Goal: Task Accomplishment & Management: Use online tool/utility

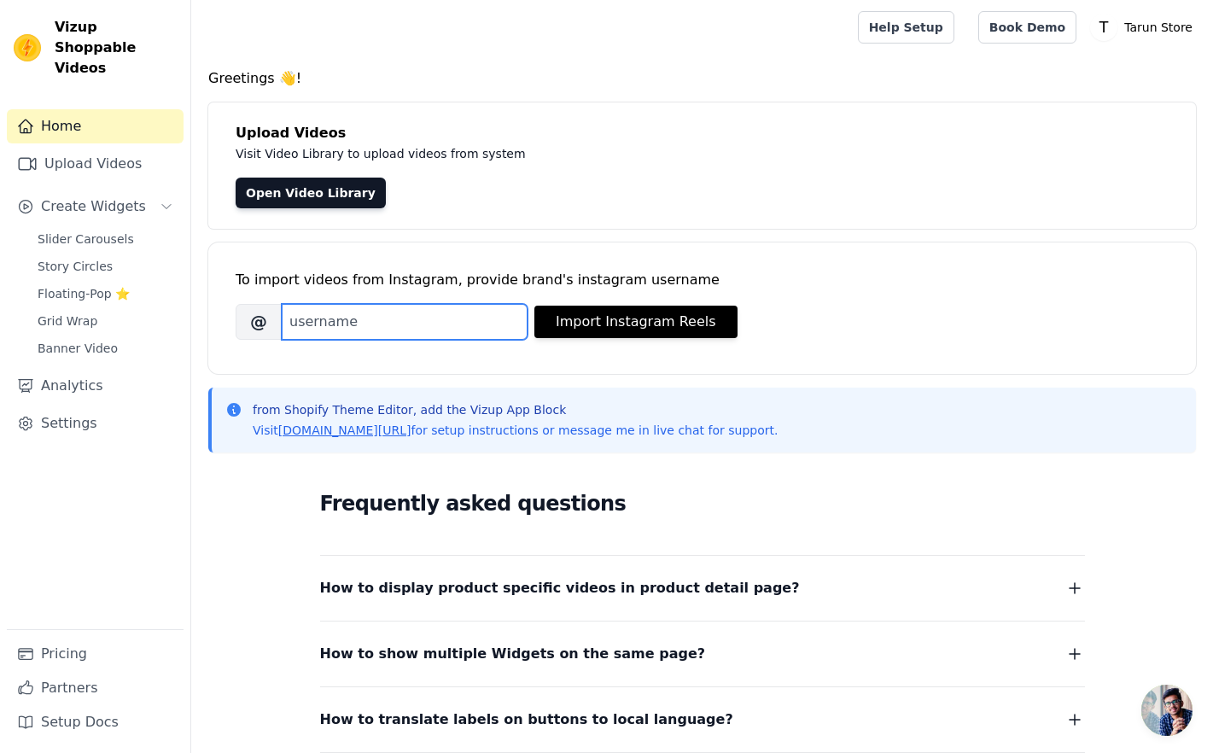
click at [374, 324] on input "Brand's Instagram Username" at bounding box center [405, 322] width 246 height 36
type input "tarunstoree"
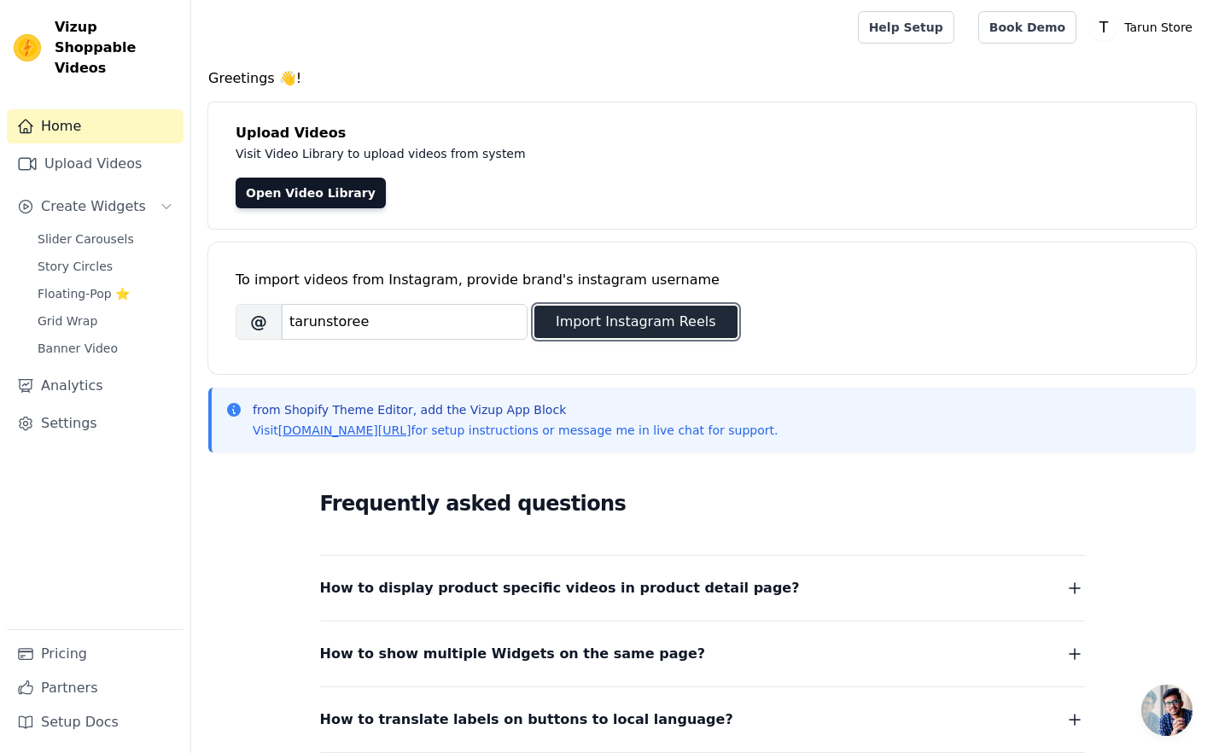
click at [551, 324] on button "Import Instagram Reels" at bounding box center [636, 322] width 203 height 32
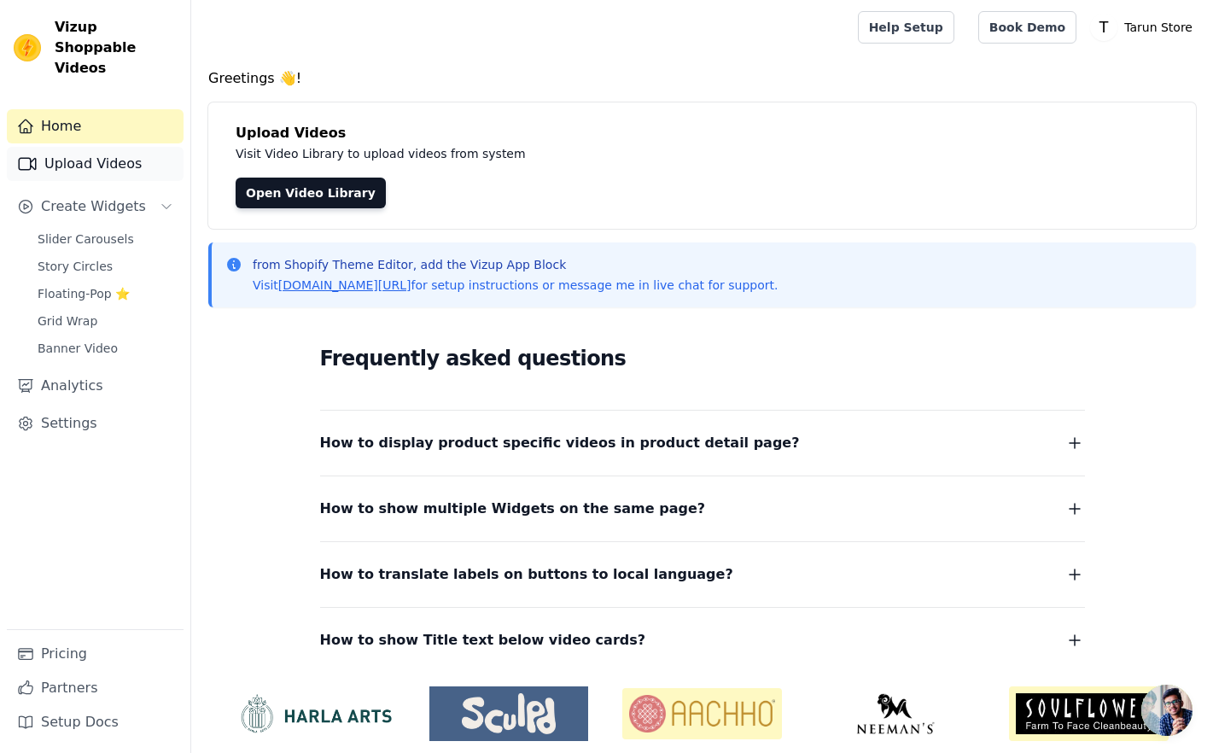
click at [77, 147] on link "Upload Videos" at bounding box center [95, 164] width 177 height 34
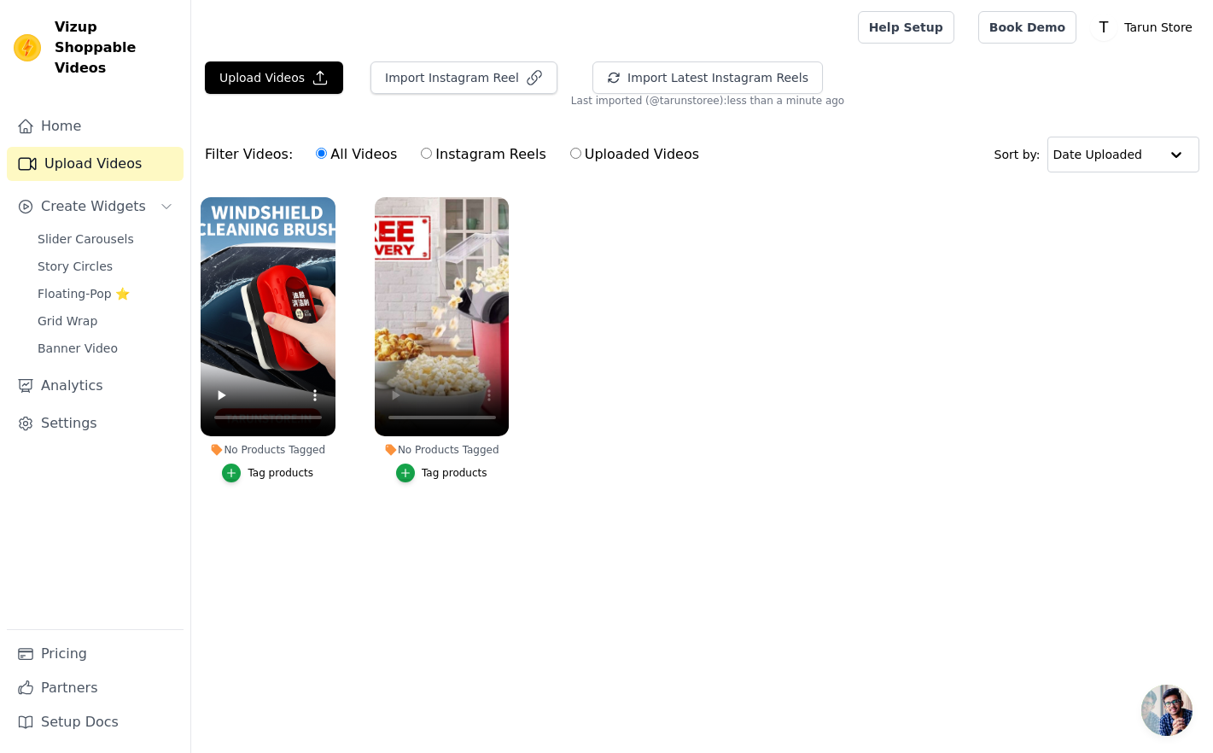
click at [418, 470] on button "Tag products" at bounding box center [441, 473] width 91 height 19
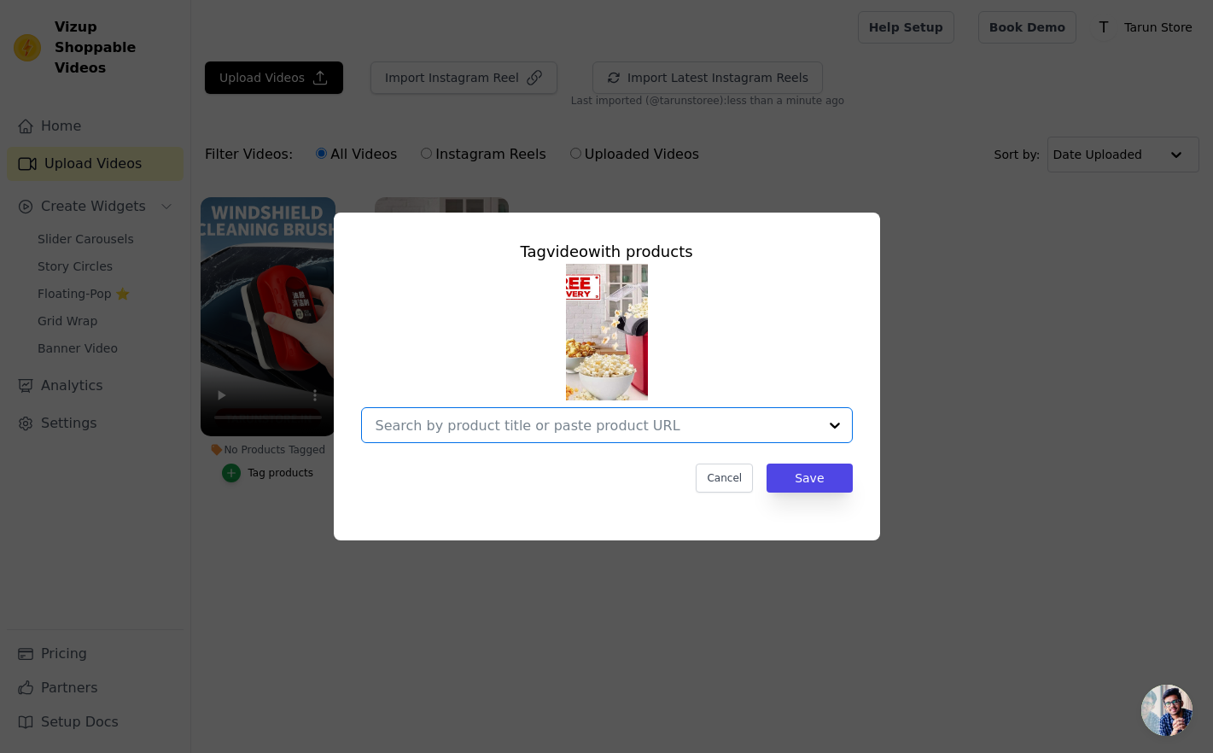
click at [591, 422] on input "No Products Tagged Tag video with products Option undefined, selected. Select i…" at bounding box center [597, 426] width 442 height 16
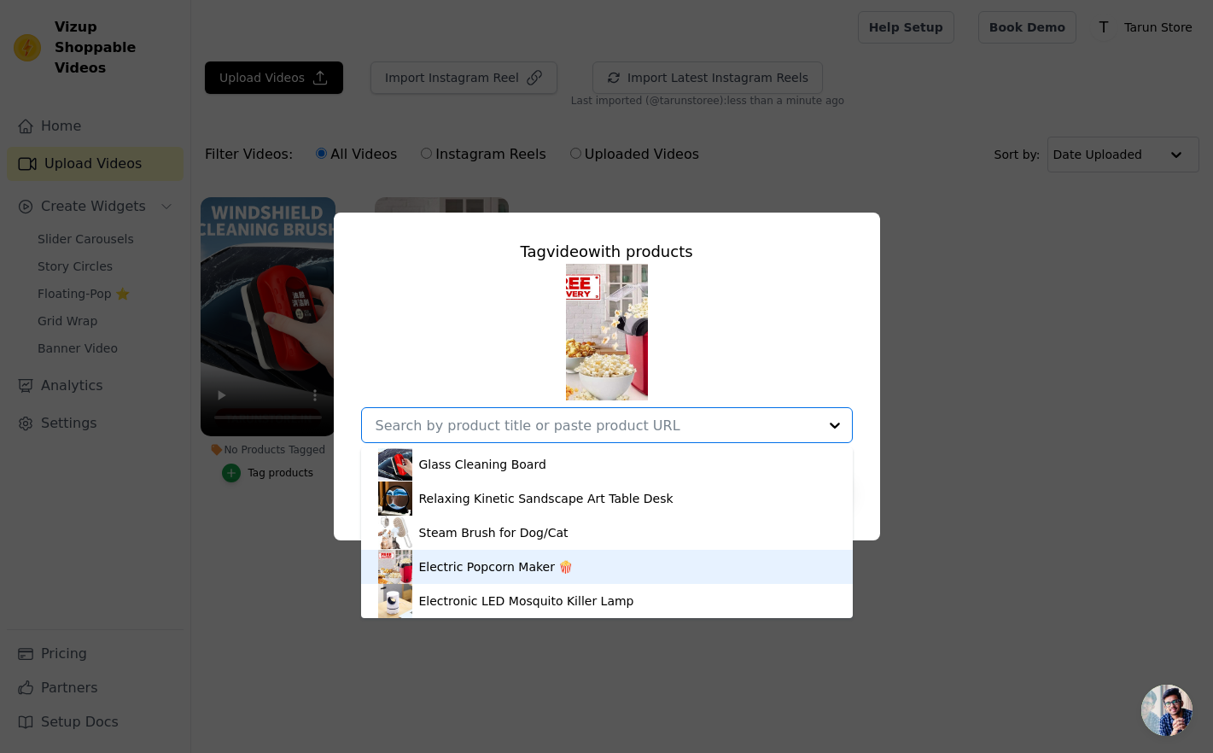
click at [501, 573] on div "Electric Popcorn Maker 🍿" at bounding box center [496, 566] width 155 height 17
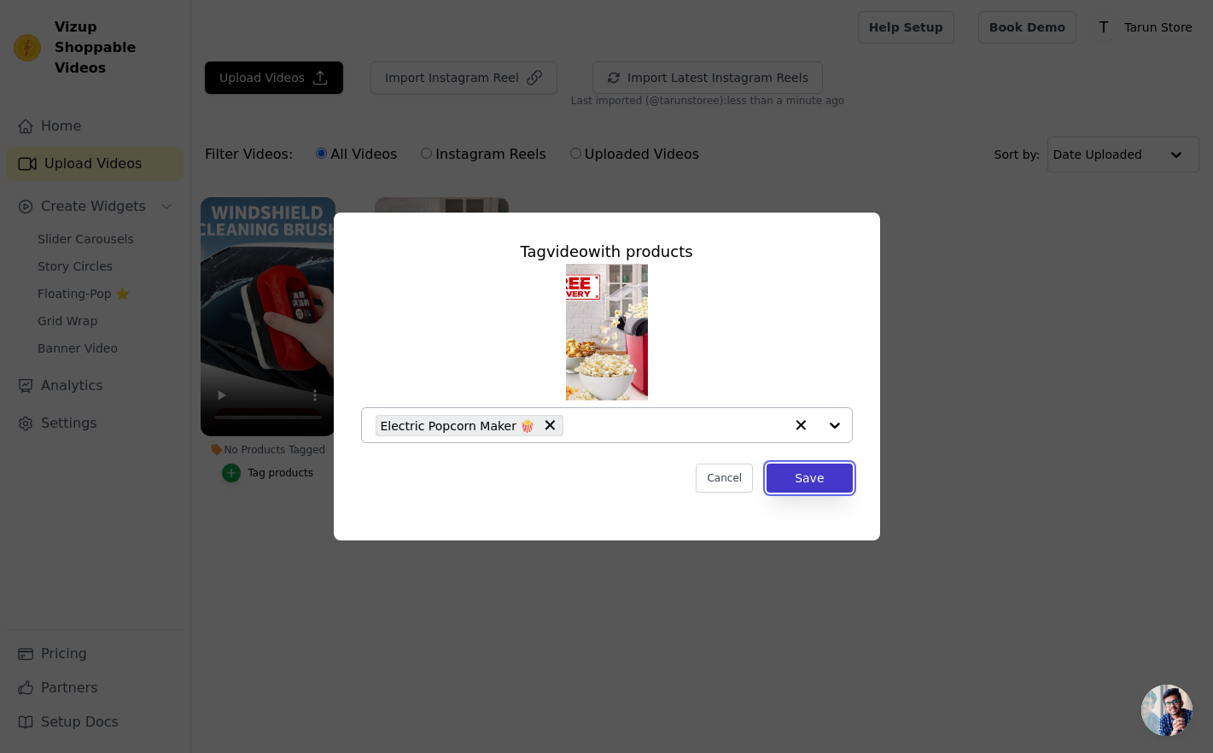
click at [827, 475] on button "Save" at bounding box center [809, 478] width 85 height 29
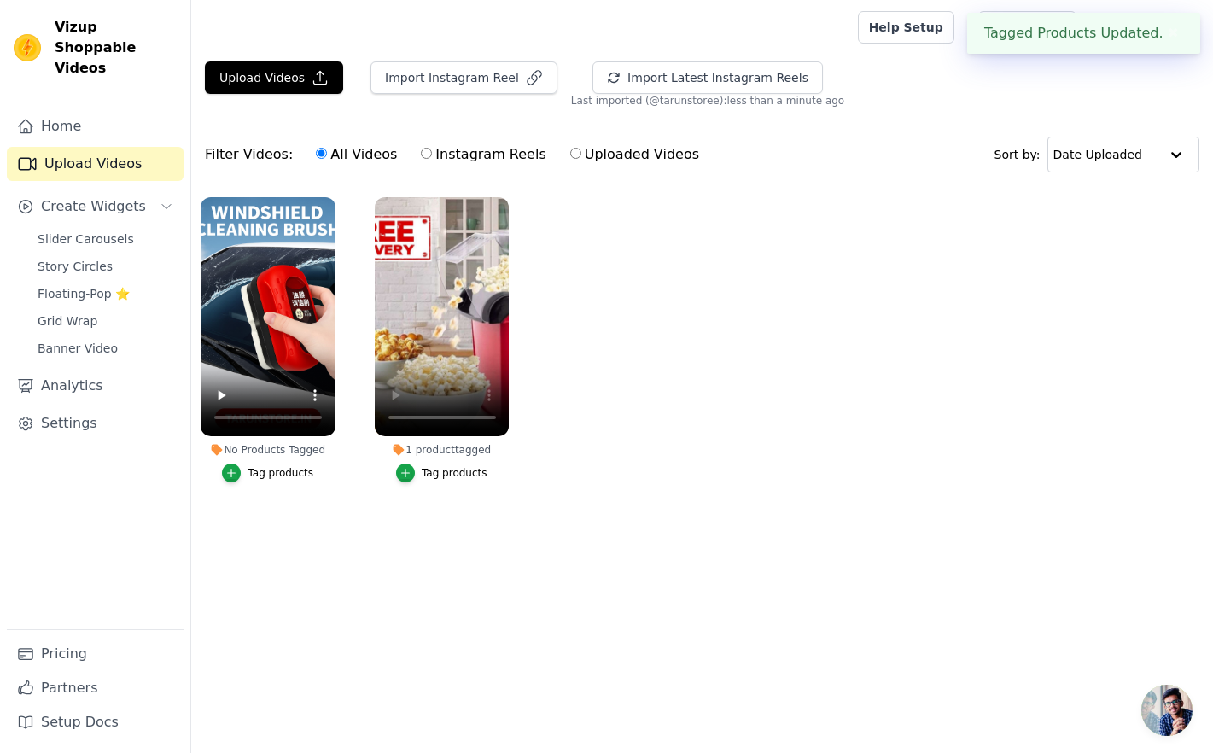
click at [272, 470] on div "Tag products" at bounding box center [281, 473] width 66 height 14
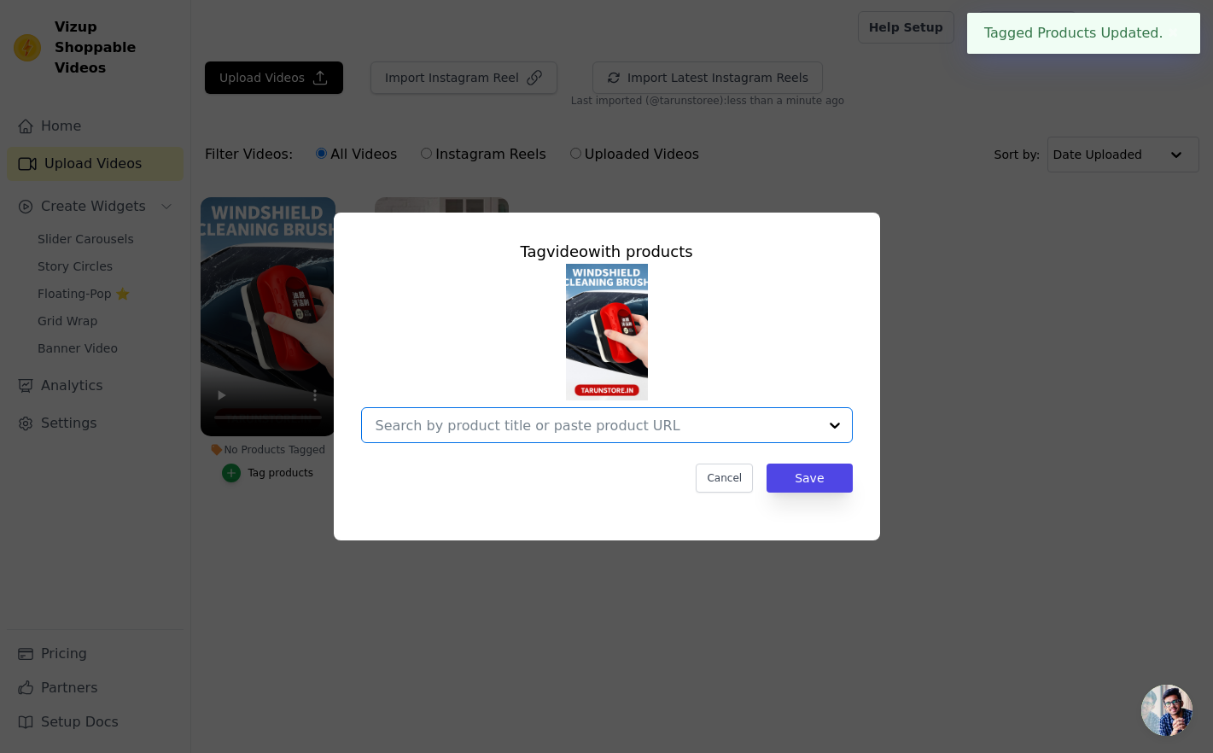
click at [552, 420] on input "No Products Tagged Tag video with products Option undefined, selected. Select i…" at bounding box center [597, 426] width 442 height 16
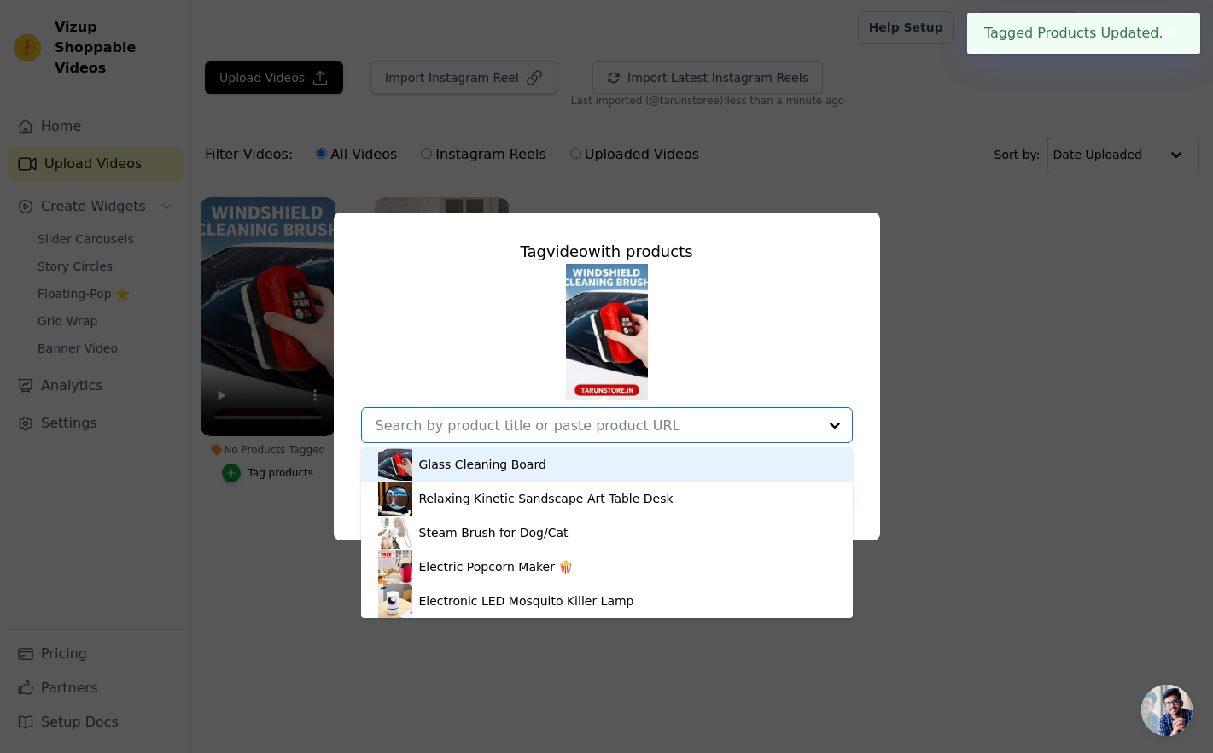
click at [435, 470] on div "Glass Cleaning Board" at bounding box center [482, 464] width 127 height 17
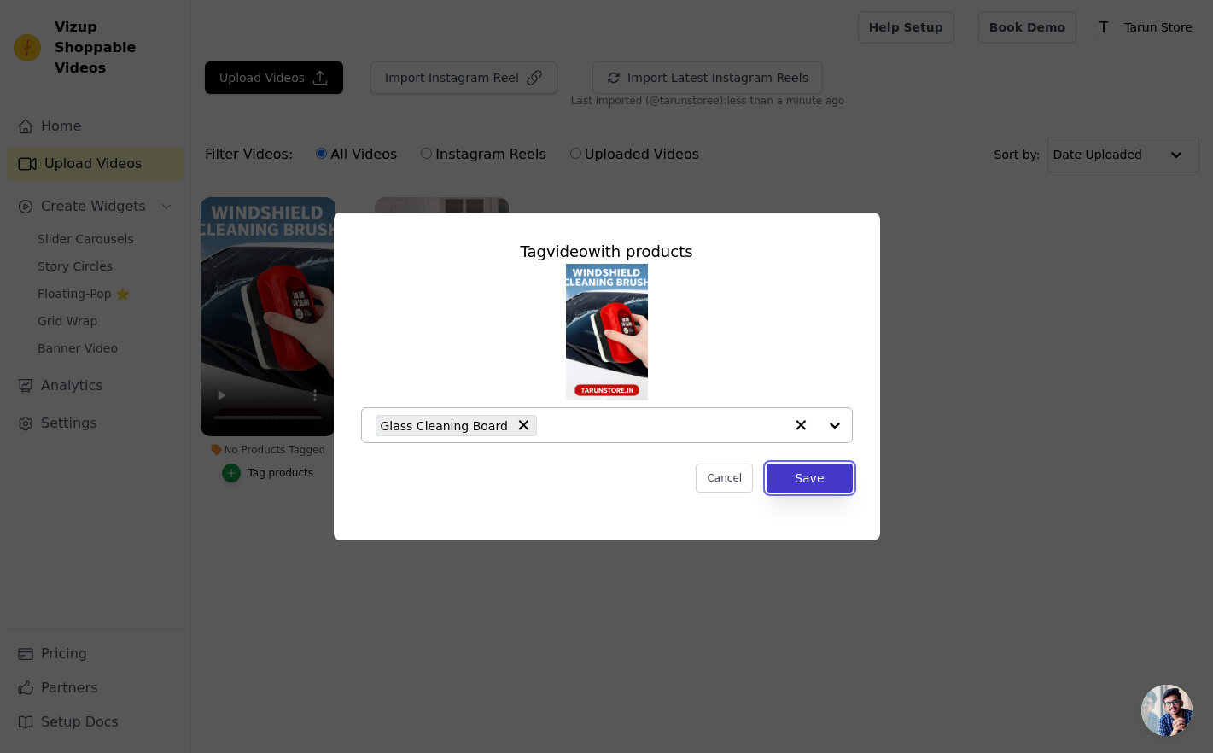
click at [807, 464] on button "Save" at bounding box center [809, 478] width 85 height 29
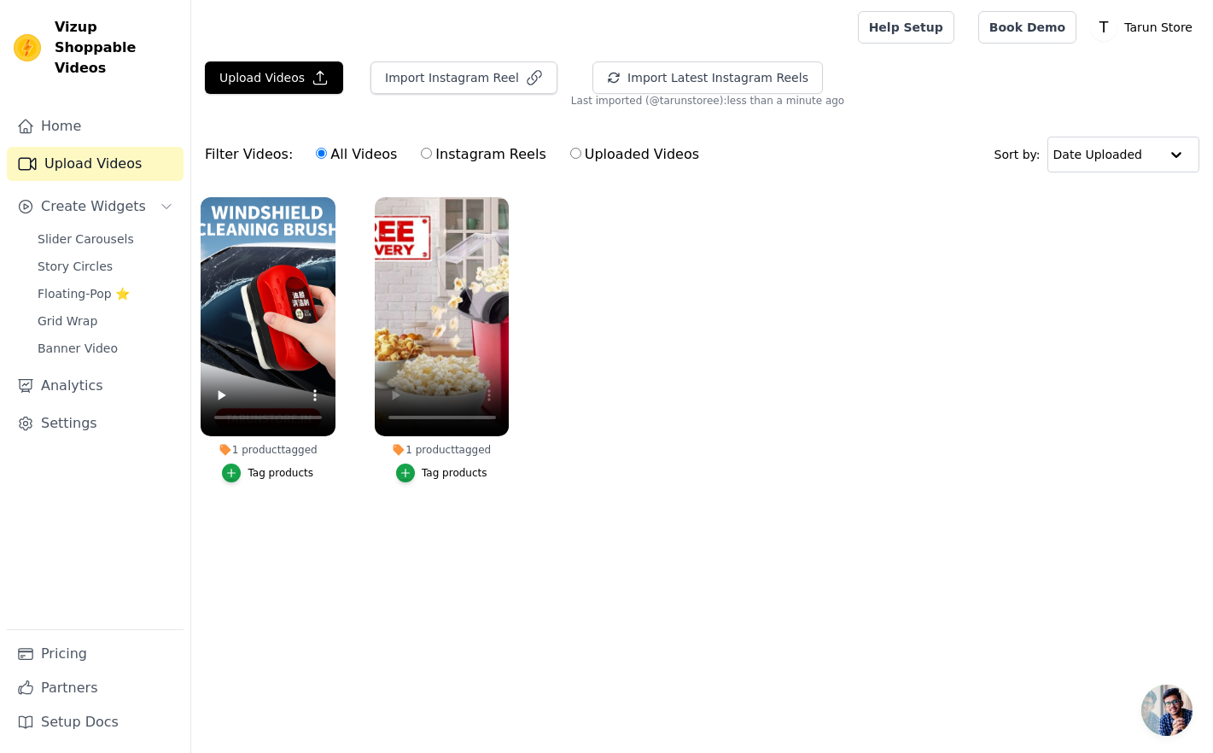
click at [423, 157] on input "Instagram Reels" at bounding box center [426, 153] width 11 height 11
radio input "true"
click at [348, 149] on label "All Videos" at bounding box center [356, 154] width 83 height 22
click at [327, 149] on input "All Videos" at bounding box center [321, 153] width 11 height 11
radio input "true"
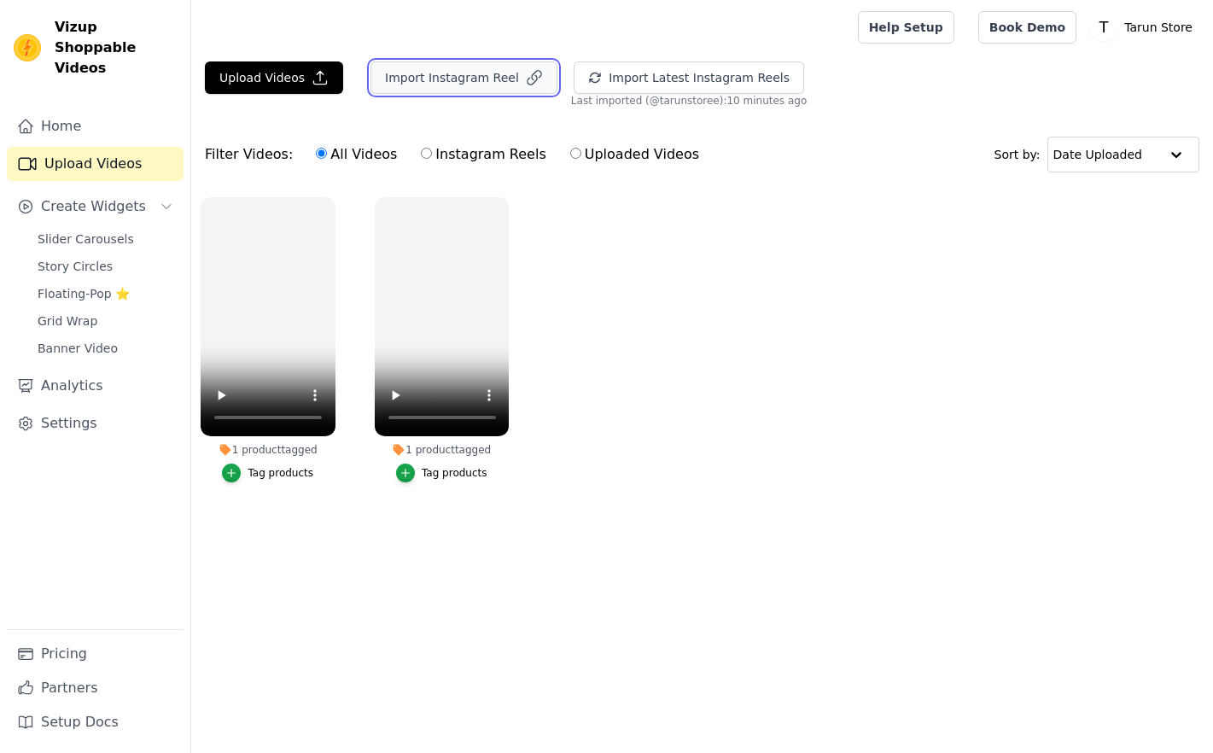
click at [482, 79] on button "Import Instagram Reel" at bounding box center [464, 77] width 187 height 32
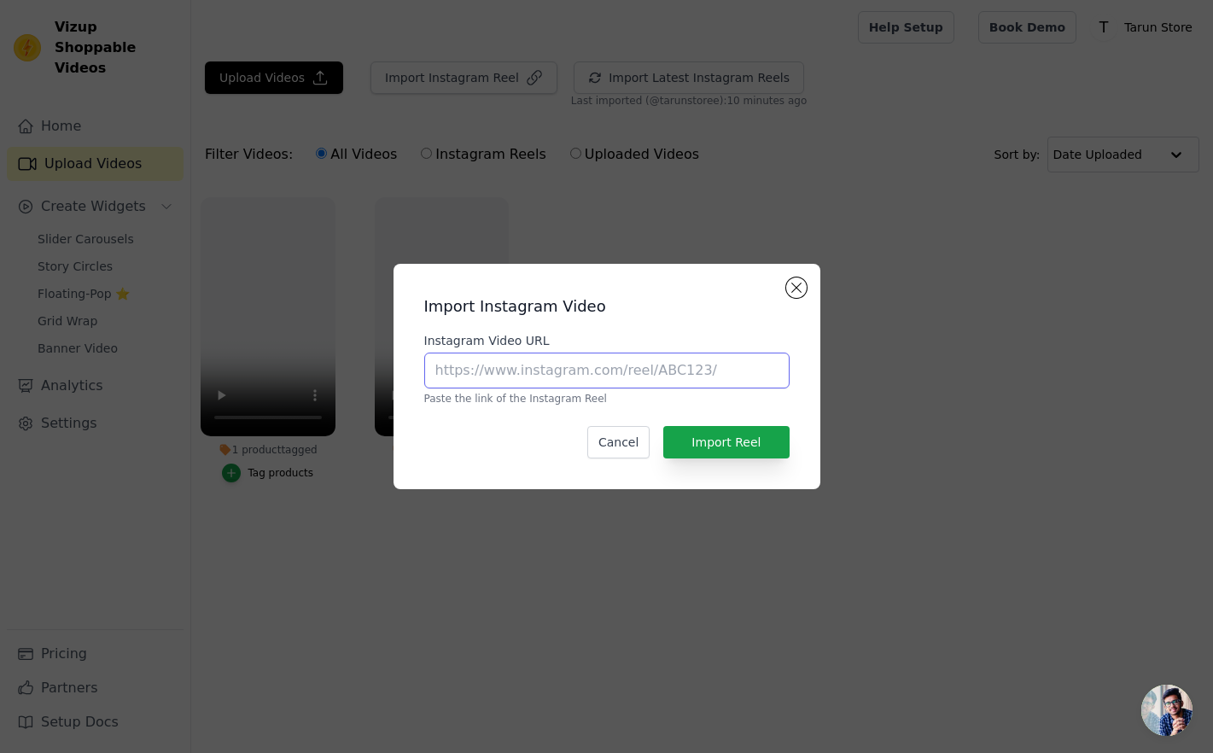
click at [560, 386] on input "Instagram Video URL" at bounding box center [606, 371] width 365 height 36
paste input "https://www.instagram.com/reel/DOYaDxtExdj/?utm_source=ig_web_copy_link&igsh=Mz…"
type input "https://www.instagram.com/reel/DOYaDxtExdj/?utm_source=ig_web_copy_link&igsh=Mz…"
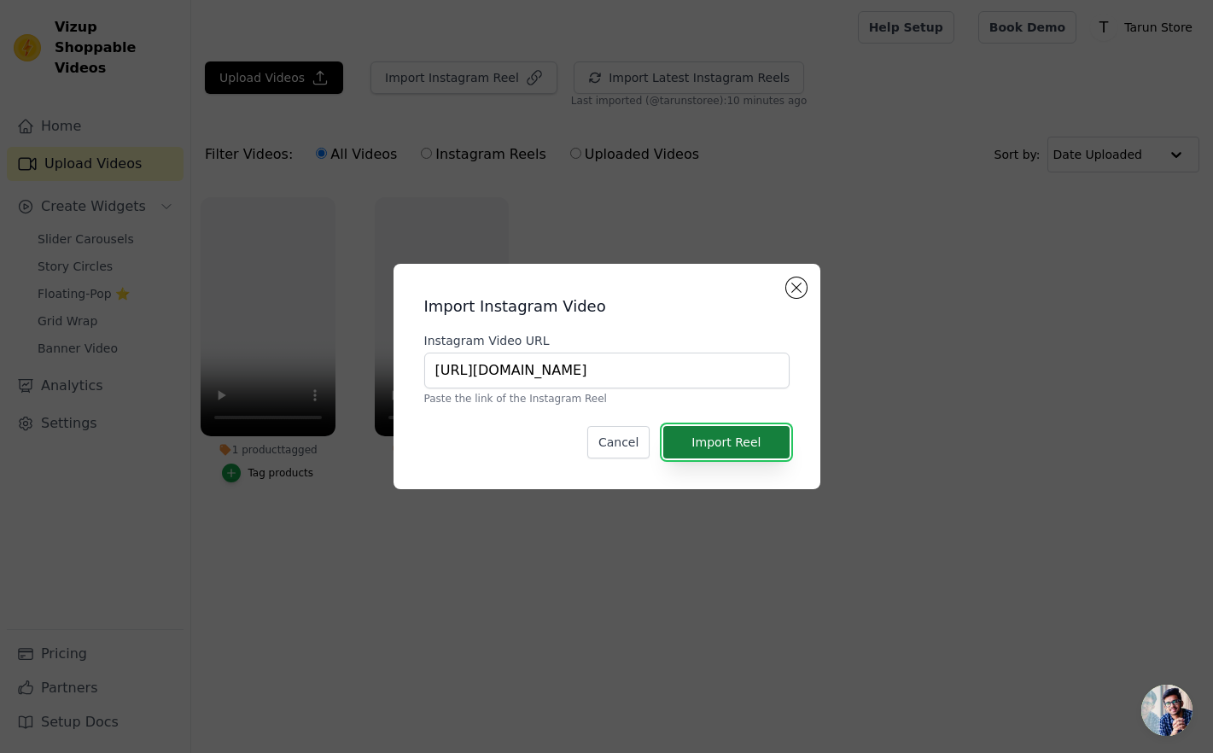
scroll to position [0, 0]
click at [739, 453] on button "Import Reel" at bounding box center [726, 442] width 126 height 32
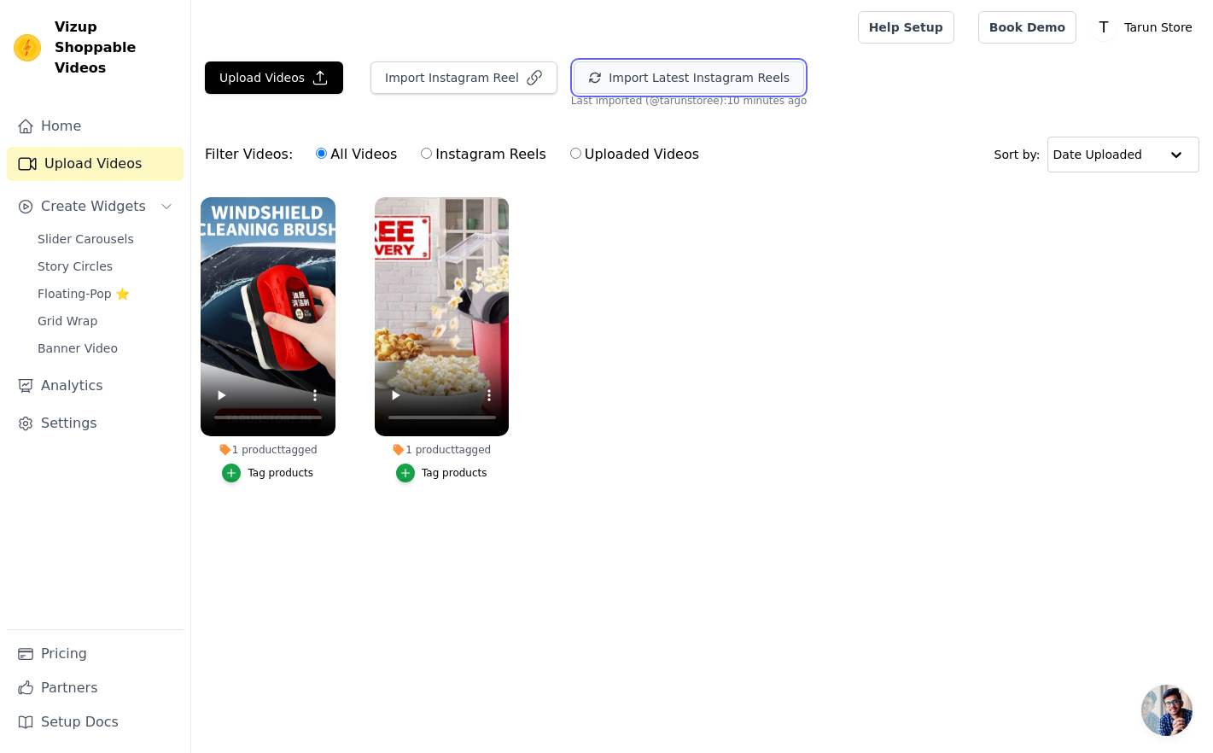
click at [674, 79] on button "Import Latest Instagram Reels" at bounding box center [689, 77] width 231 height 32
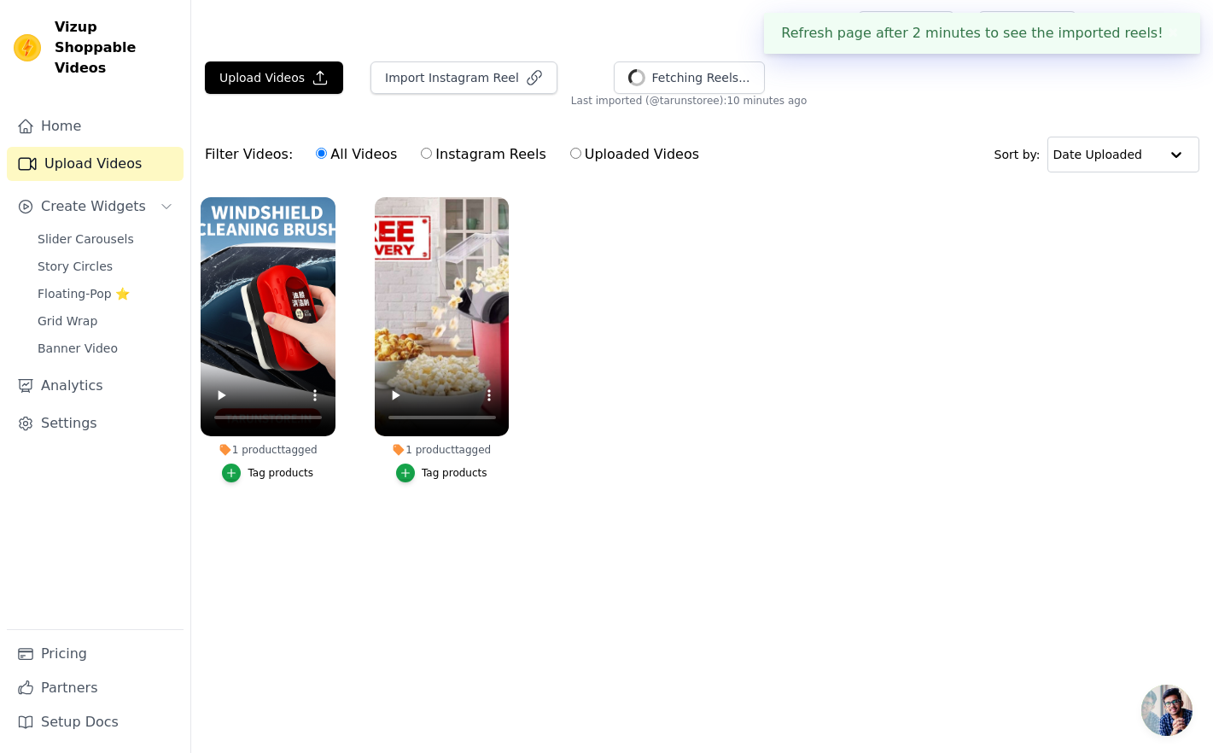
click at [616, 158] on label "Uploaded Videos" at bounding box center [635, 154] width 131 height 22
click at [581, 158] on input "Uploaded Videos" at bounding box center [575, 153] width 11 height 11
radio input "true"
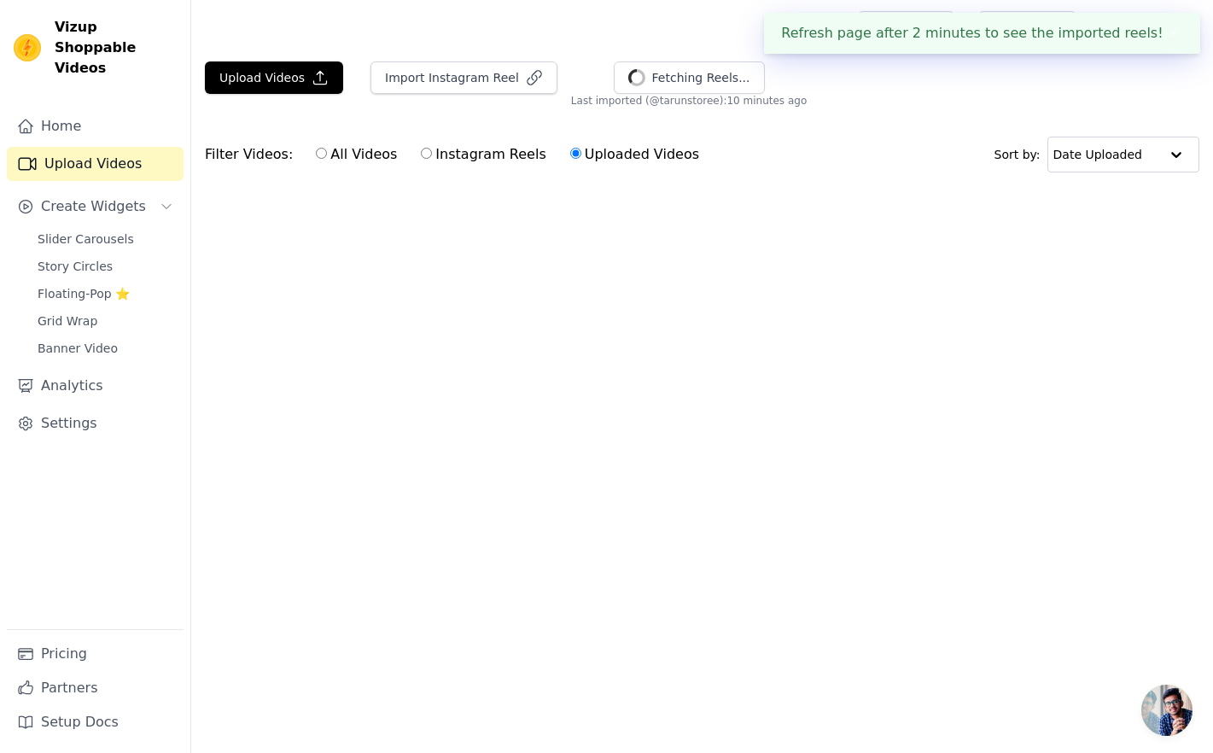
click at [516, 155] on label "Instagram Reels" at bounding box center [483, 154] width 126 height 22
click at [432, 155] on input "Instagram Reels" at bounding box center [426, 153] width 11 height 11
radio input "true"
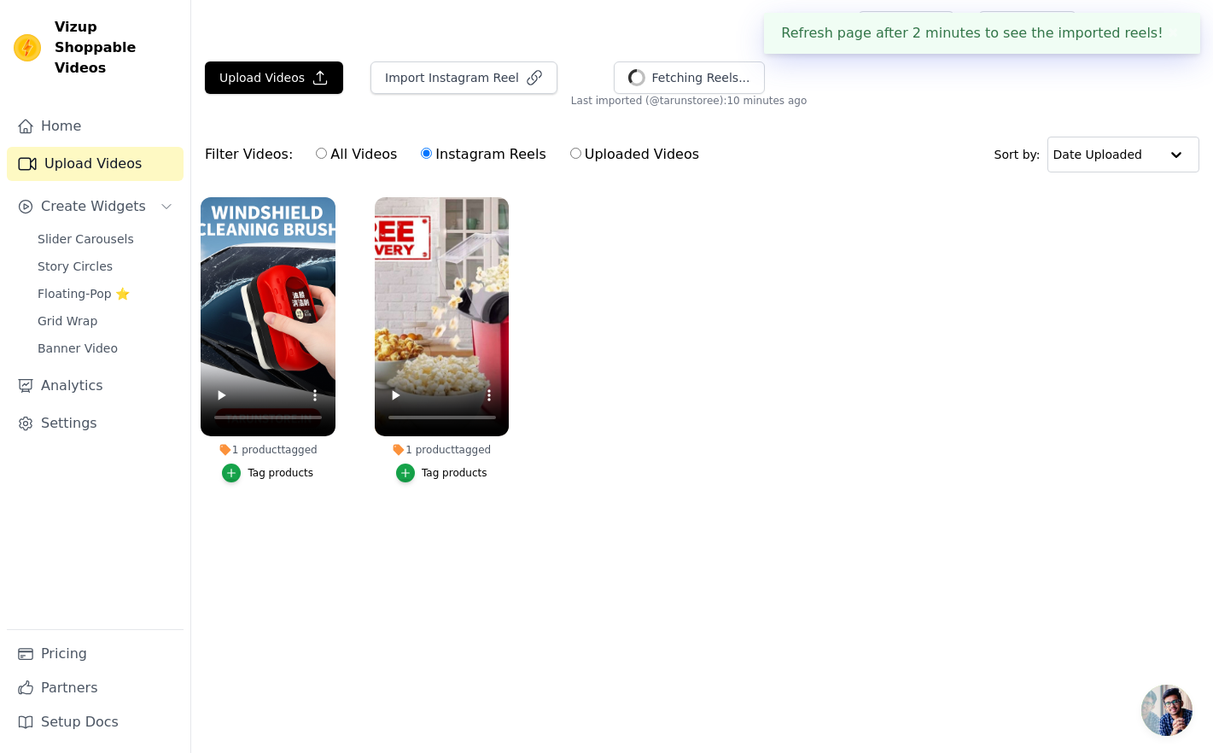
click at [348, 160] on label "All Videos" at bounding box center [356, 154] width 83 height 22
click at [327, 159] on input "All Videos" at bounding box center [321, 153] width 11 height 11
radio input "true"
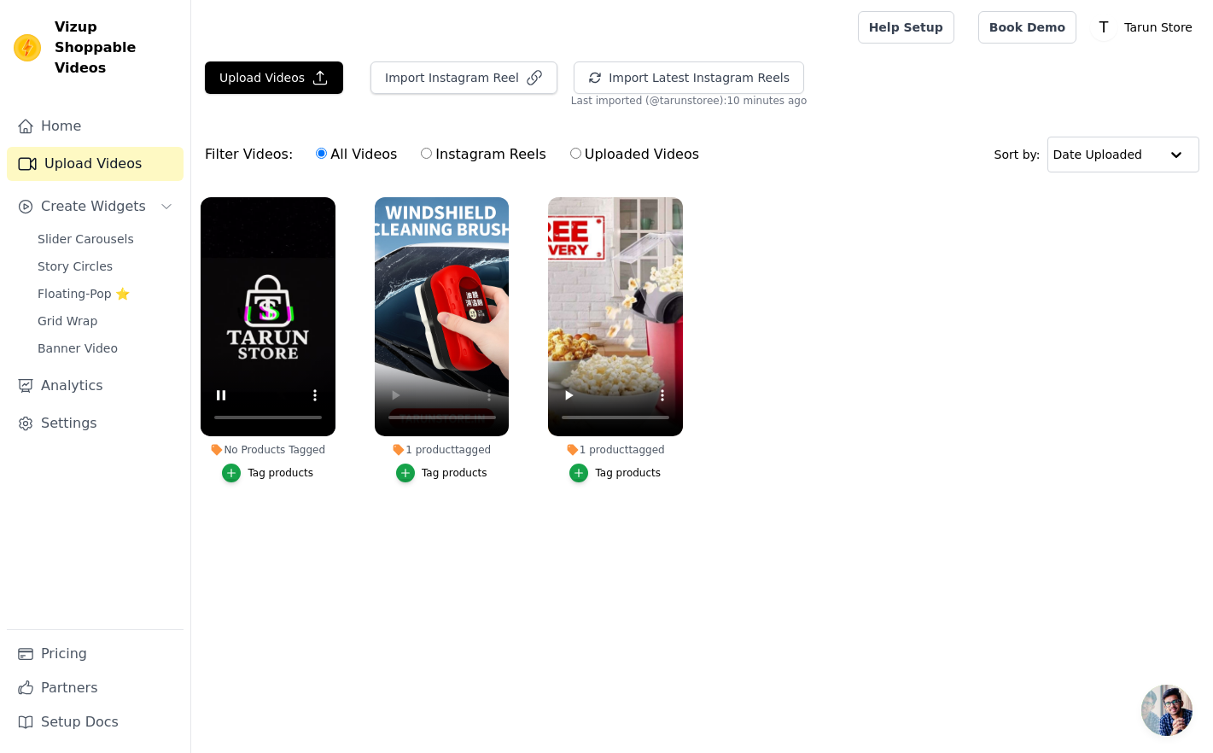
click at [252, 485] on label "No Products Tagged Tag products" at bounding box center [268, 343] width 137 height 294
click at [260, 472] on div "Tag products" at bounding box center [281, 473] width 66 height 14
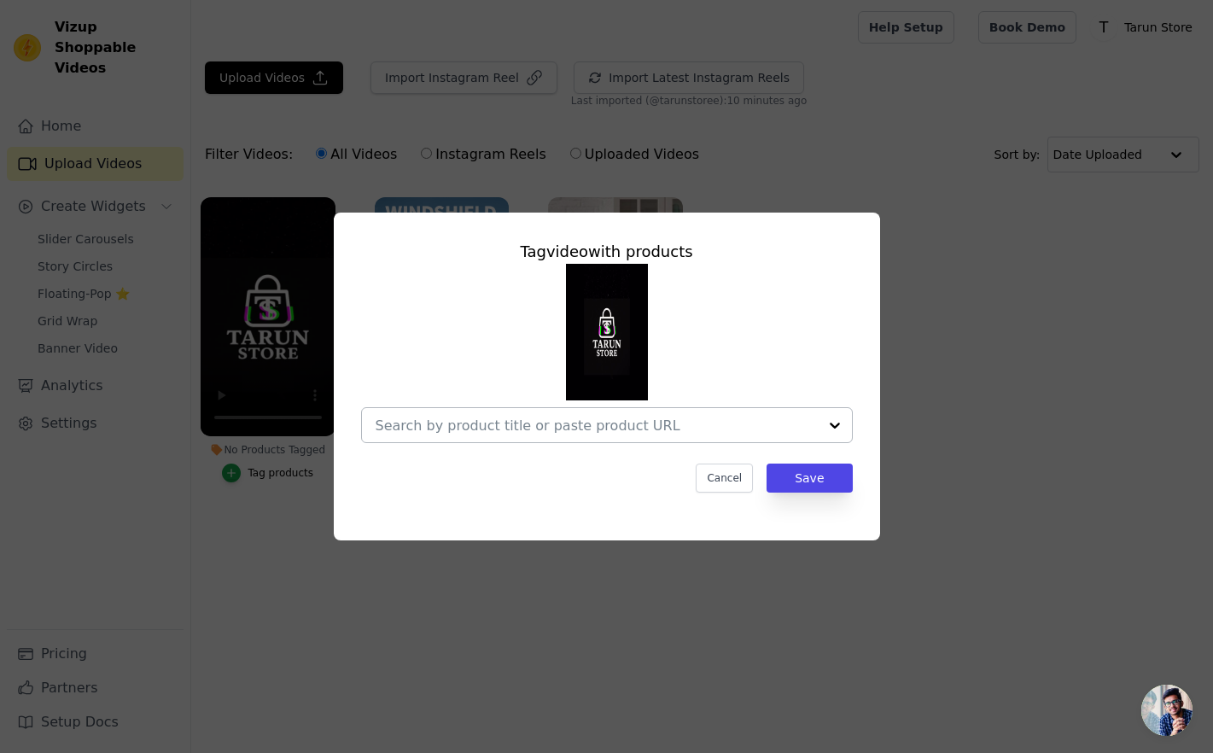
click at [639, 425] on input "No Products Tagged Tag video with products Cancel Save Tag products" at bounding box center [597, 426] width 442 height 16
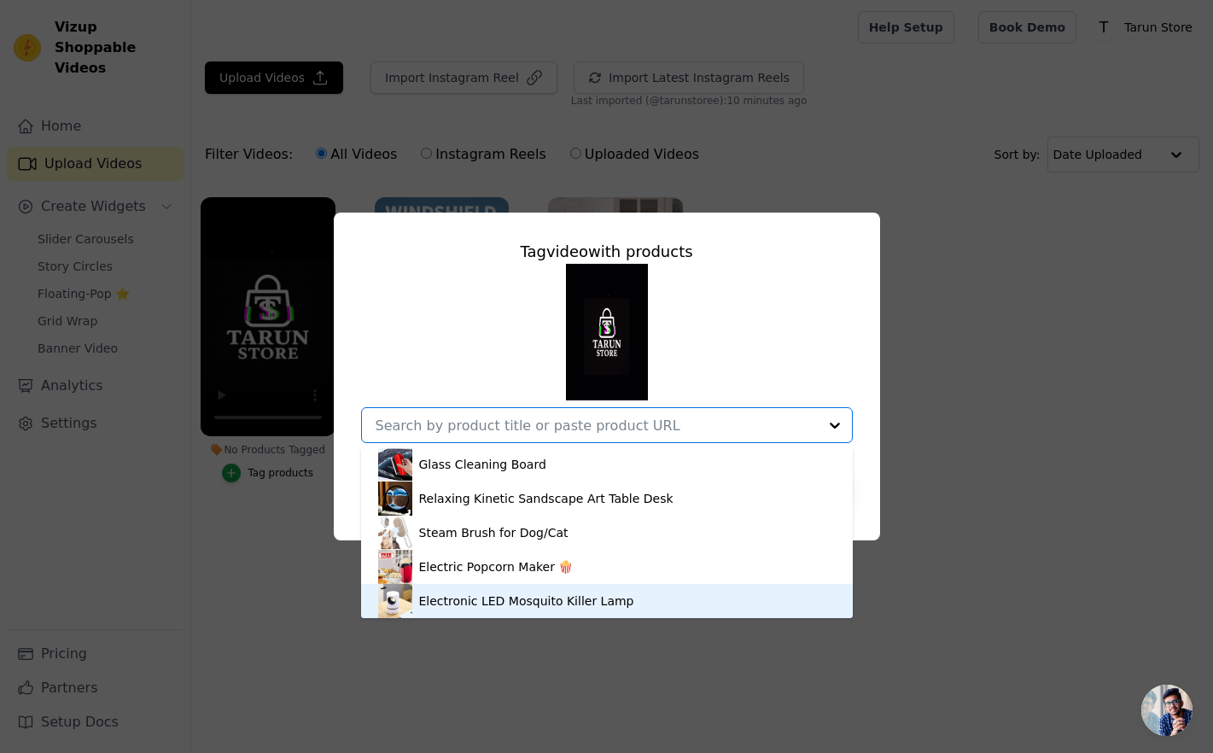
click at [483, 596] on div "Electronic LED Mosquito Killer Lamp" at bounding box center [526, 601] width 215 height 17
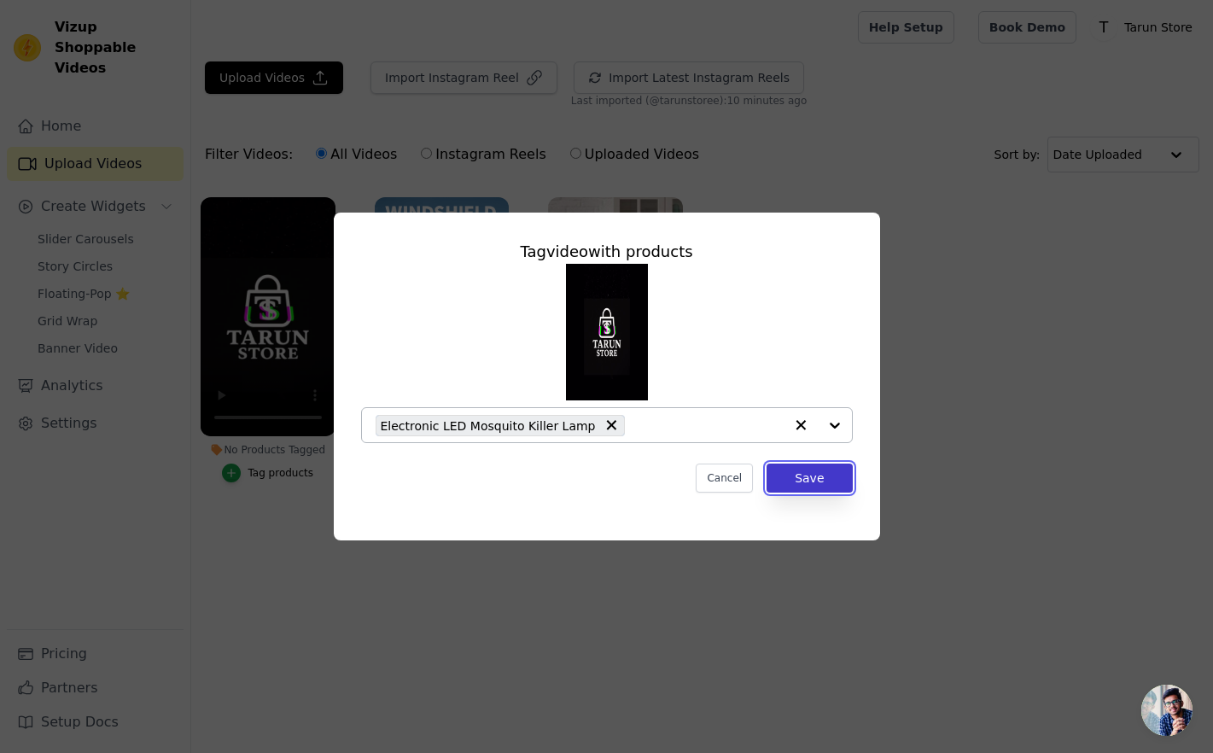
click at [814, 487] on button "Save" at bounding box center [809, 478] width 85 height 29
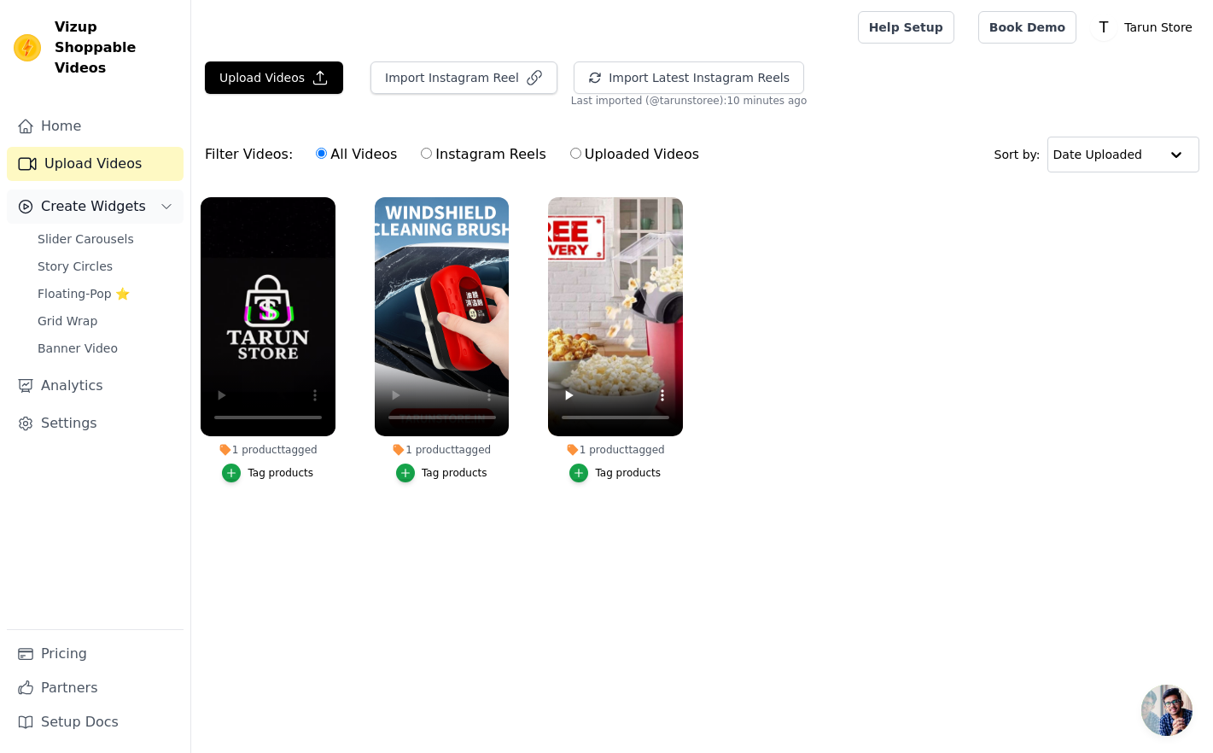
click at [123, 196] on span "Create Widgets" at bounding box center [93, 206] width 105 height 20
click at [79, 227] on link "Slider Carousels" at bounding box center [105, 239] width 156 height 24
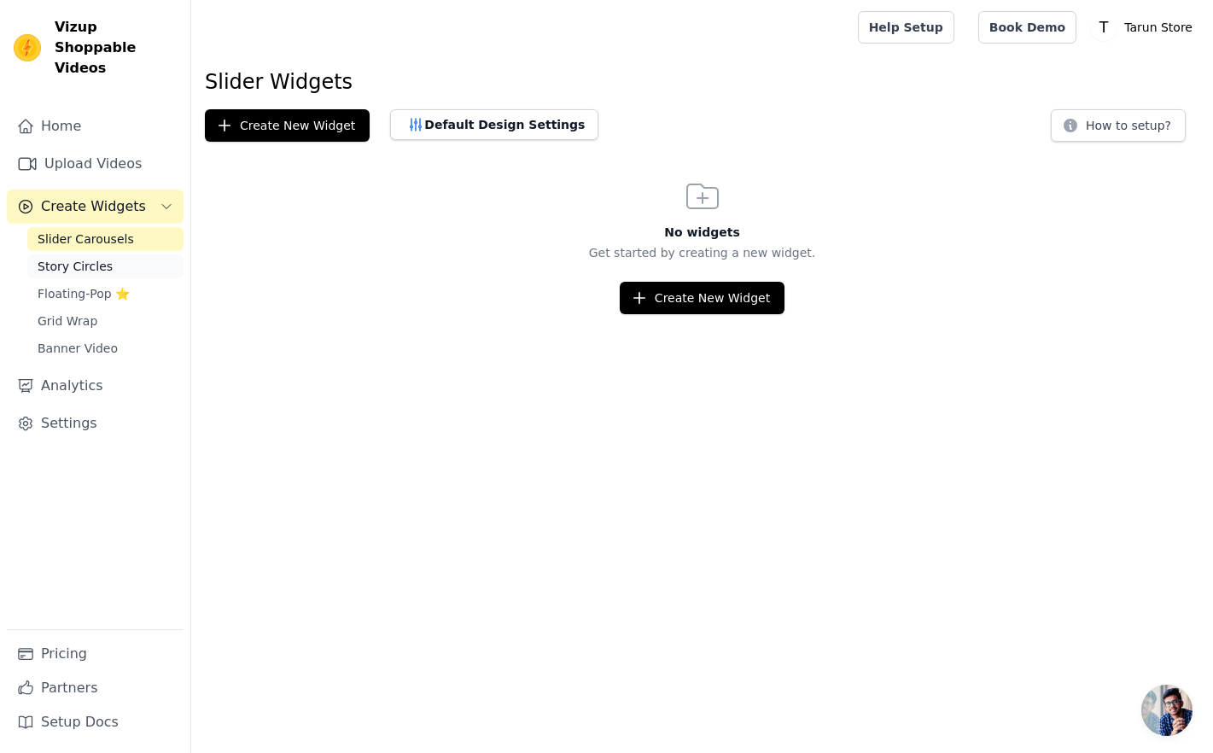
click at [85, 258] on span "Story Circles" at bounding box center [75, 266] width 75 height 17
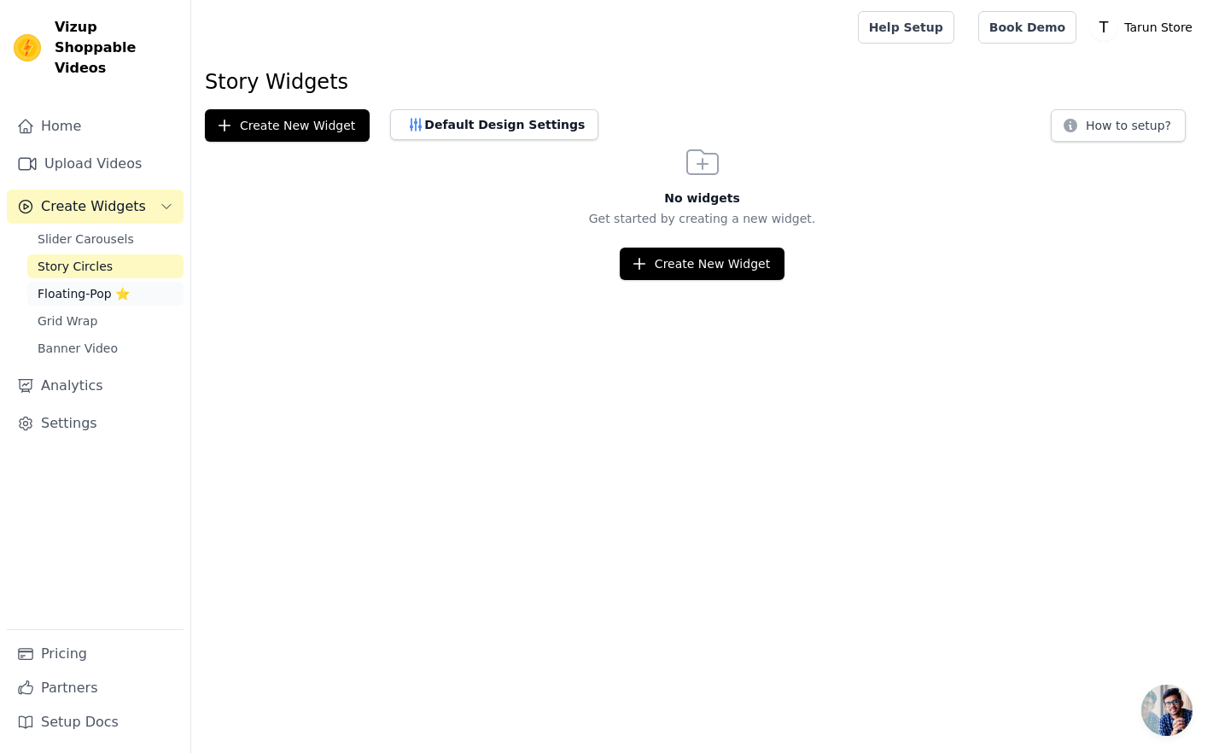
click at [73, 285] on span "Floating-Pop ⭐" at bounding box center [84, 293] width 92 height 17
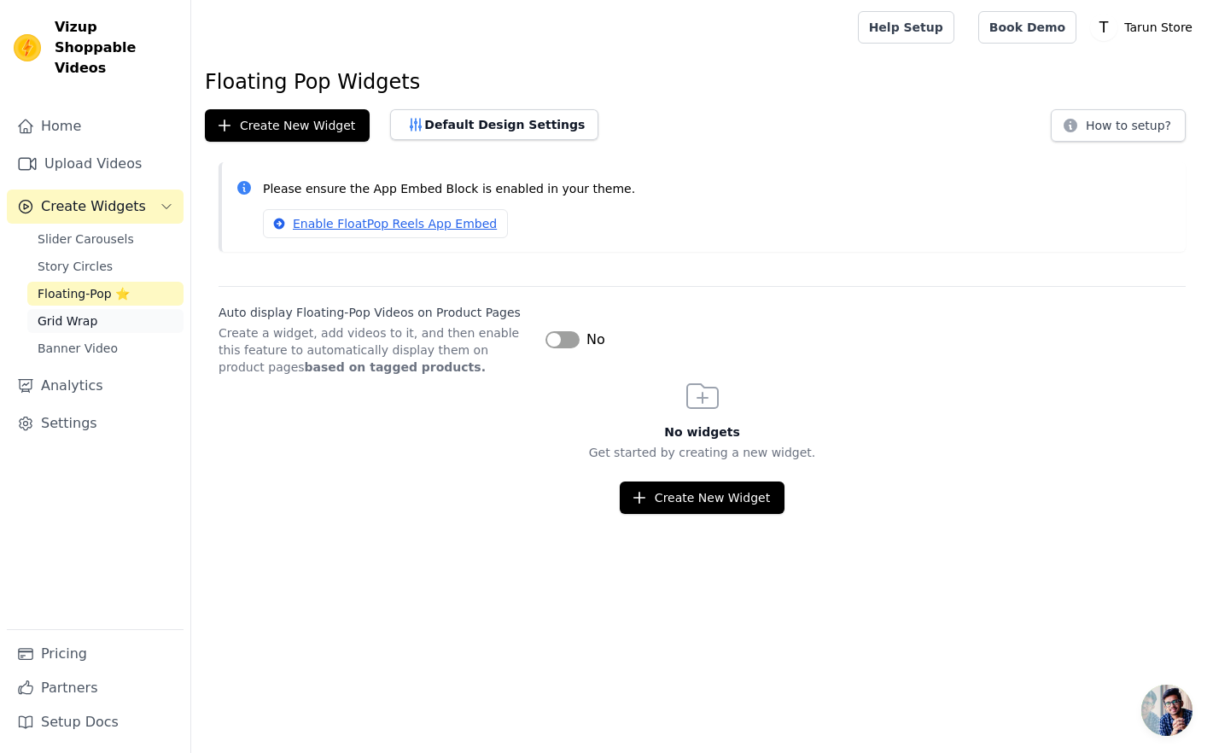
click at [79, 313] on span "Grid Wrap" at bounding box center [68, 321] width 60 height 17
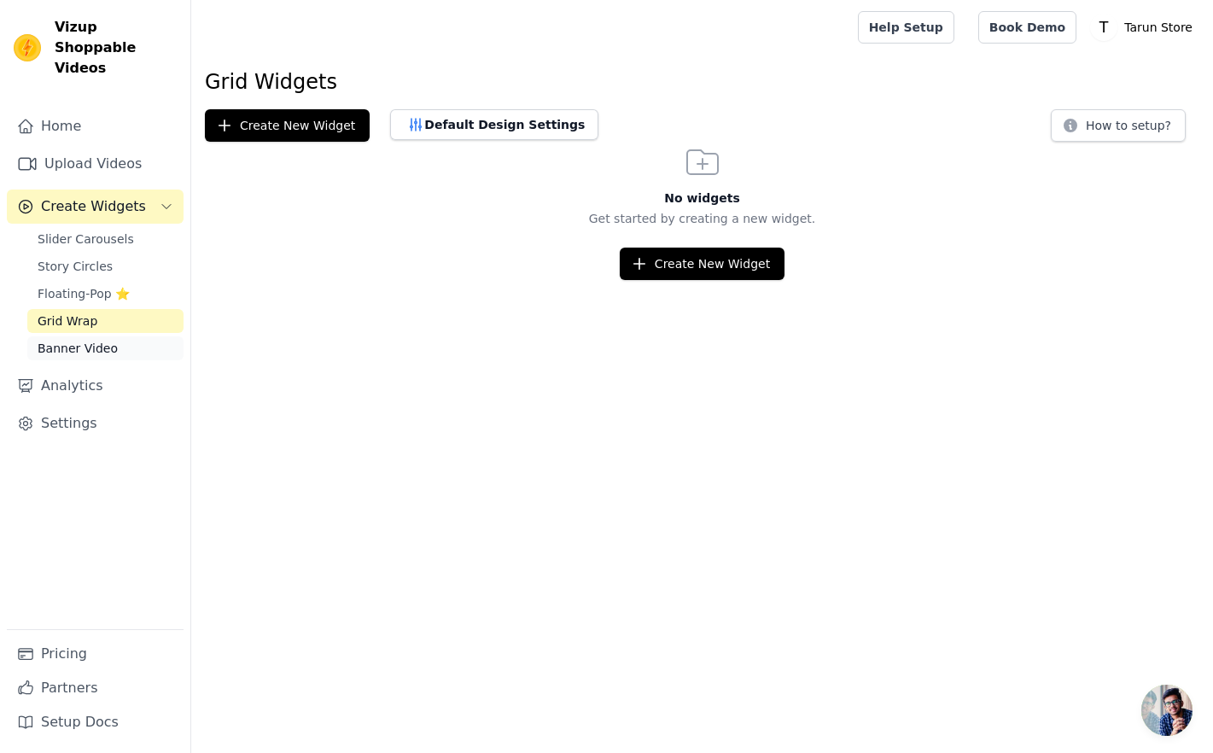
click at [71, 340] on span "Banner Video" at bounding box center [78, 348] width 80 height 17
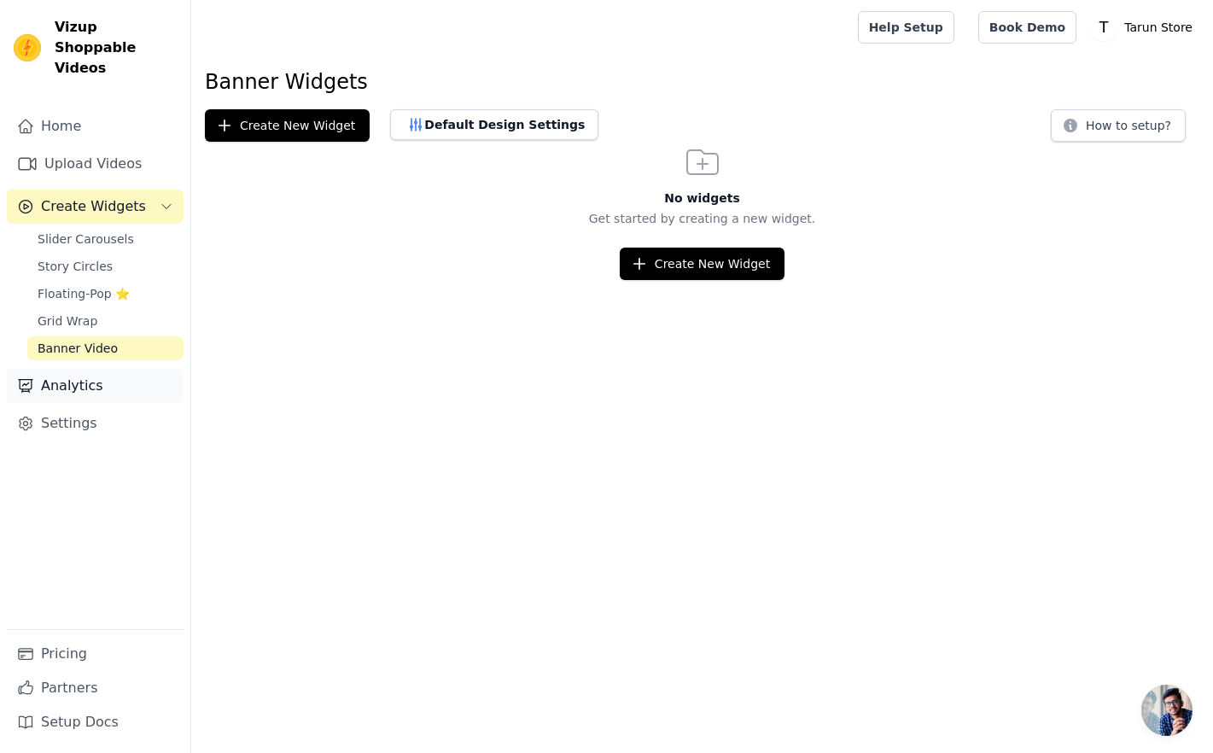
click at [69, 369] on link "Analytics" at bounding box center [95, 386] width 177 height 34
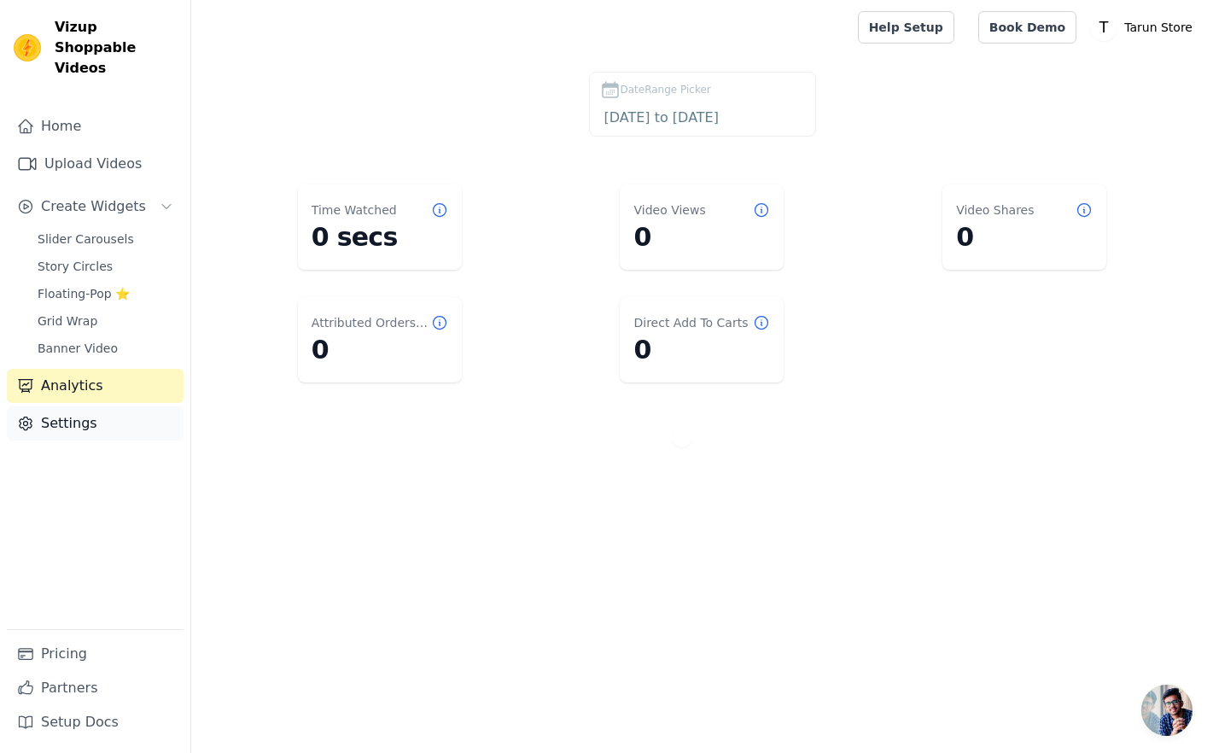
click at [78, 406] on link "Settings" at bounding box center [95, 423] width 177 height 34
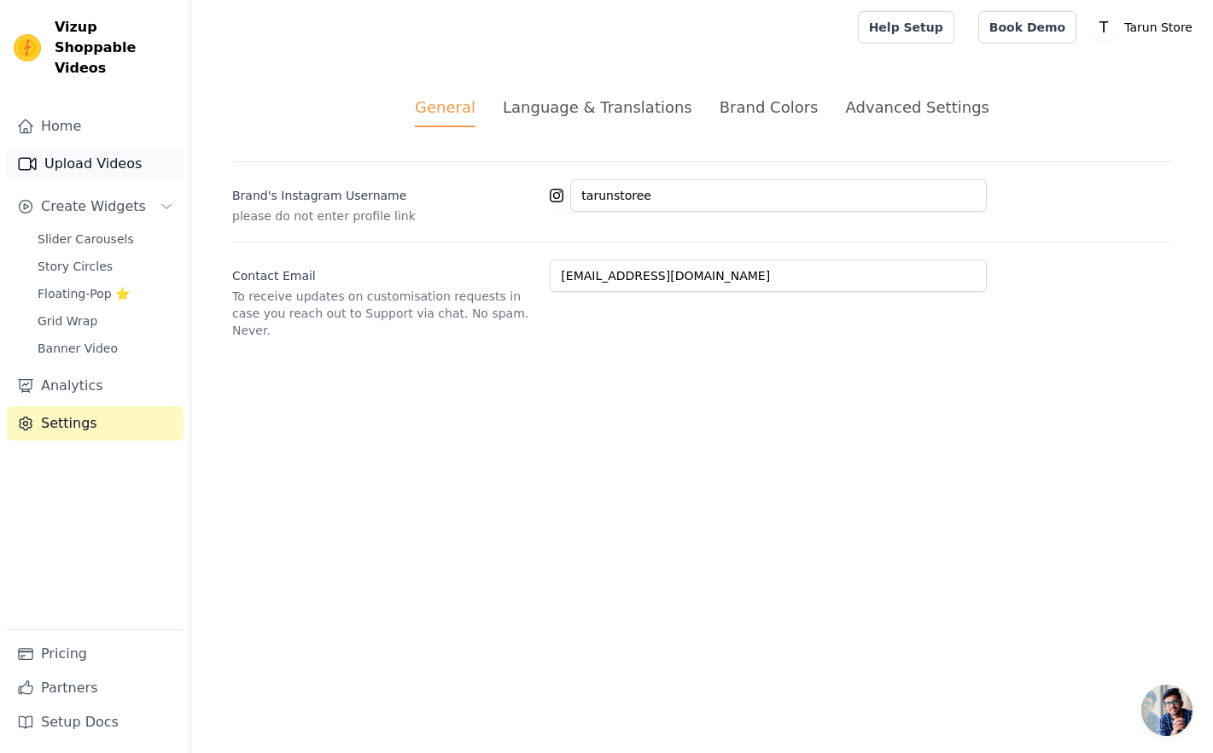
click at [84, 147] on link "Upload Videos" at bounding box center [95, 164] width 177 height 34
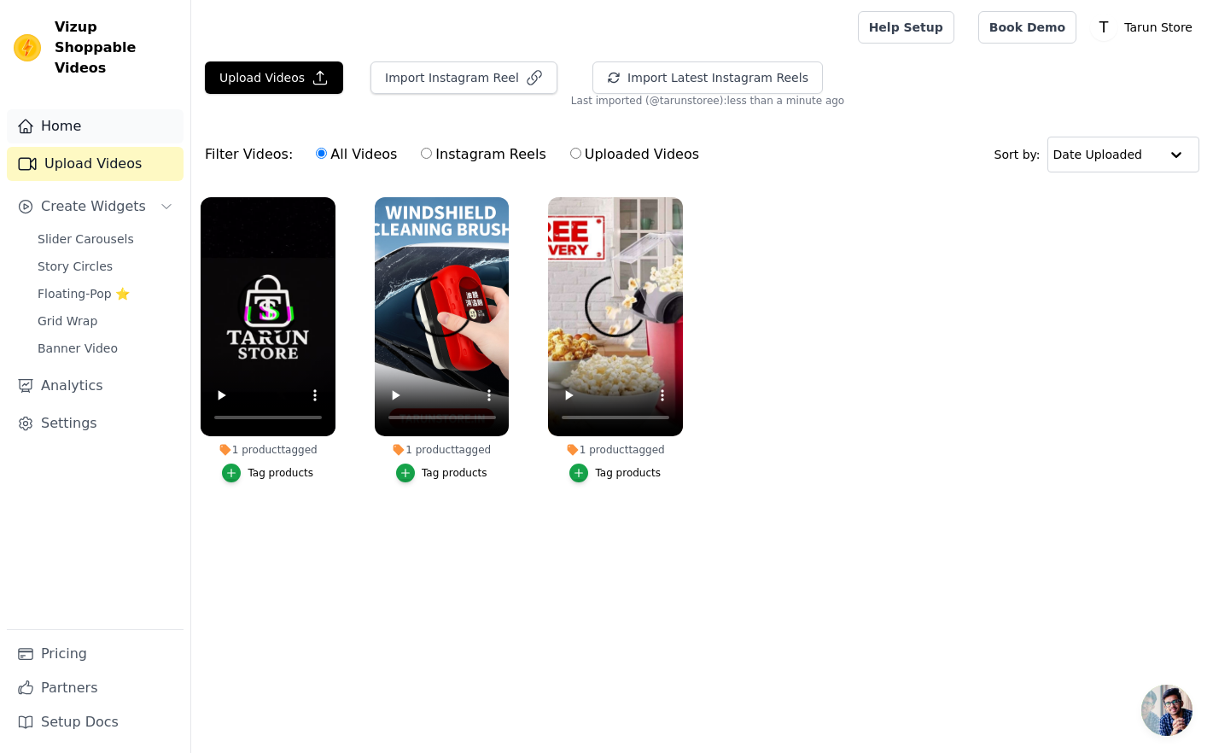
click at [74, 109] on link "Home" at bounding box center [95, 126] width 177 height 34
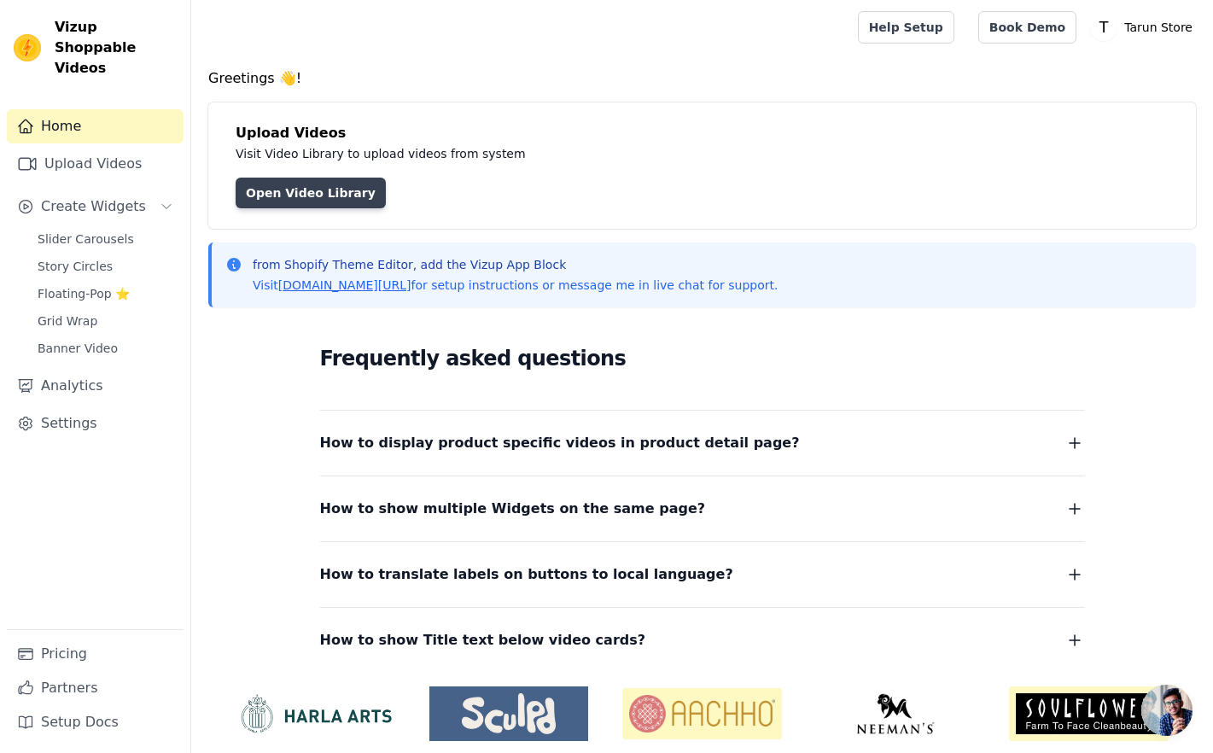
click at [270, 190] on link "Open Video Library" at bounding box center [311, 193] width 150 height 31
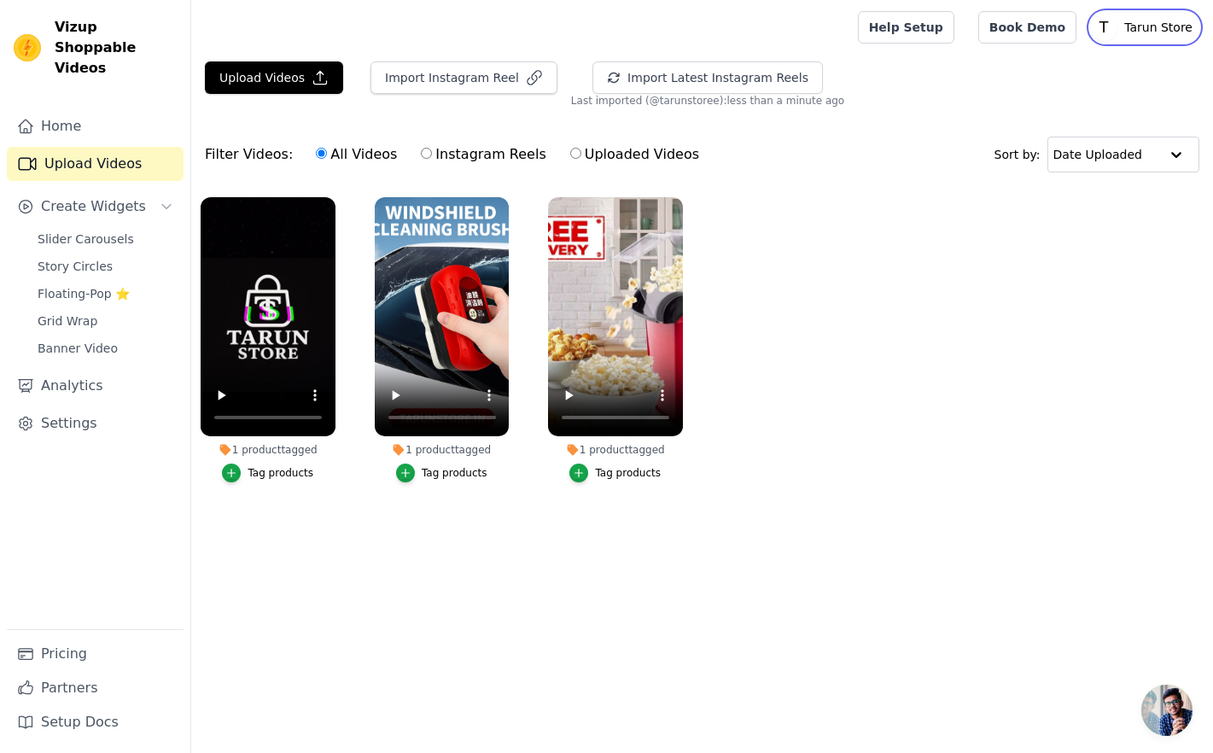
click at [1145, 30] on p "Tarun Store" at bounding box center [1159, 27] width 82 height 31
click at [1054, 30] on link "Book Demo" at bounding box center [1028, 27] width 98 height 32
click at [79, 196] on span "Create Widgets" at bounding box center [93, 206] width 105 height 20
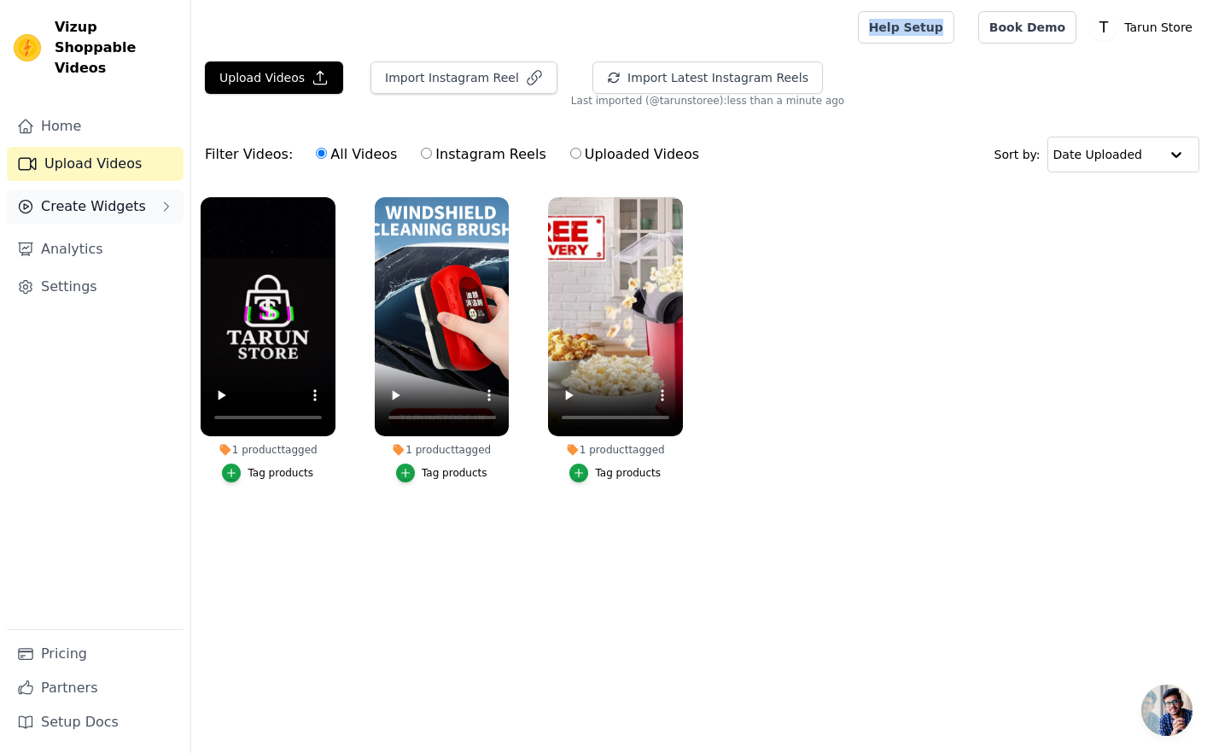
click at [79, 196] on span "Create Widgets" at bounding box center [93, 206] width 105 height 20
click at [72, 196] on span "Create Widgets" at bounding box center [93, 206] width 105 height 20
click at [136, 196] on span "Create Widgets" at bounding box center [93, 206] width 105 height 20
click at [34, 196] on div "Create Widgets" at bounding box center [81, 206] width 129 height 20
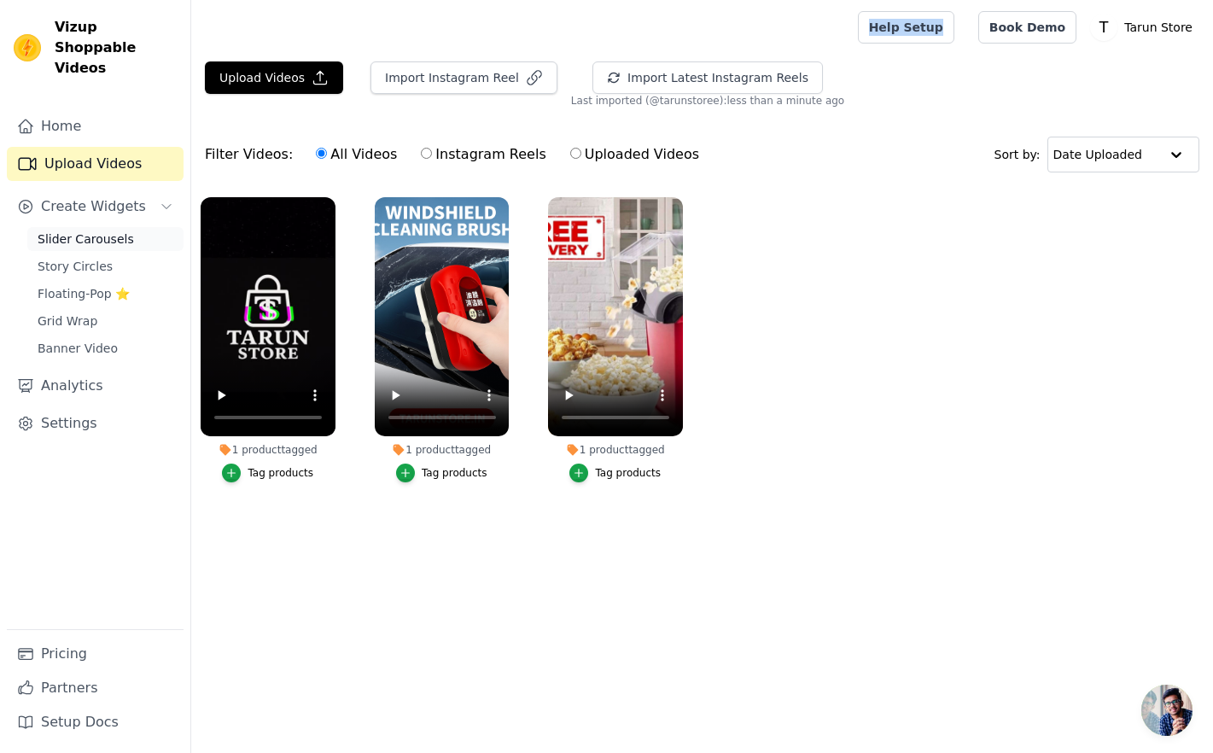
click at [91, 231] on span "Slider Carousels" at bounding box center [86, 239] width 96 height 17
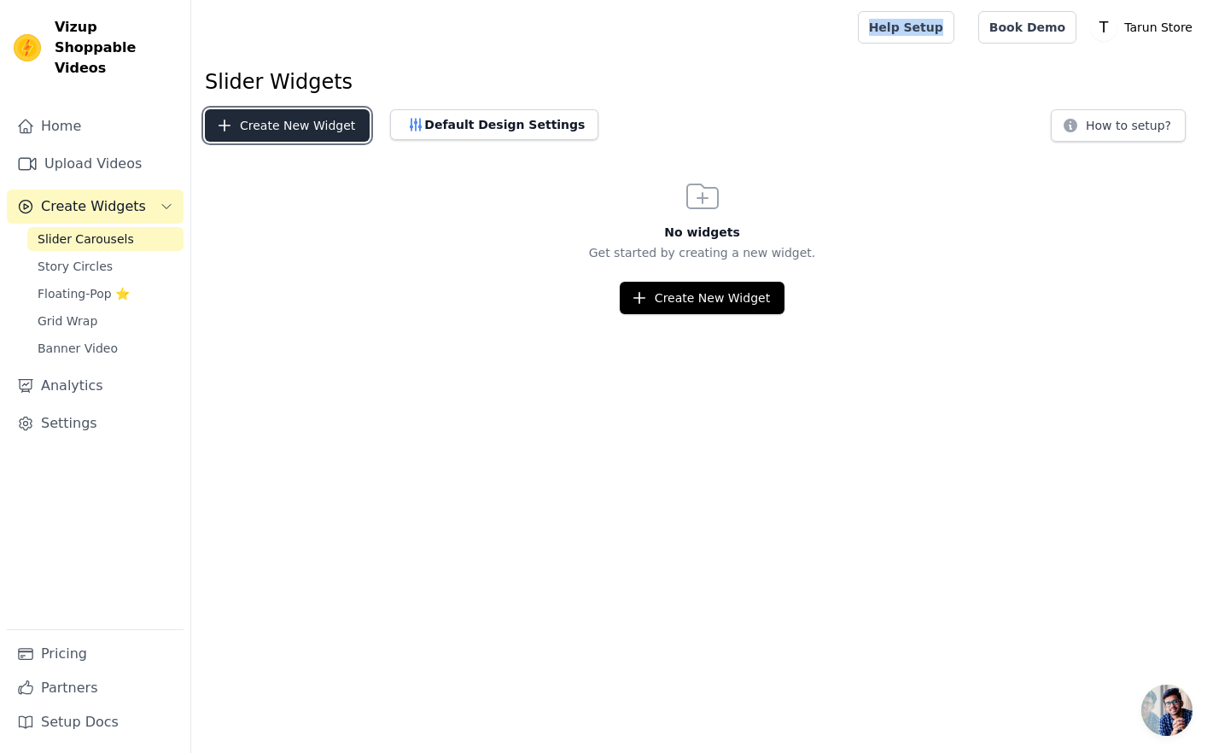
click at [235, 131] on button "Create New Widget" at bounding box center [287, 125] width 165 height 32
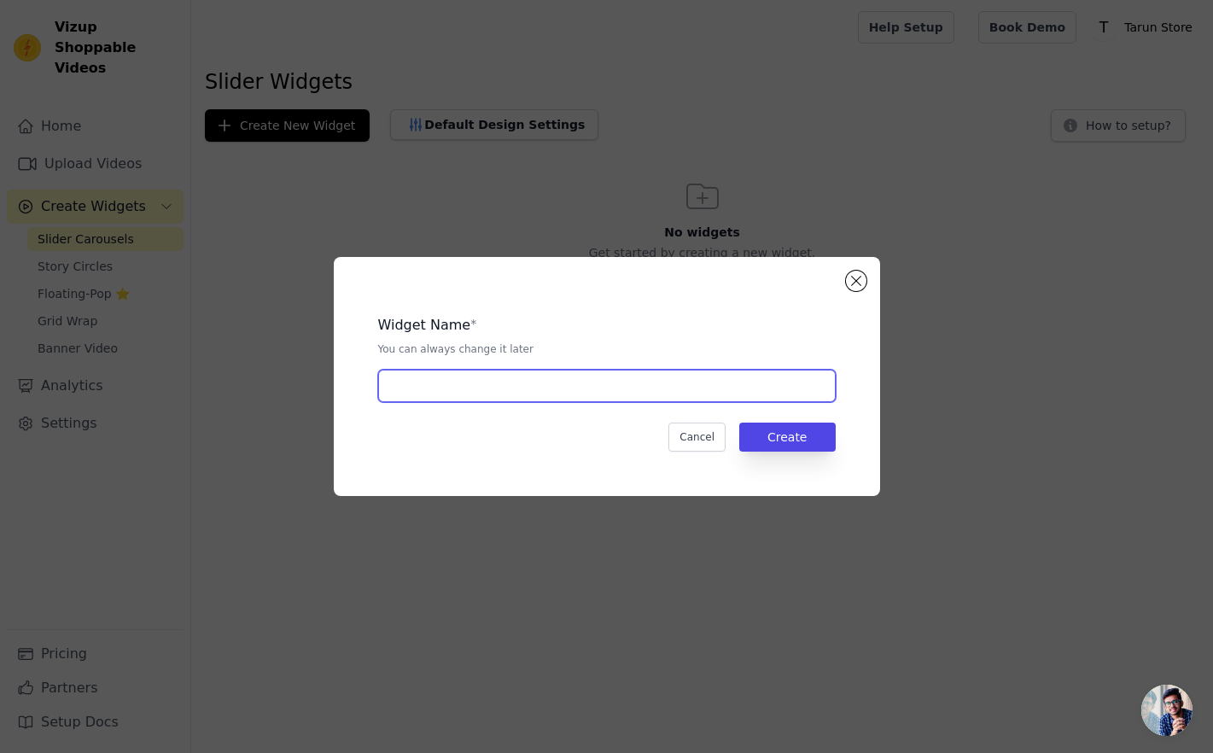
click at [473, 394] on input "text" at bounding box center [607, 386] width 458 height 32
type input "slide widget"
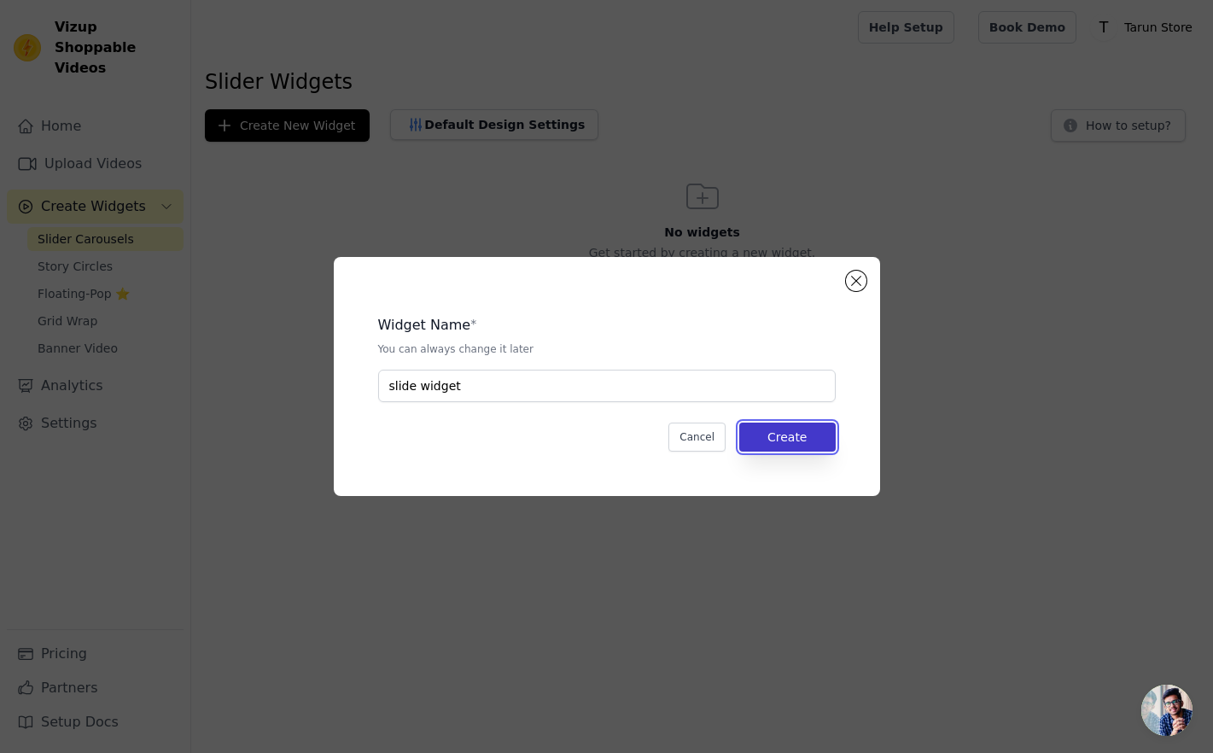
click at [795, 439] on button "Create" at bounding box center [787, 437] width 96 height 29
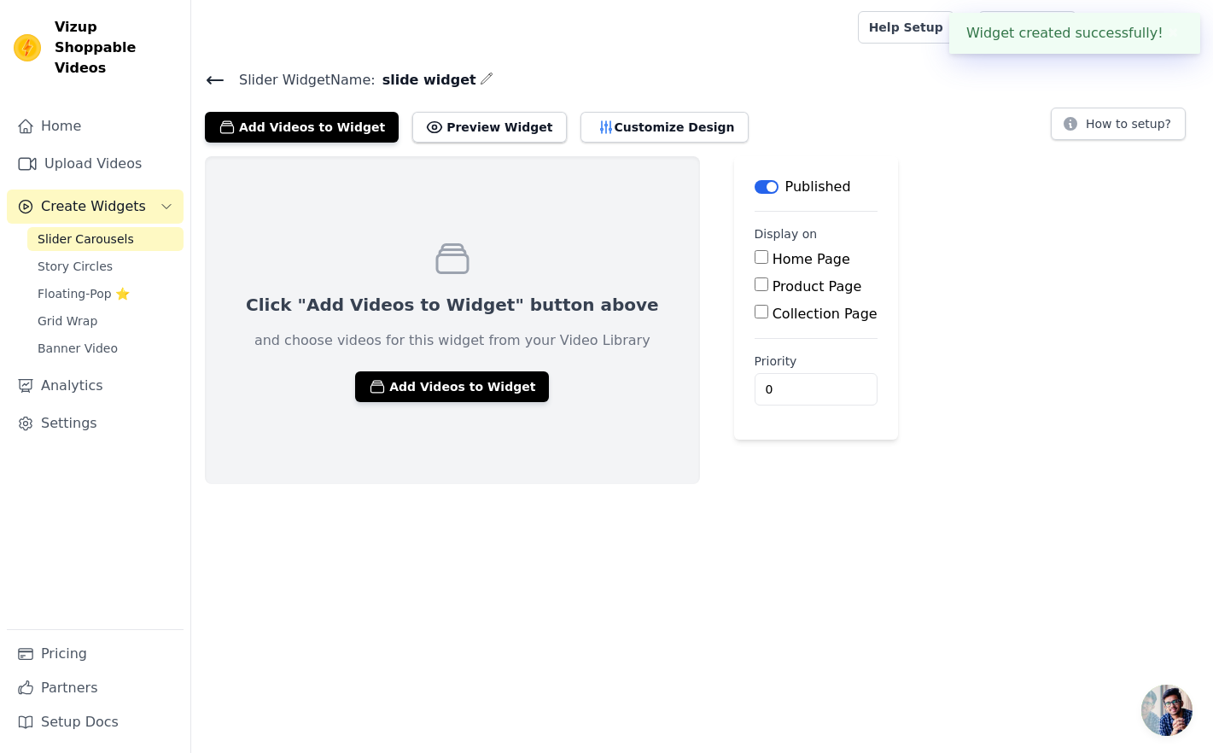
click at [773, 260] on label "Home Page" at bounding box center [812, 259] width 78 height 16
click at [755, 260] on input "Home Page" at bounding box center [762, 257] width 14 height 14
checkbox input "true"
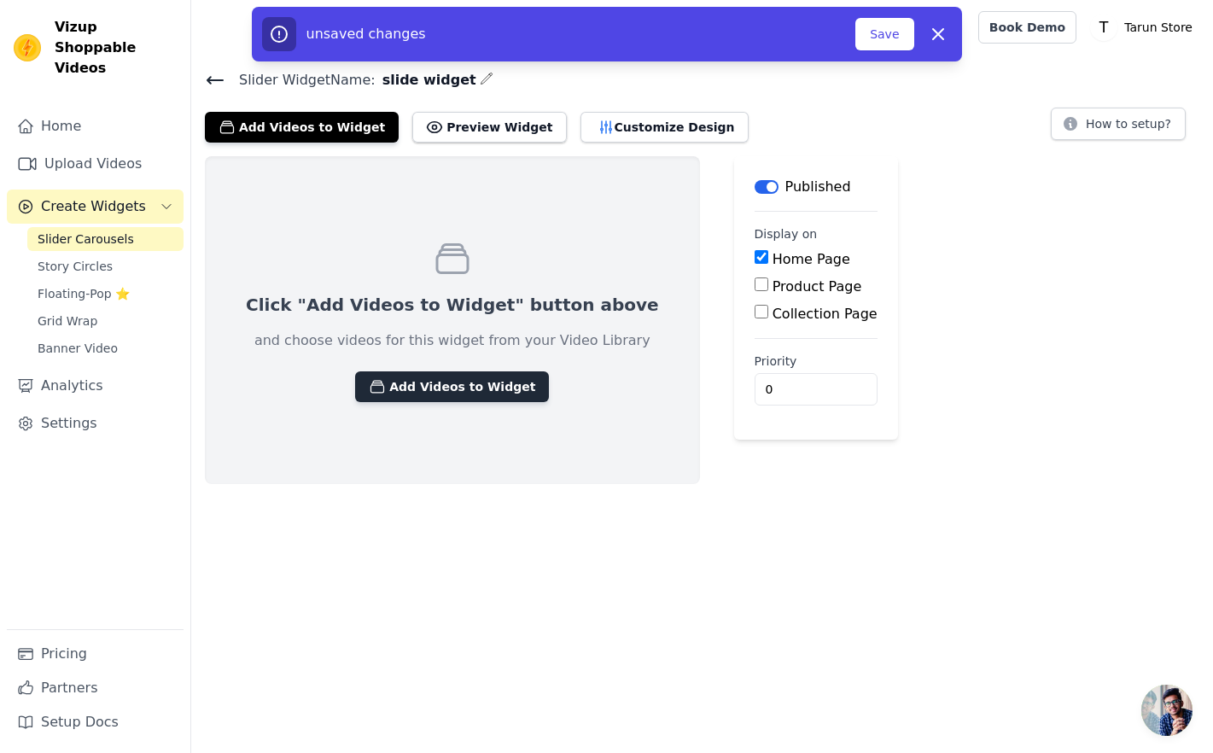
click at [446, 371] on button "Add Videos to Widget" at bounding box center [452, 386] width 194 height 31
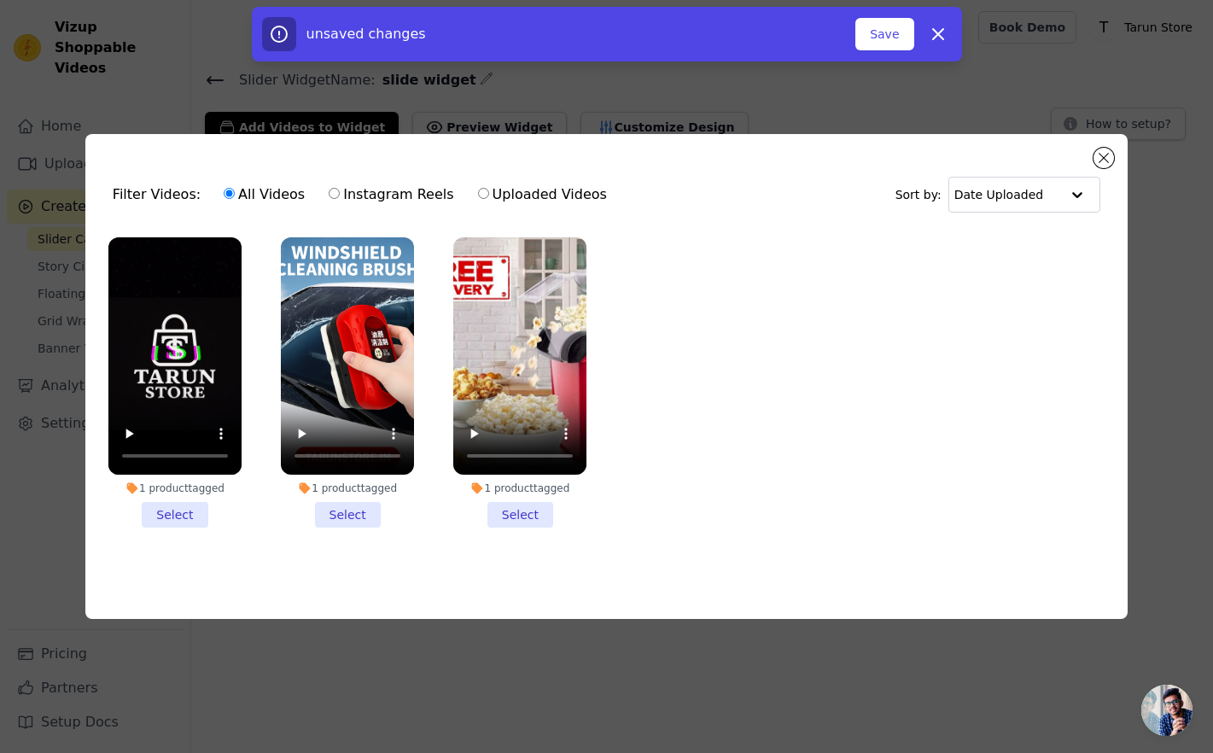
click at [179, 514] on li "1 product tagged Select" at bounding box center [174, 382] width 133 height 290
click at [0, 0] on input "1 product tagged Select" at bounding box center [0, 0] width 0 height 0
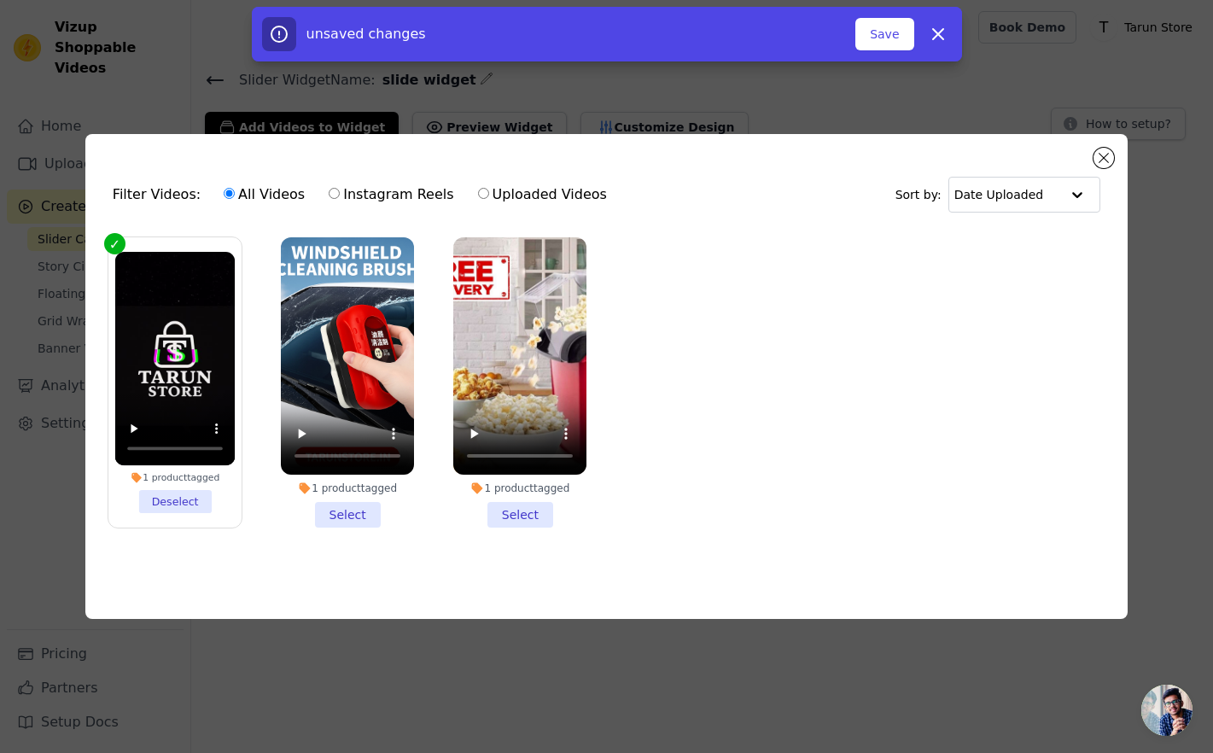
click at [347, 508] on li "1 product tagged Select" at bounding box center [347, 382] width 133 height 290
click at [0, 0] on input "1 product tagged Select" at bounding box center [0, 0] width 0 height 0
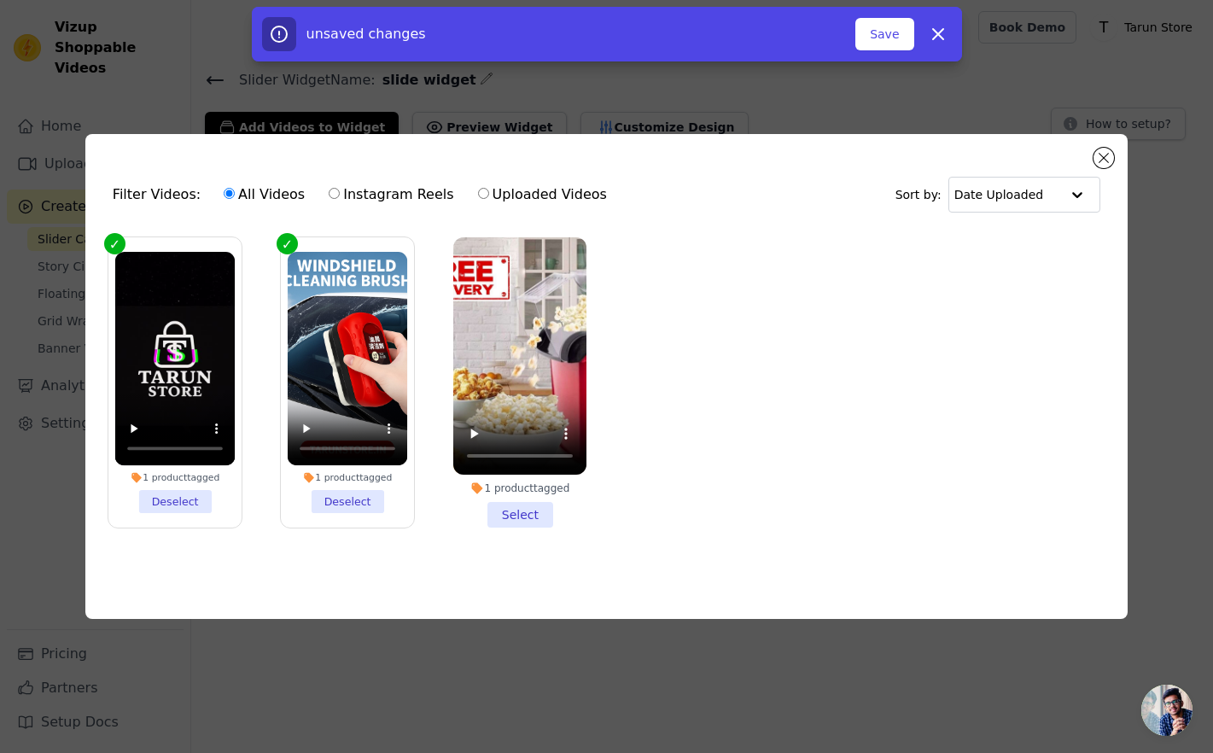
click at [498, 509] on li "1 product tagged Select" at bounding box center [519, 382] width 133 height 290
click at [0, 0] on input "1 product tagged Select" at bounding box center [0, 0] width 0 height 0
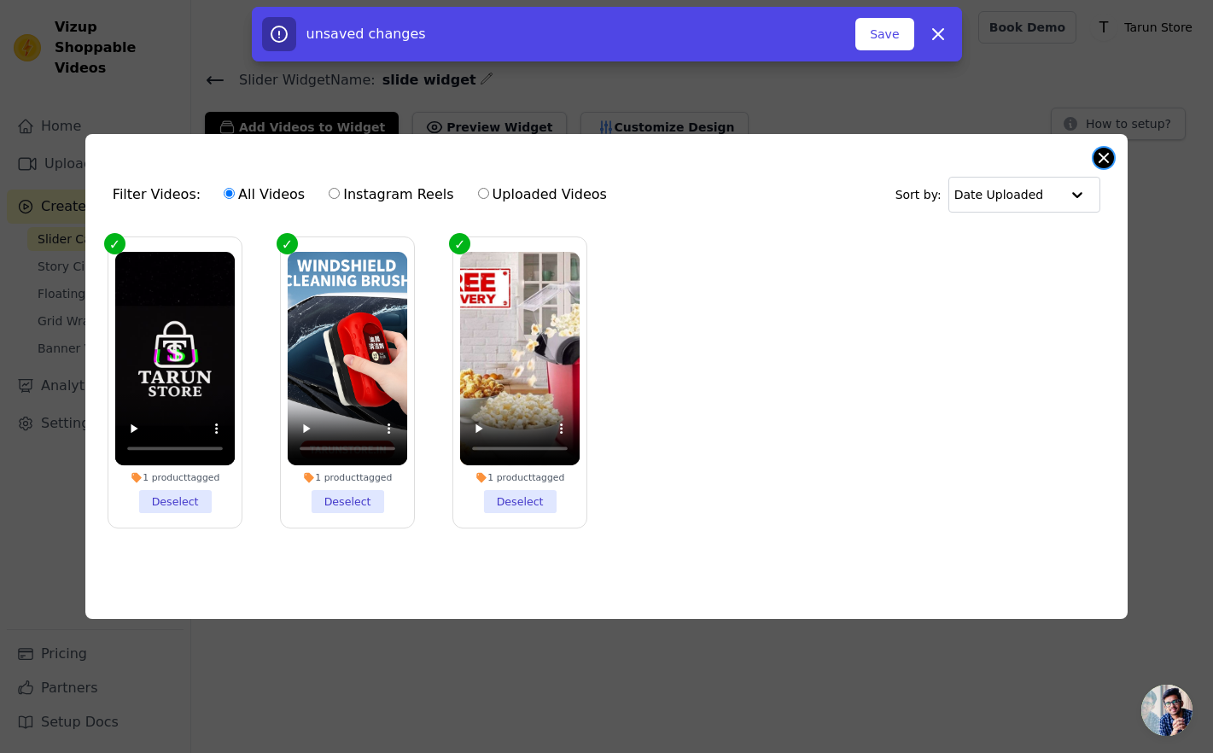
click at [1096, 157] on button "Close modal" at bounding box center [1104, 158] width 20 height 20
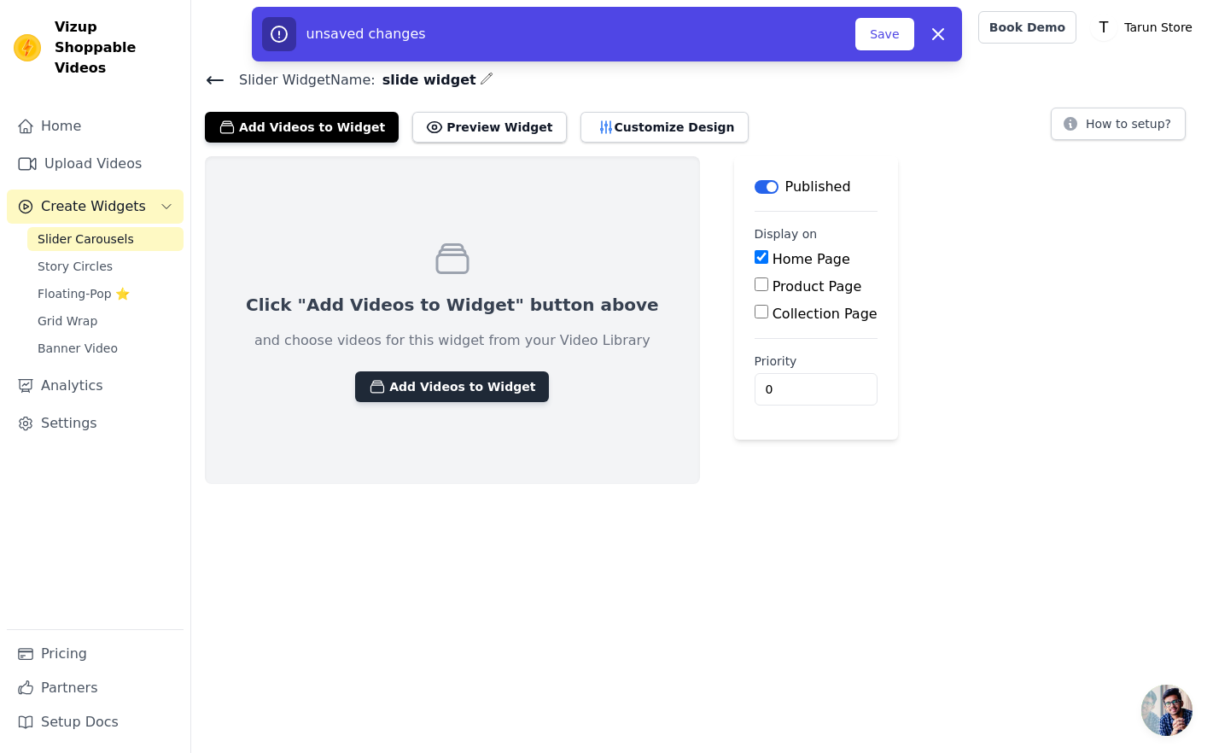
click at [385, 390] on button "Add Videos to Widget" at bounding box center [452, 386] width 194 height 31
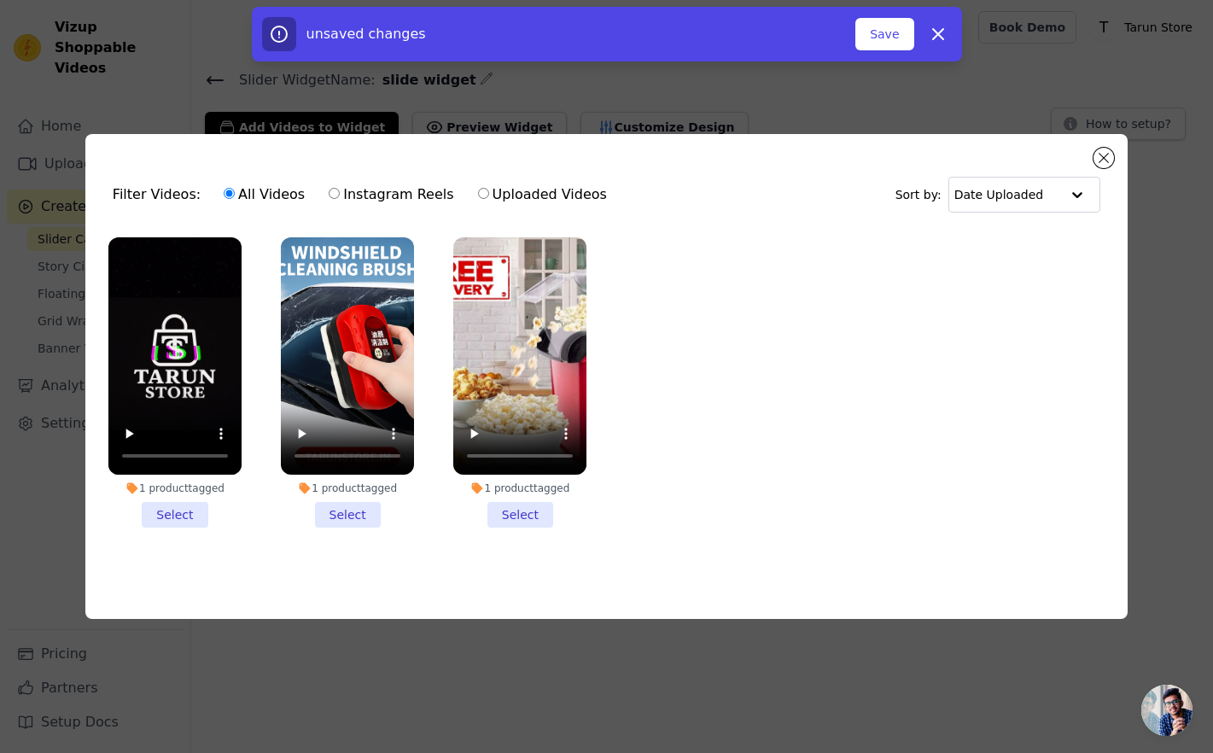
click at [347, 505] on li "1 product tagged Select" at bounding box center [347, 382] width 133 height 290
click at [0, 0] on input "1 product tagged Select" at bounding box center [0, 0] width 0 height 0
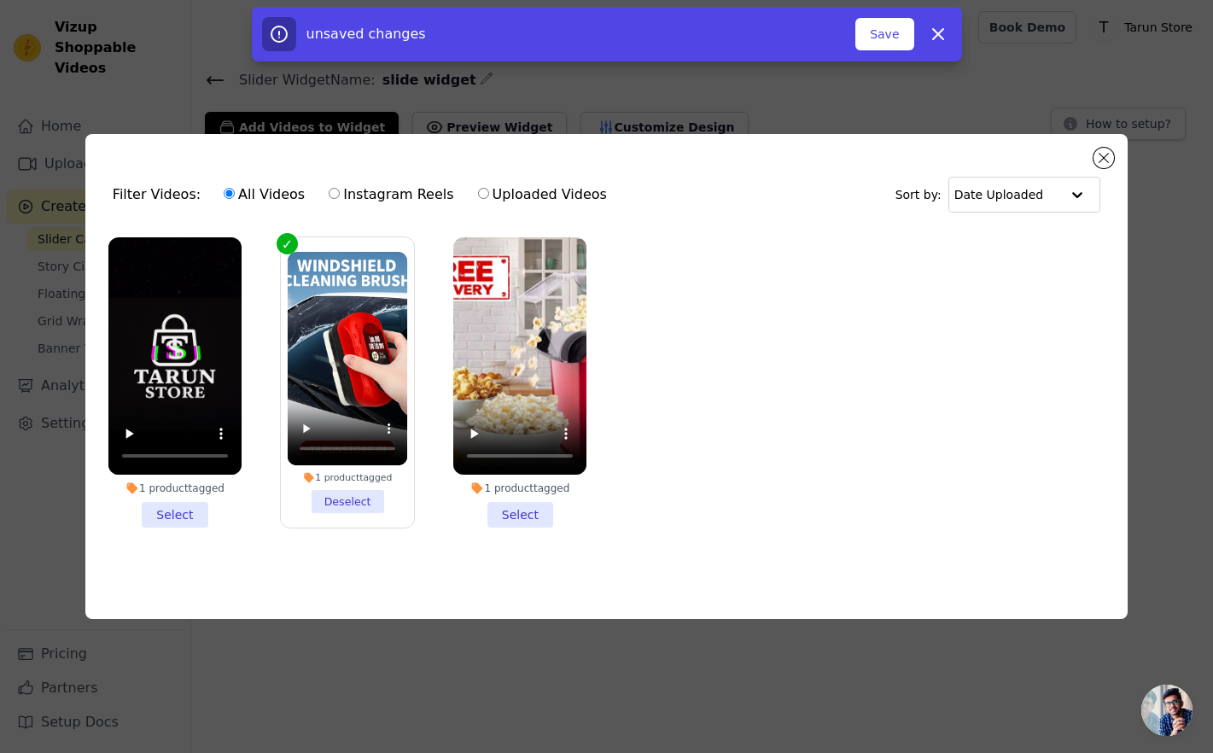
click at [511, 518] on li "1 product tagged Select" at bounding box center [519, 382] width 133 height 290
click at [0, 0] on input "1 product tagged Select" at bounding box center [0, 0] width 0 height 0
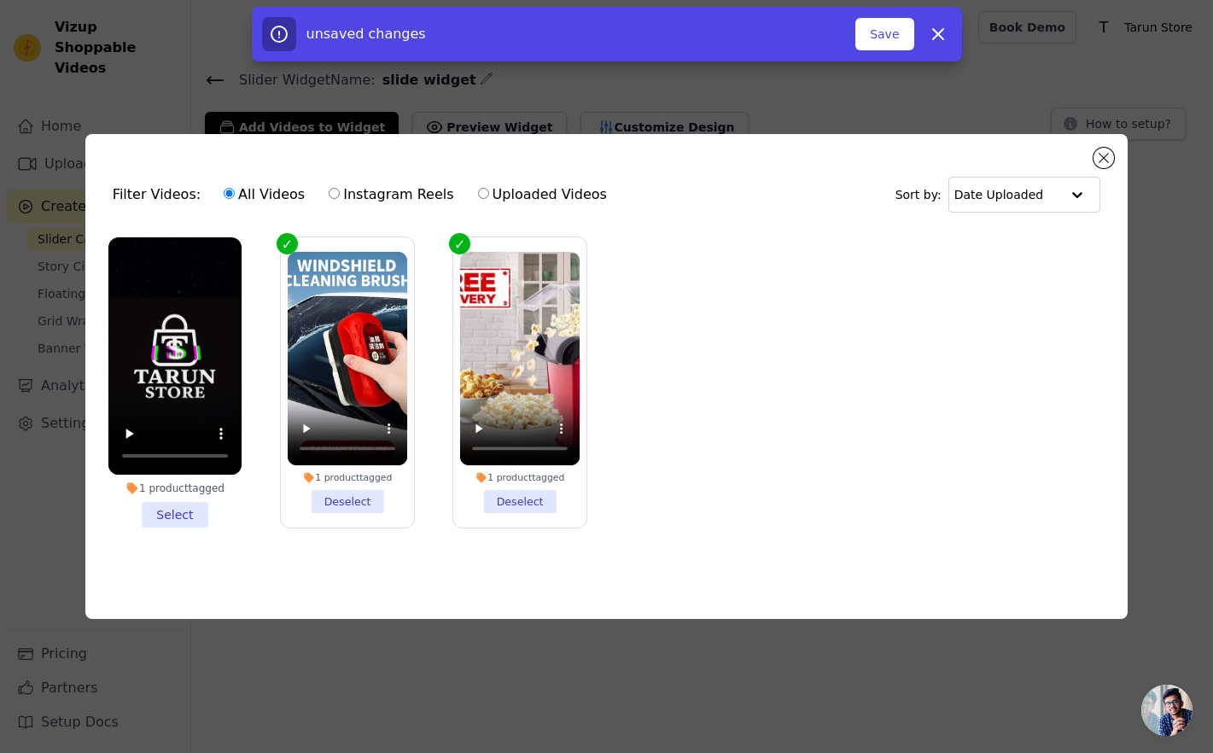
click at [164, 519] on li "1 product tagged Select" at bounding box center [174, 382] width 133 height 290
click at [0, 0] on input "1 product tagged Select" at bounding box center [0, 0] width 0 height 0
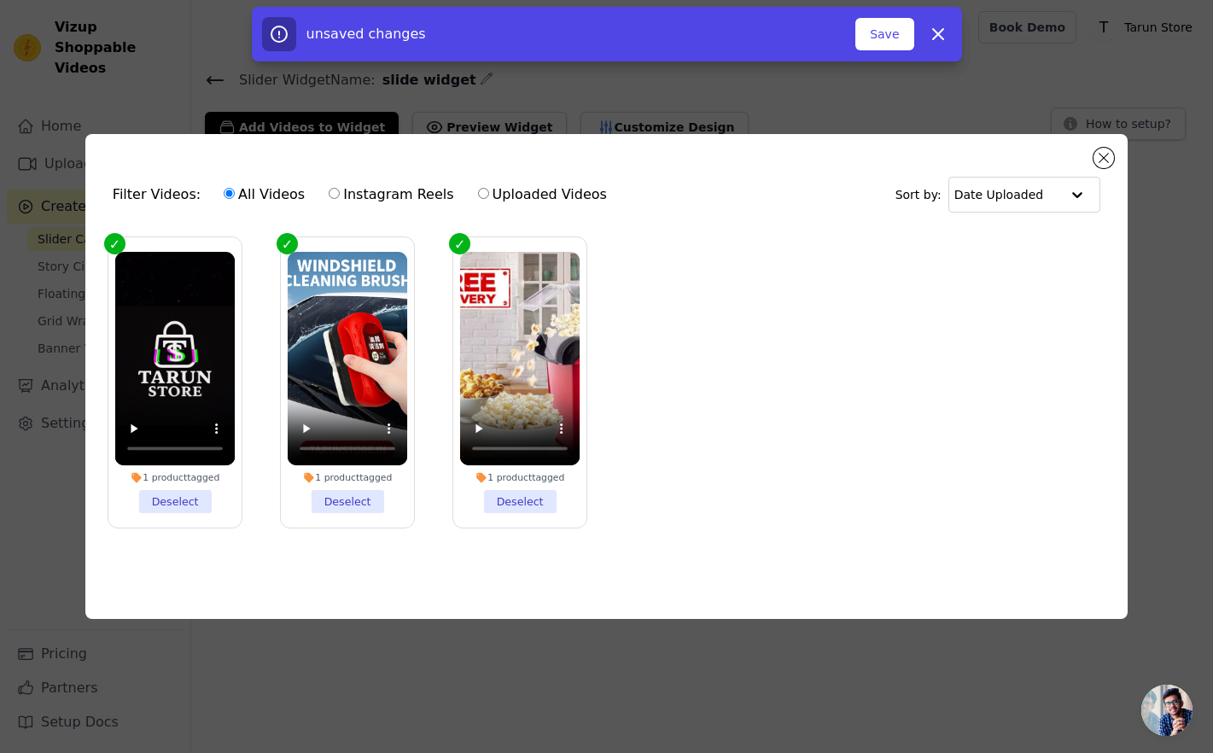
click at [716, 279] on ul "1 product tagged Deselect 1 product tagged Deselect 1 product tagged Deselect" at bounding box center [606, 396] width 1015 height 336
click at [879, 23] on button "Save" at bounding box center [885, 34] width 58 height 32
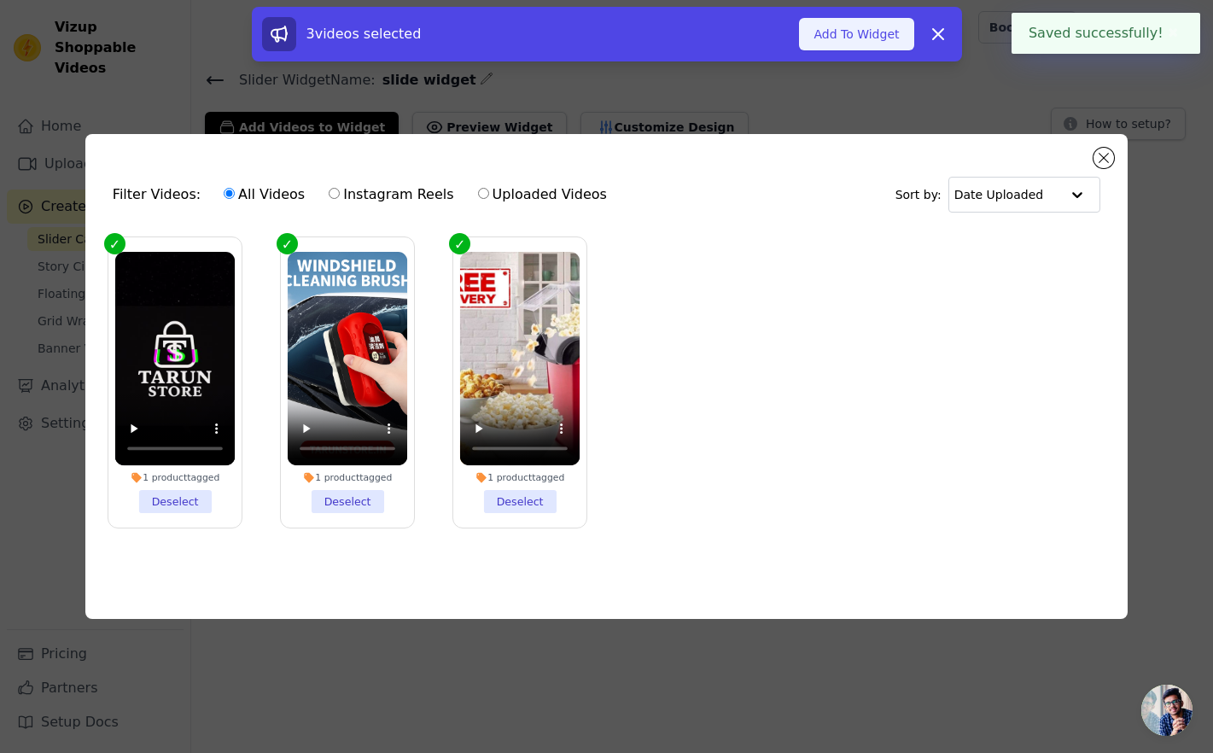
click at [873, 41] on button "Add To Widget" at bounding box center [856, 34] width 114 height 32
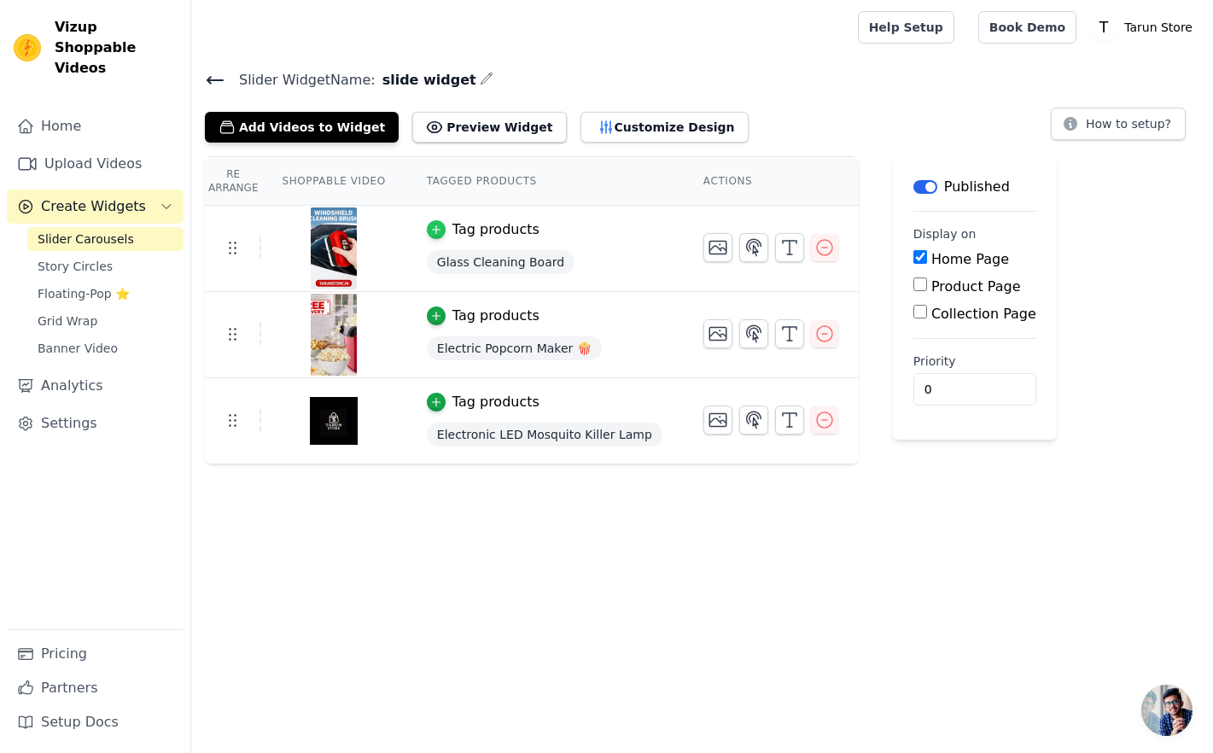
click at [441, 234] on icon "button" at bounding box center [436, 230] width 12 height 12
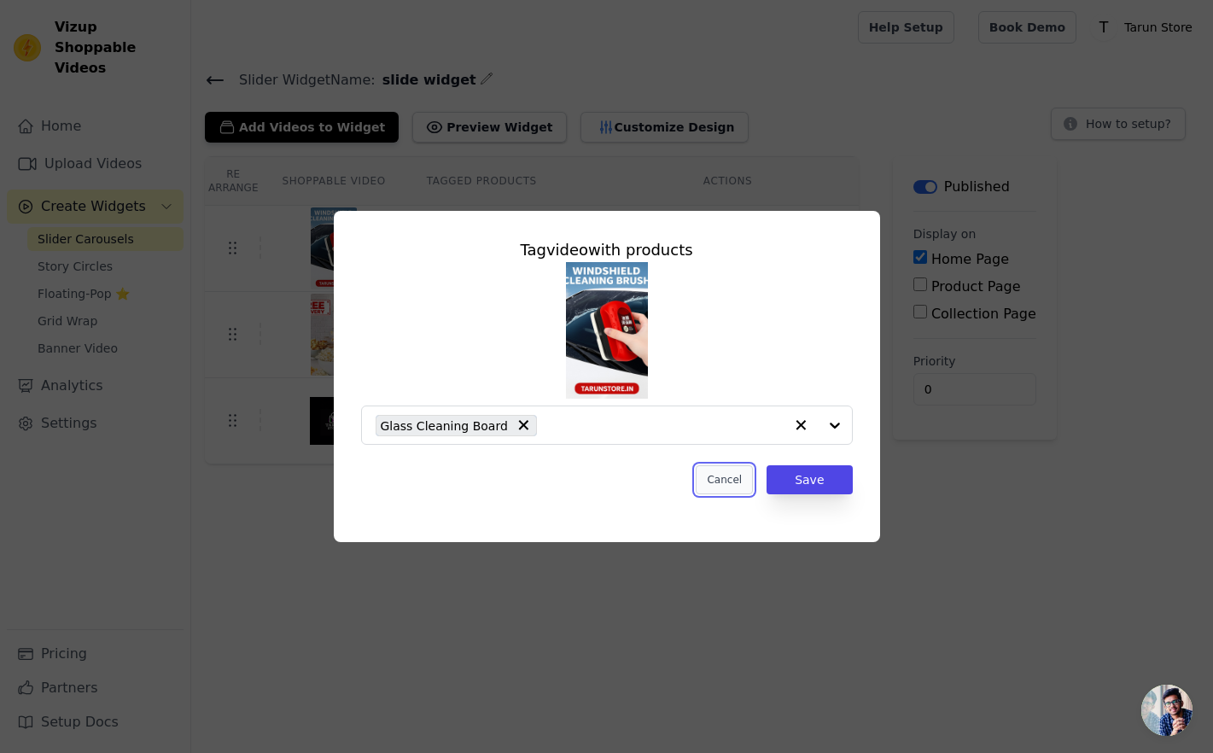
click at [725, 485] on button "Cancel" at bounding box center [724, 479] width 57 height 29
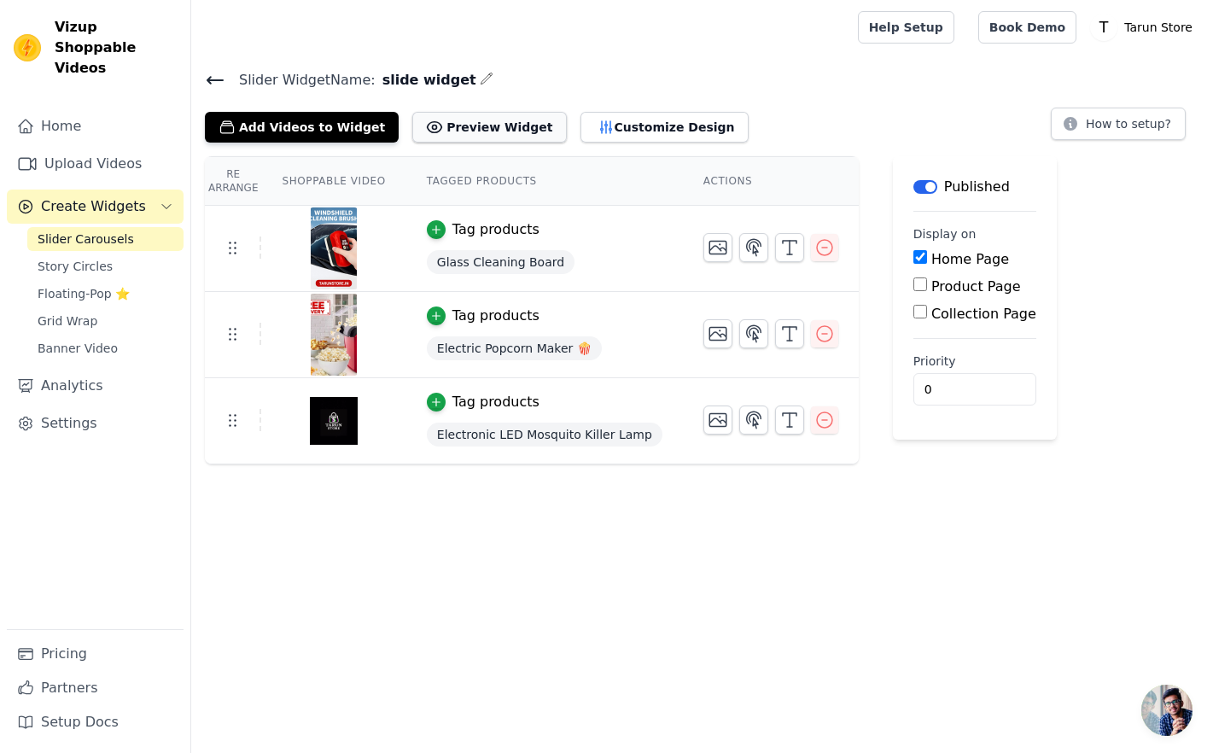
click at [466, 117] on button "Preview Widget" at bounding box center [489, 127] width 154 height 31
click at [922, 186] on button "Label" at bounding box center [926, 187] width 24 height 14
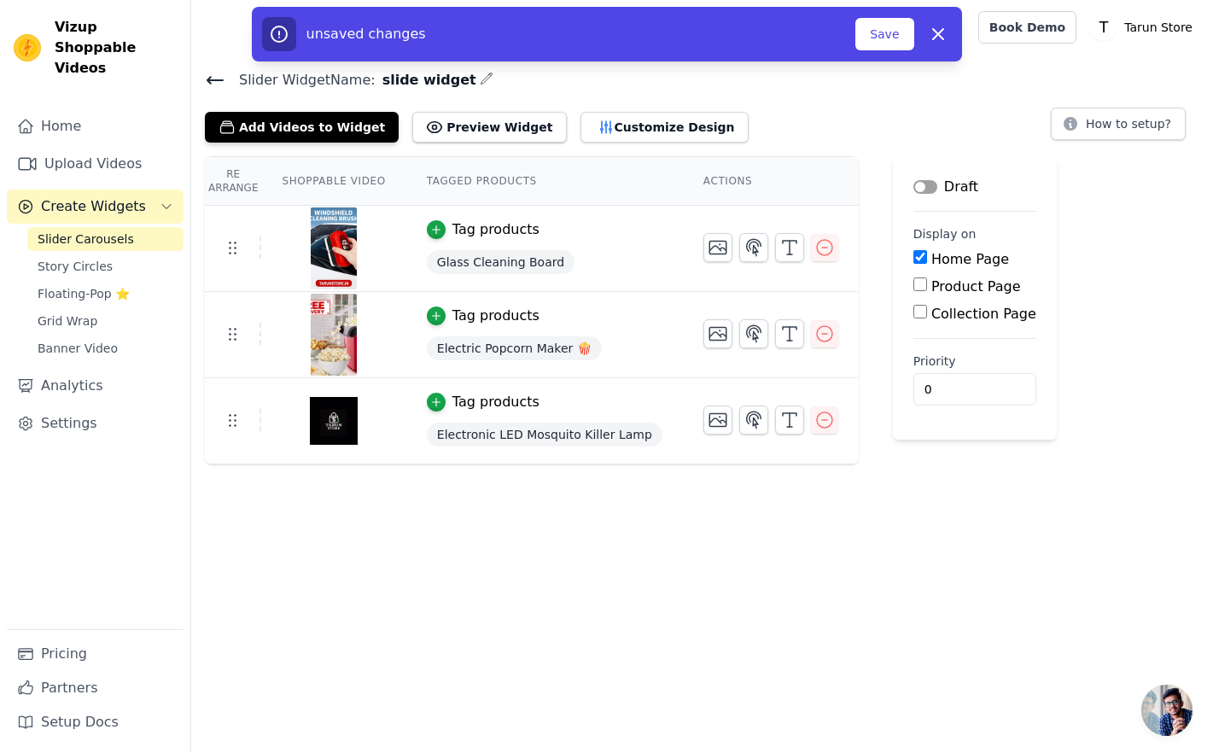
click at [922, 186] on button "Label" at bounding box center [926, 187] width 24 height 14
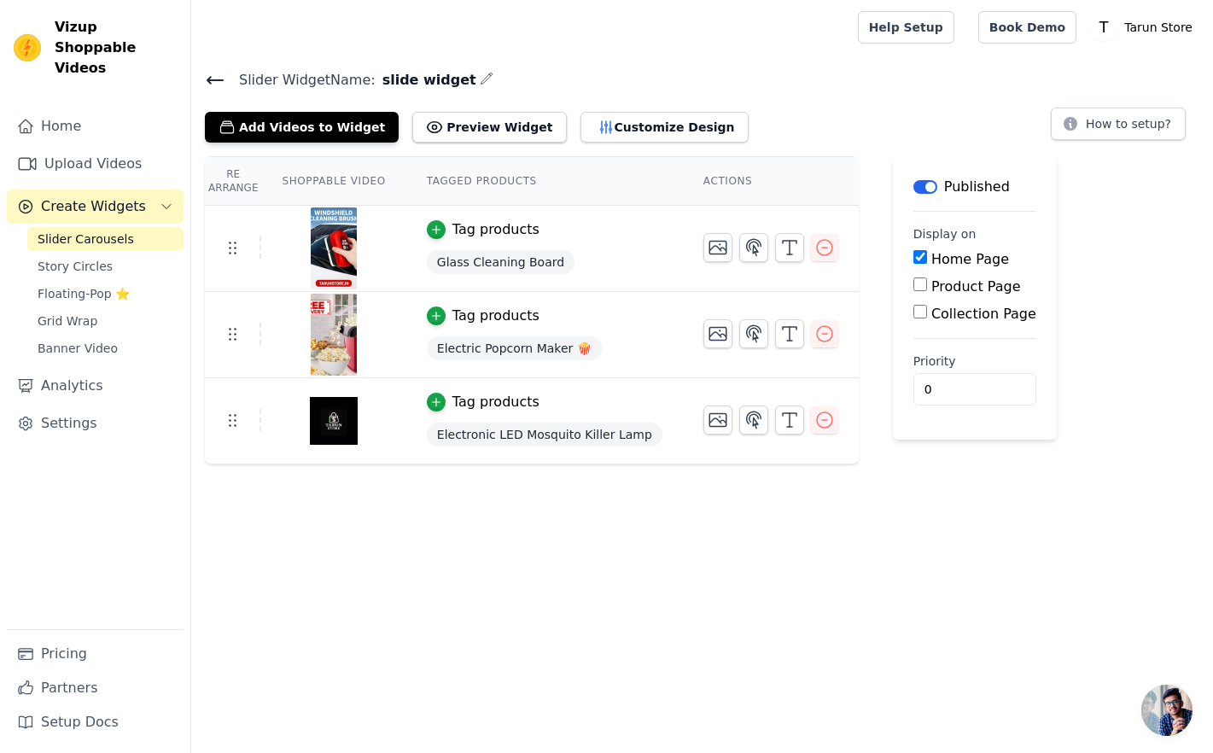
click at [914, 288] on input "Product Page" at bounding box center [921, 284] width 14 height 14
checkbox input "true"
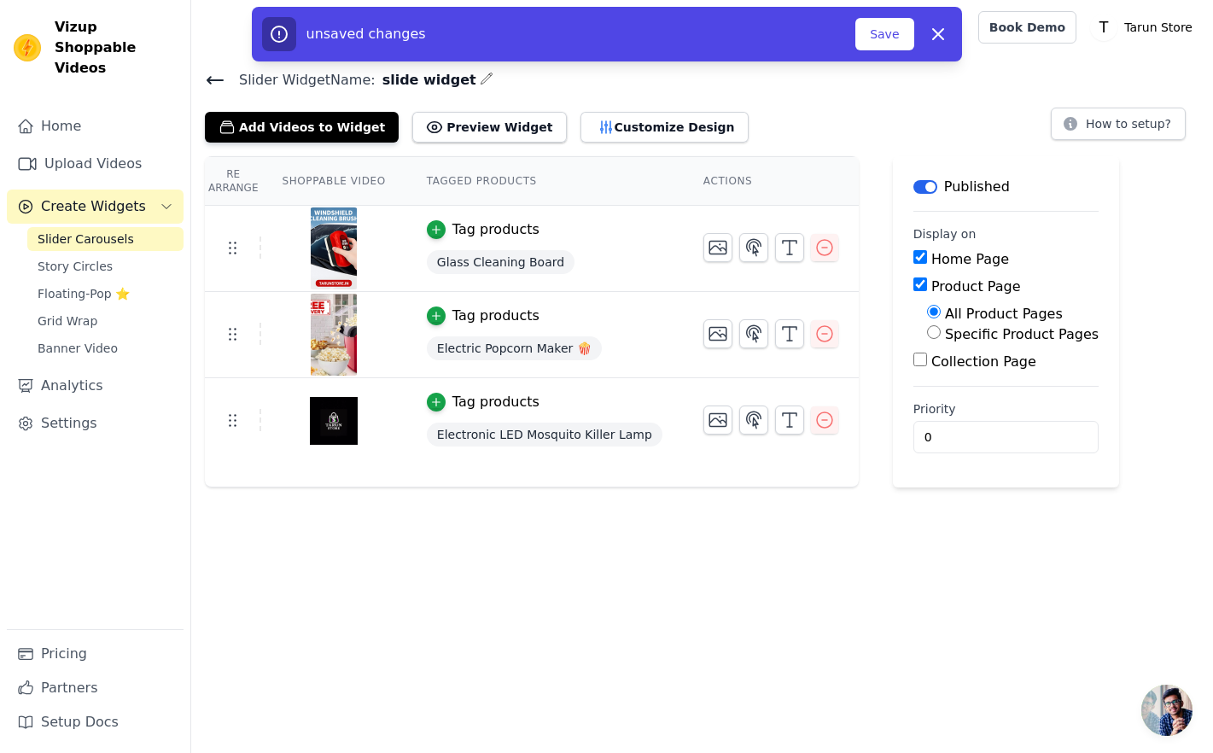
click at [945, 336] on label "Specific Product Pages" at bounding box center [1022, 334] width 154 height 16
click at [934, 336] on input "Specific Product Pages" at bounding box center [934, 332] width 14 height 14
radio input "true"
click at [945, 310] on label "All Product Pages" at bounding box center [1004, 314] width 118 height 16
click at [932, 310] on input "All Product Pages" at bounding box center [934, 312] width 14 height 14
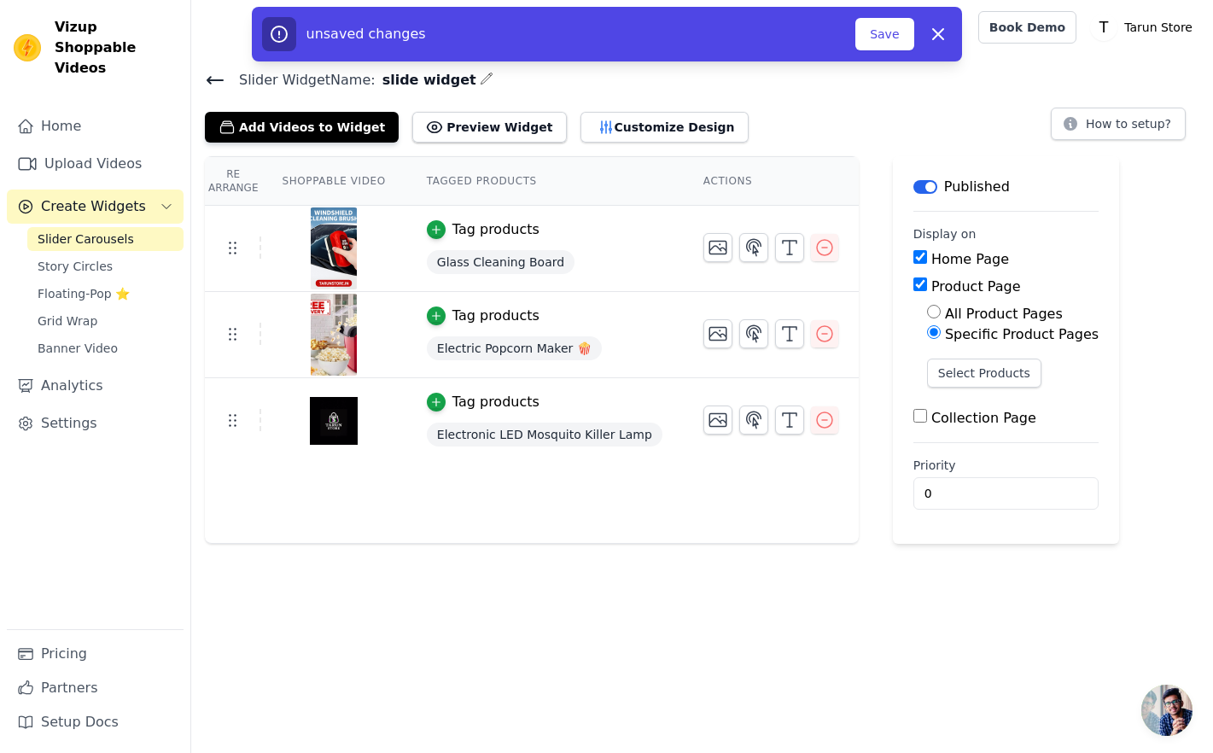
radio input "true"
click at [914, 359] on input "Collection Page" at bounding box center [921, 360] width 14 height 14
checkbox input "false"
click at [892, 38] on button "Save" at bounding box center [885, 34] width 58 height 32
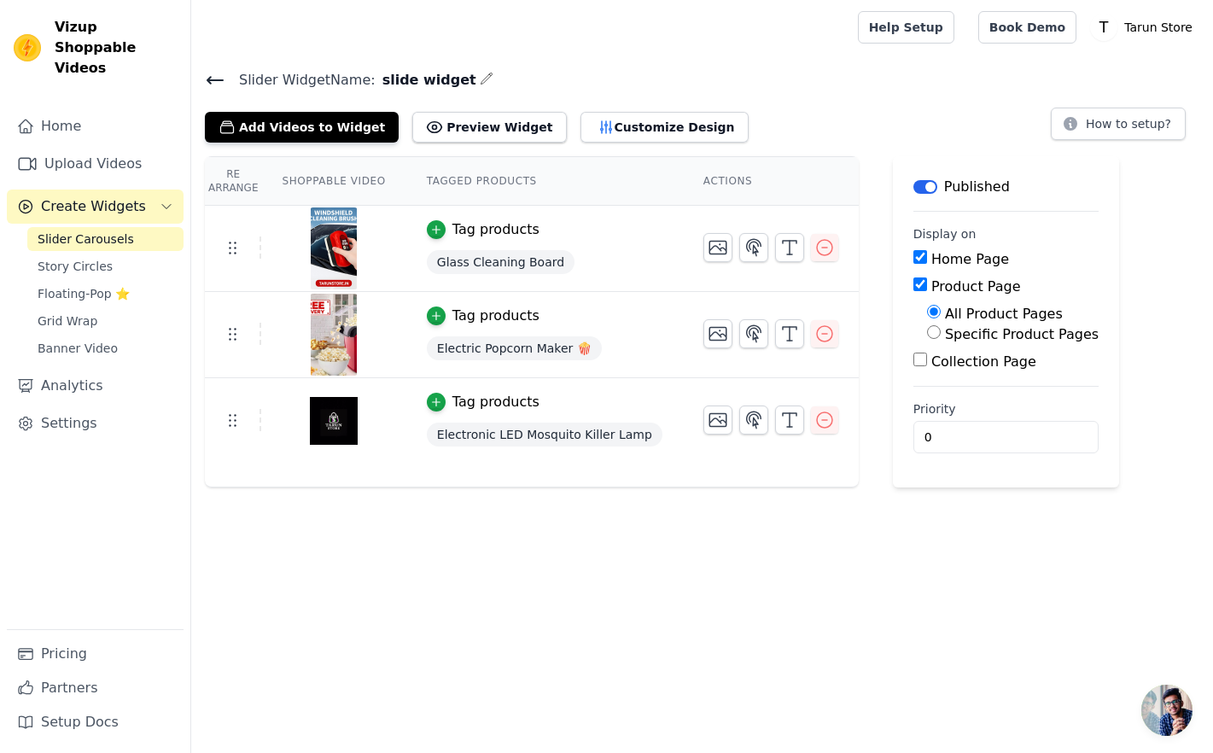
click at [914, 291] on div "Product Page" at bounding box center [1006, 287] width 185 height 20
click at [91, 255] on link "Story Circles" at bounding box center [105, 266] width 156 height 24
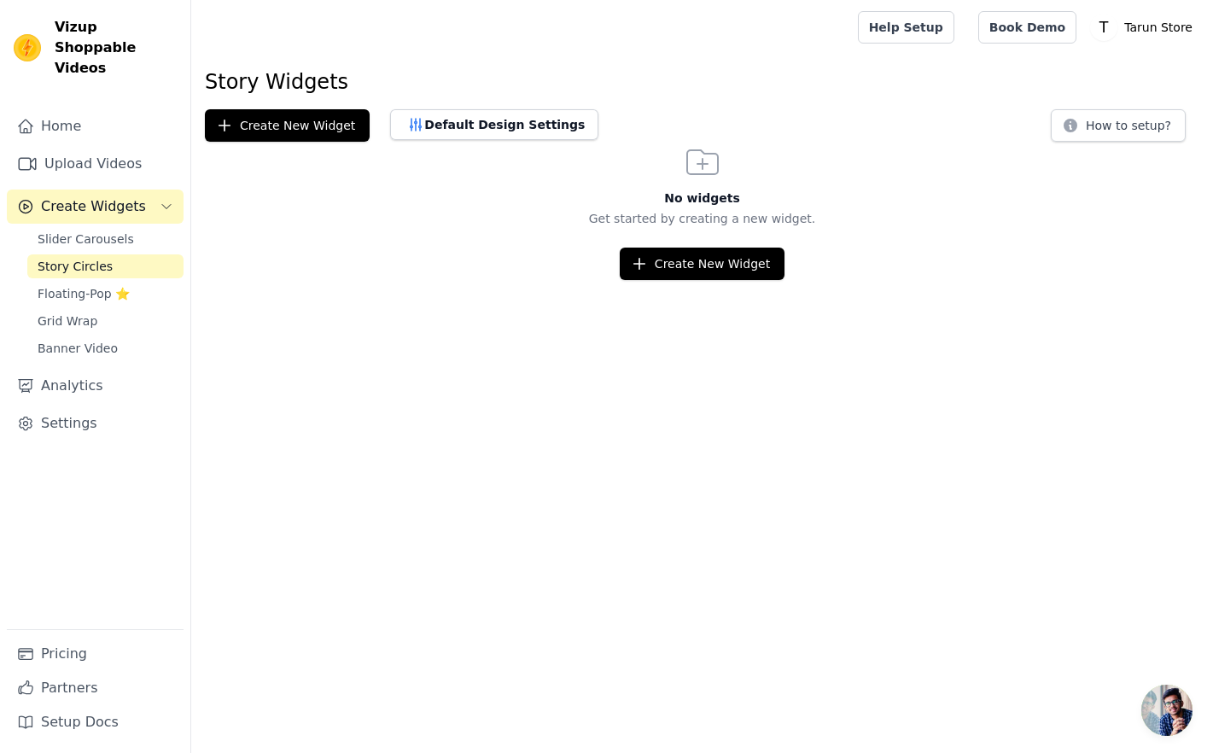
click at [92, 286] on div "Slider Carousels Story Circles Floating-Pop ⭐ Grid Wrap Banner Video" at bounding box center [105, 293] width 156 height 133
click at [88, 313] on span "Grid Wrap" at bounding box center [68, 321] width 60 height 17
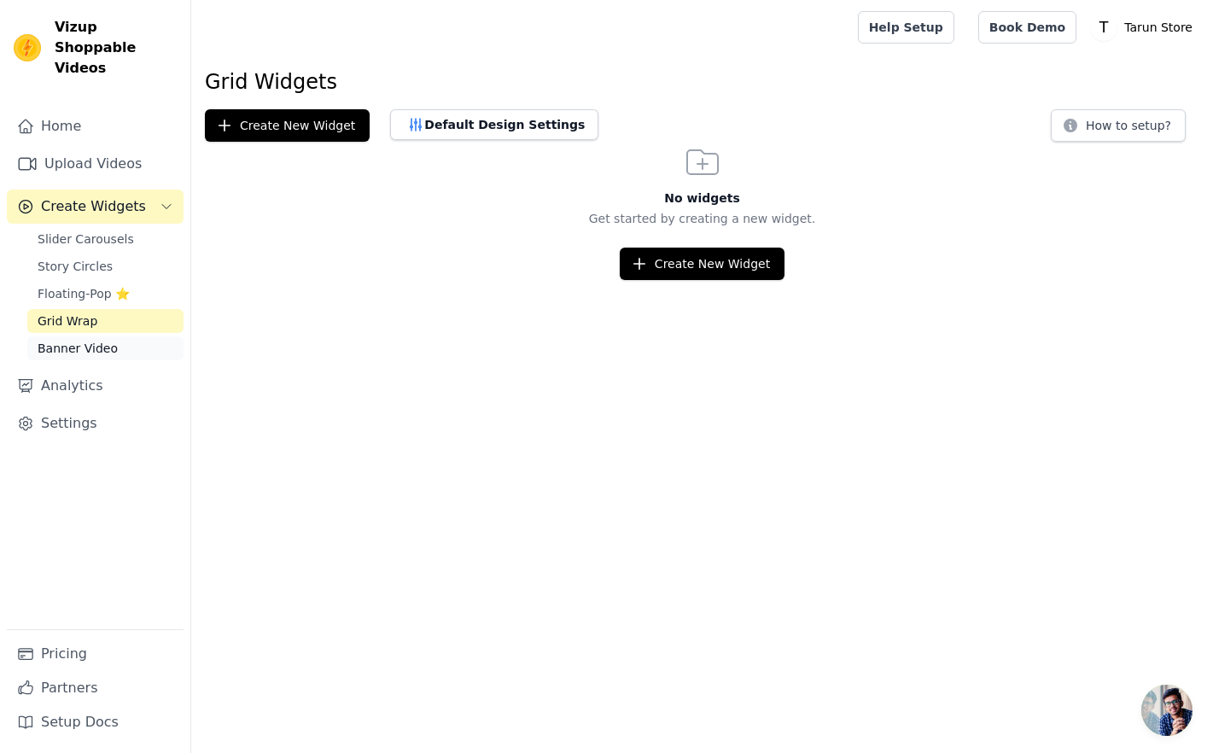
click at [96, 336] on link "Banner Video" at bounding box center [105, 348] width 156 height 24
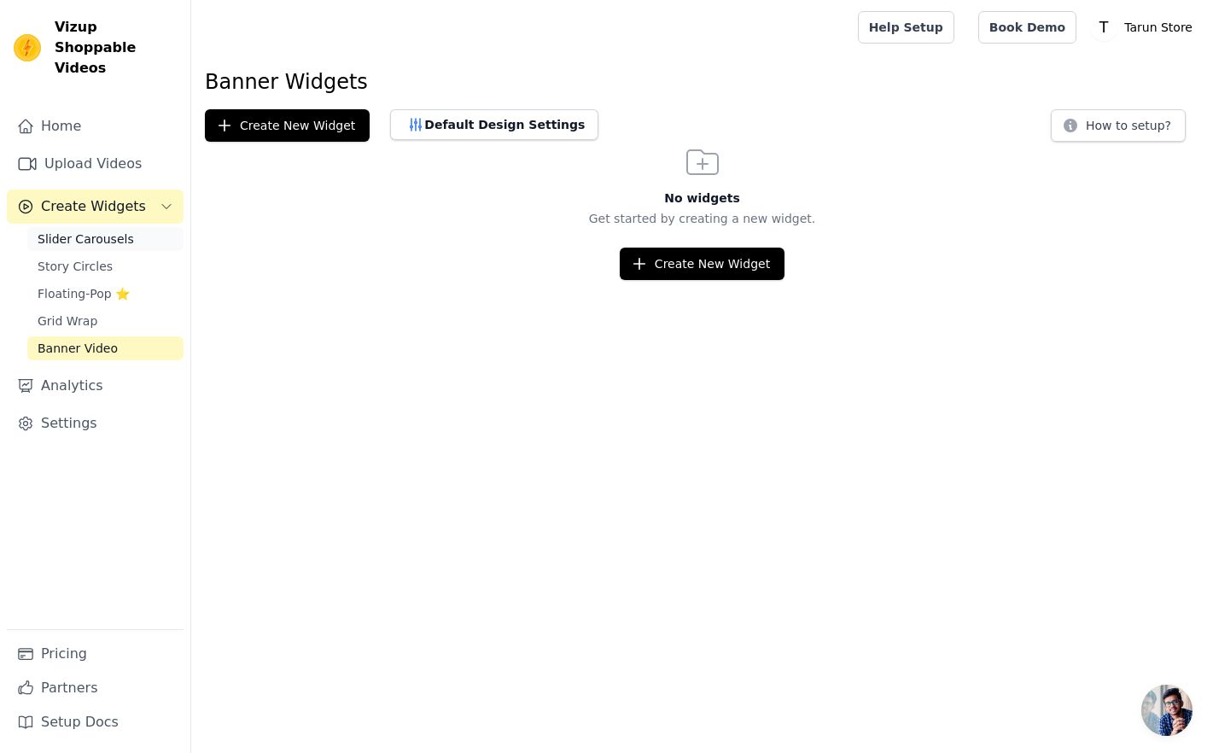
click at [95, 231] on span "Slider Carousels" at bounding box center [86, 239] width 96 height 17
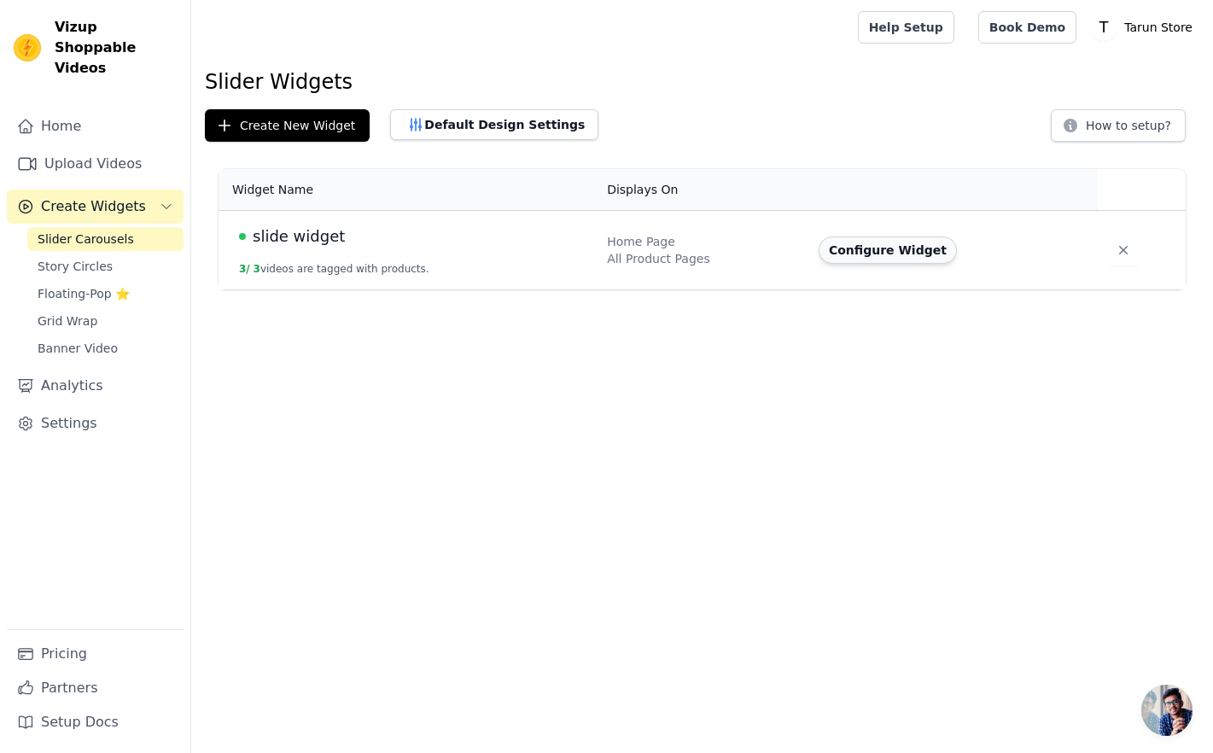
click at [884, 252] on button "Configure Widget" at bounding box center [888, 250] width 138 height 27
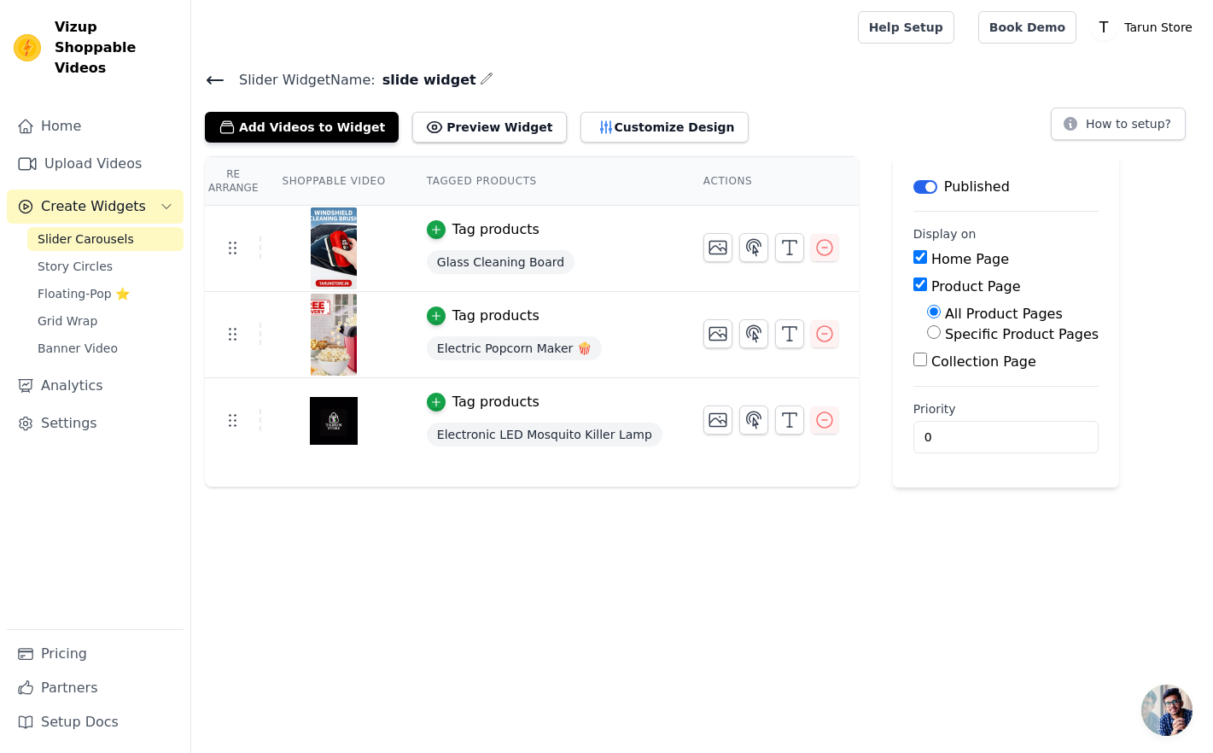
click at [480, 78] on icon "button" at bounding box center [487, 79] width 14 height 14
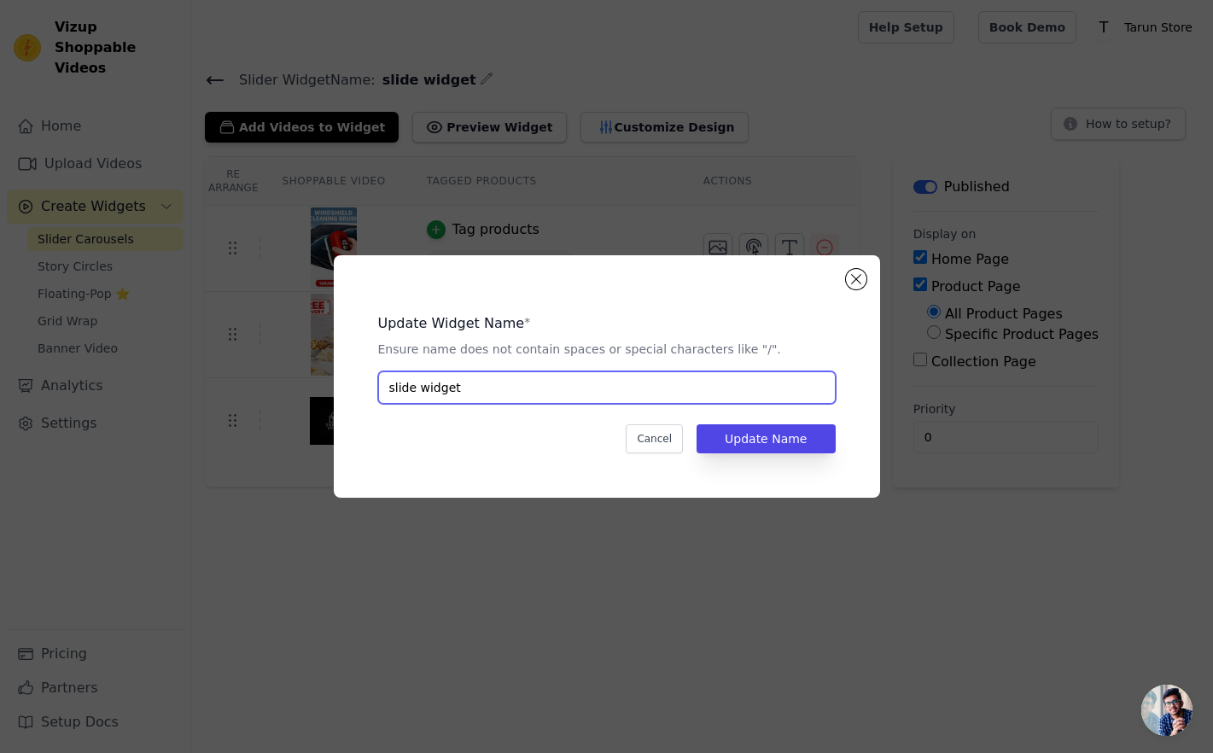
click at [417, 390] on input "slide widget" at bounding box center [607, 387] width 458 height 32
type input "slider widget"
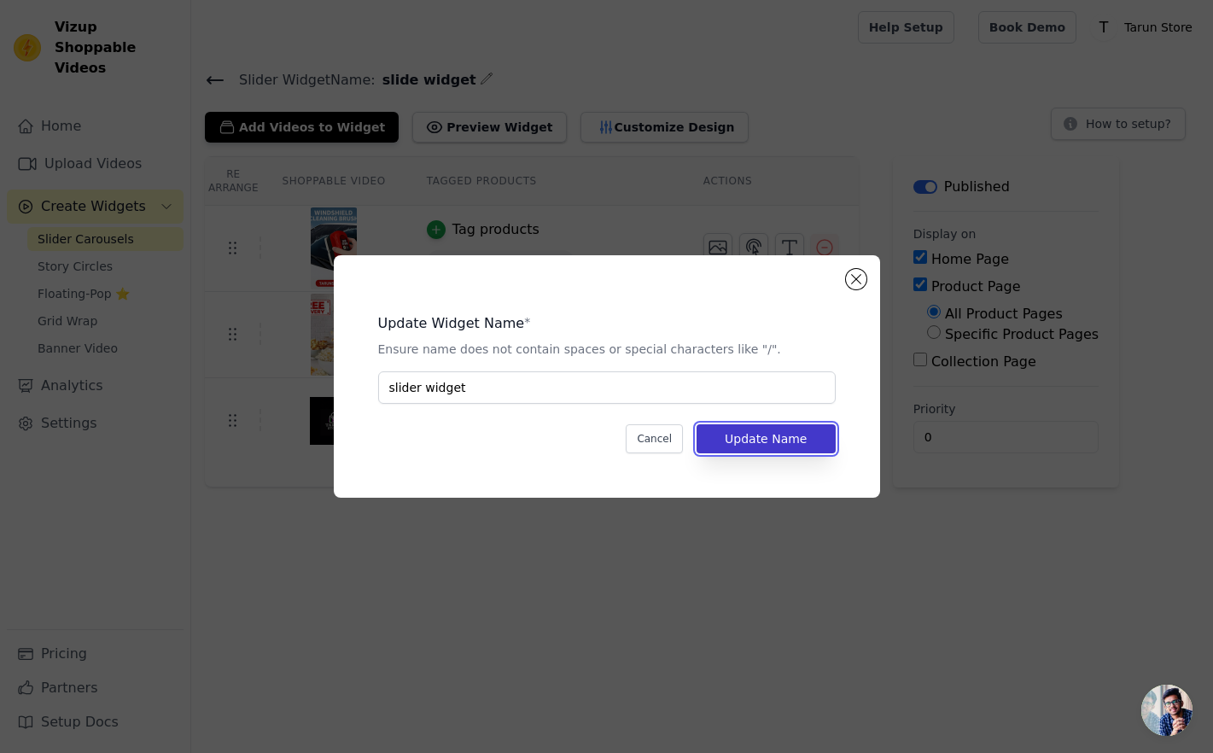
click at [763, 426] on button "Update Name" at bounding box center [766, 438] width 138 height 29
click at [764, 435] on button "Update Name" at bounding box center [766, 438] width 138 height 29
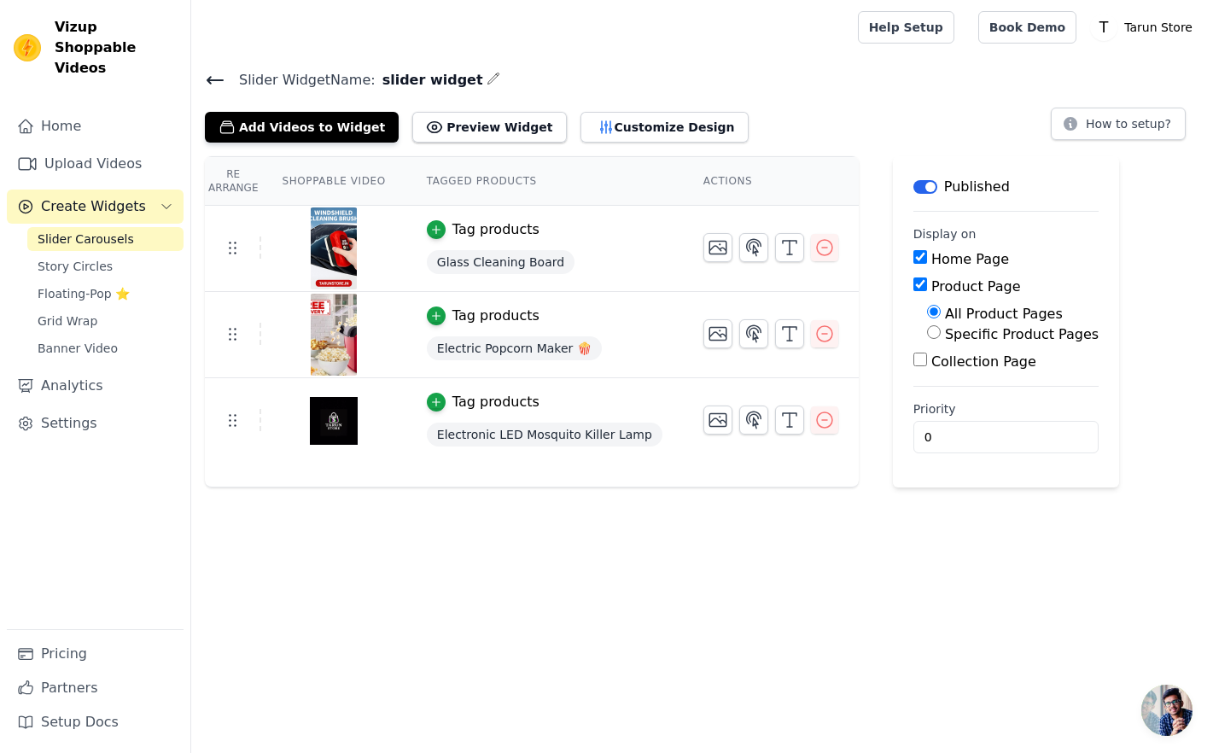
click at [762, 444] on td at bounding box center [771, 413] width 176 height 70
click at [914, 284] on input "Product Page" at bounding box center [921, 284] width 14 height 14
checkbox input "false"
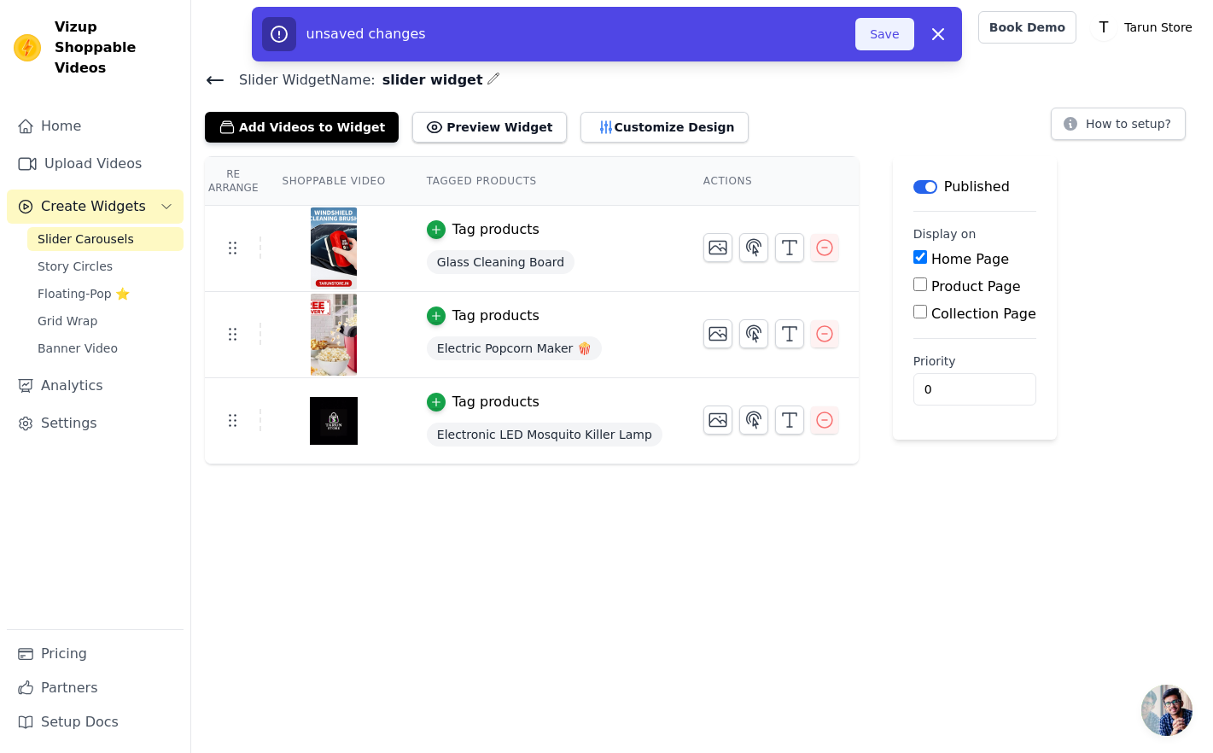
click at [873, 24] on button "Save" at bounding box center [885, 34] width 58 height 32
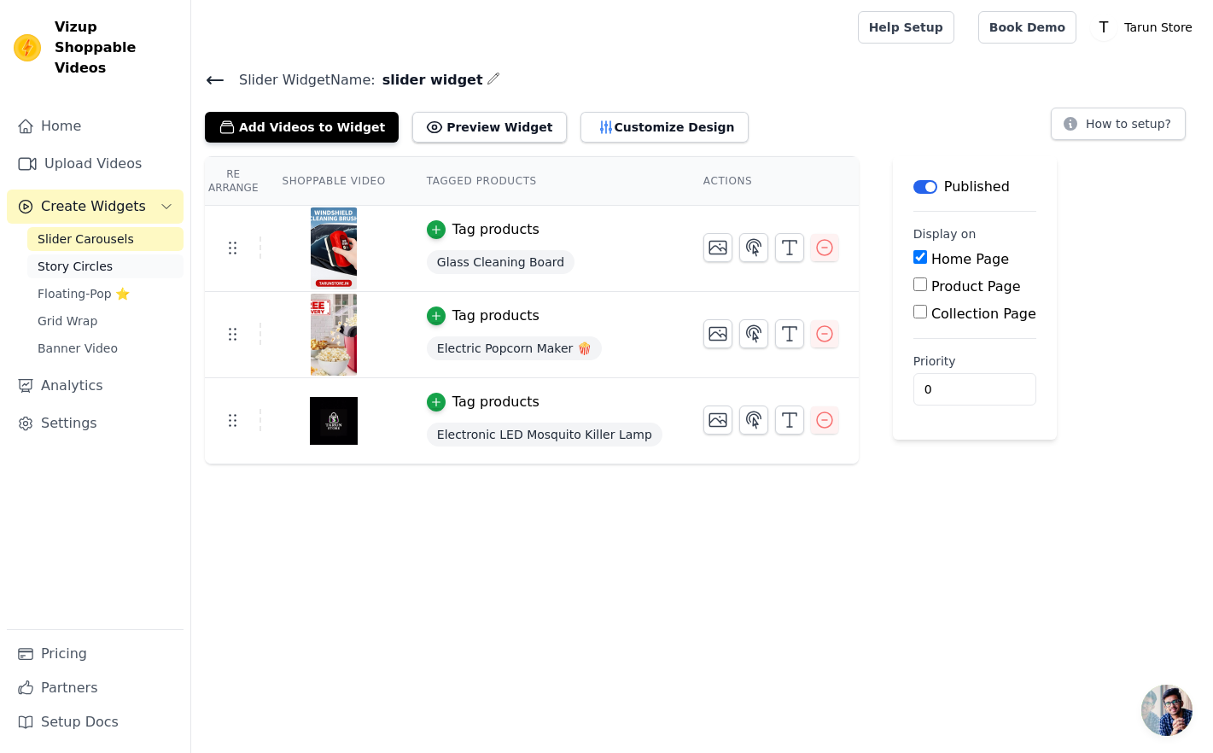
click at [80, 258] on span "Story Circles" at bounding box center [75, 266] width 75 height 17
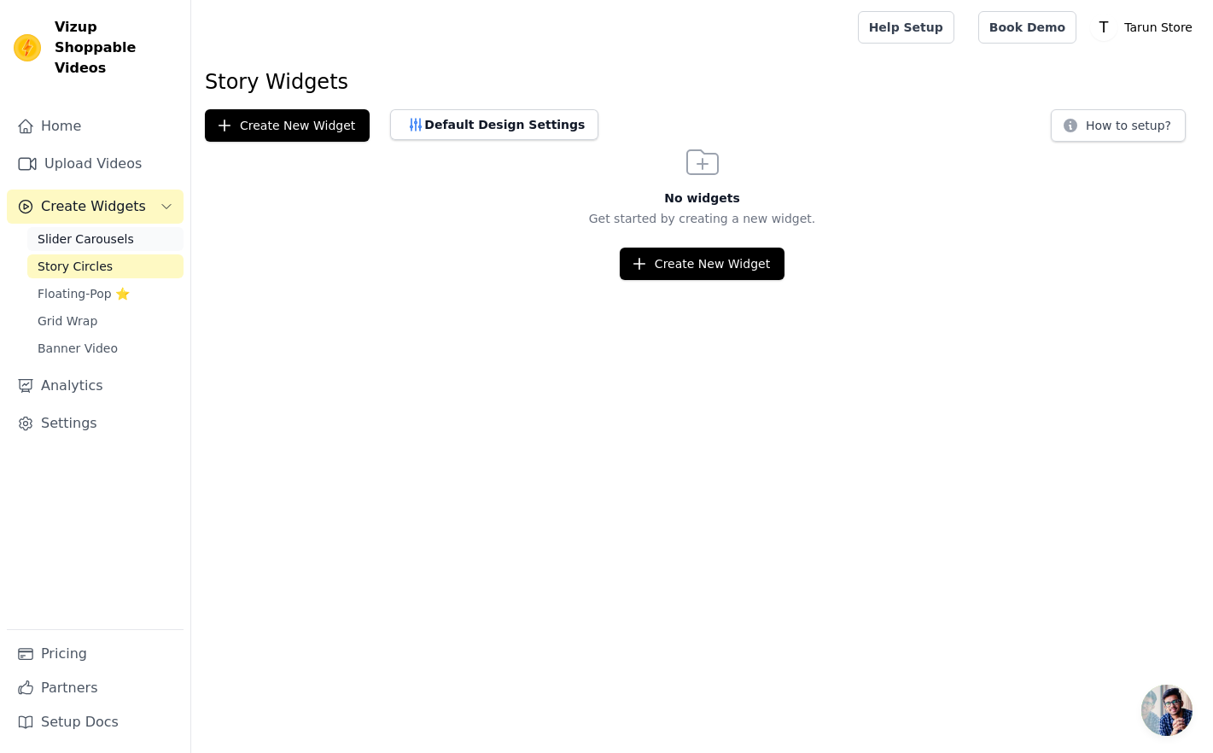
click at [93, 231] on span "Slider Carousels" at bounding box center [86, 239] width 96 height 17
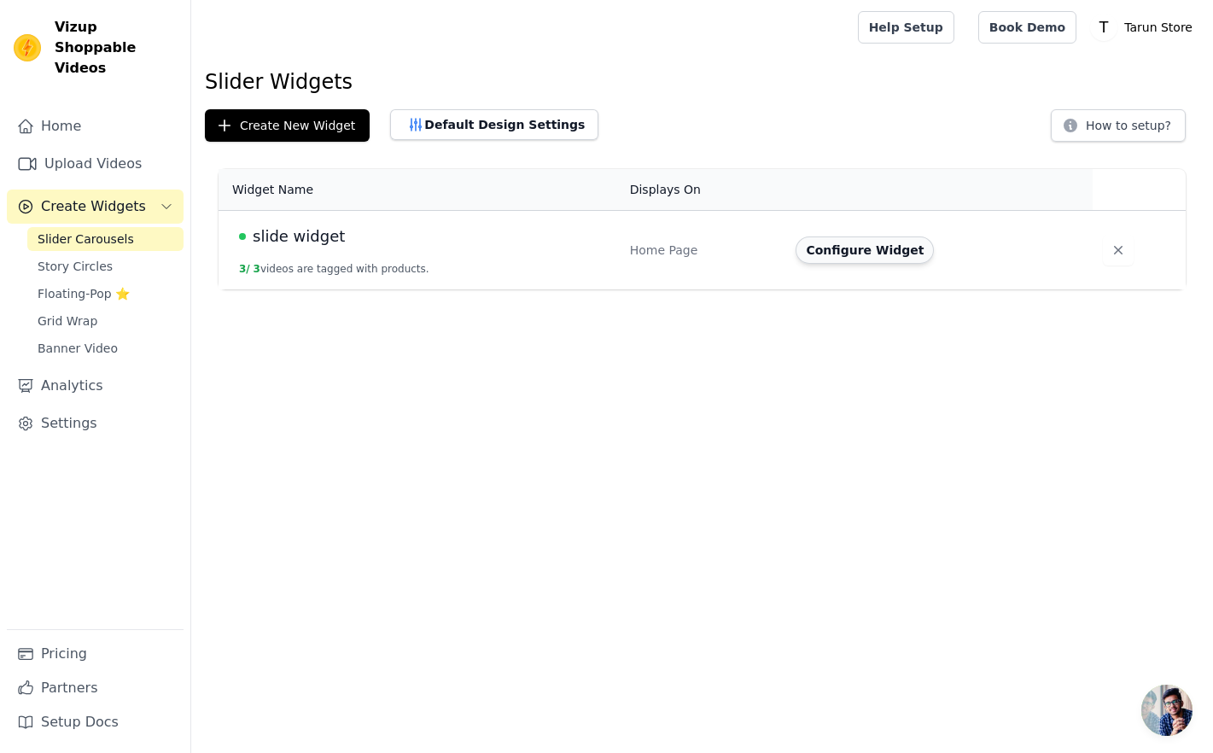
click at [860, 254] on button "Configure Widget" at bounding box center [865, 250] width 138 height 27
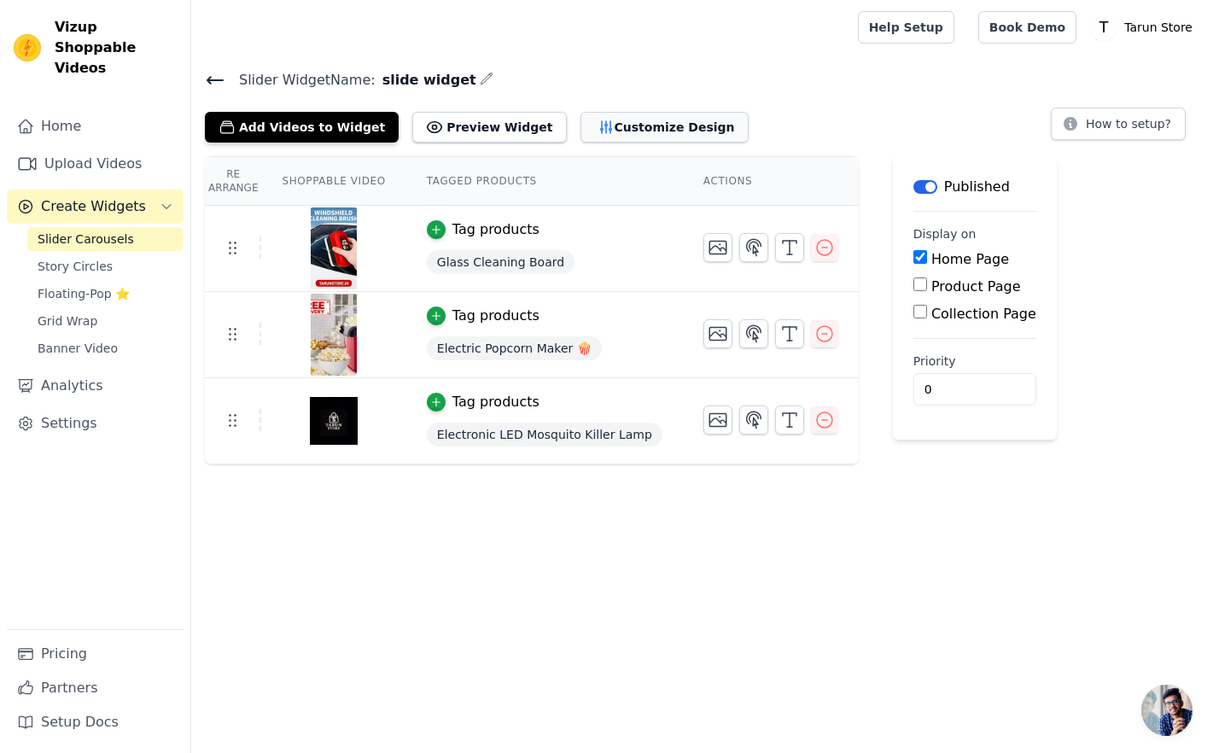
click at [636, 118] on button "Customize Design" at bounding box center [665, 127] width 168 height 31
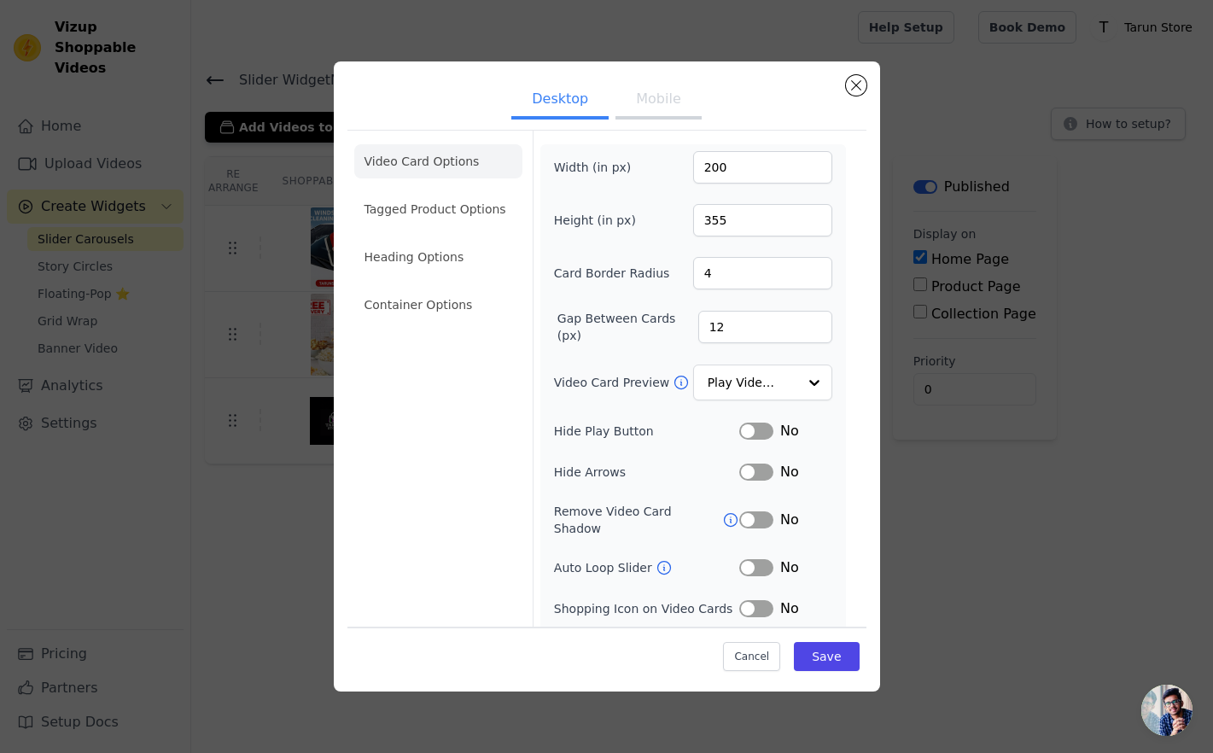
click at [649, 96] on button "Mobile" at bounding box center [658, 101] width 85 height 38
click at [760, 473] on button "Label" at bounding box center [756, 472] width 34 height 17
click at [758, 559] on button "Label" at bounding box center [756, 567] width 34 height 17
click at [400, 210] on li "Tagged Product Options" at bounding box center [438, 209] width 168 height 34
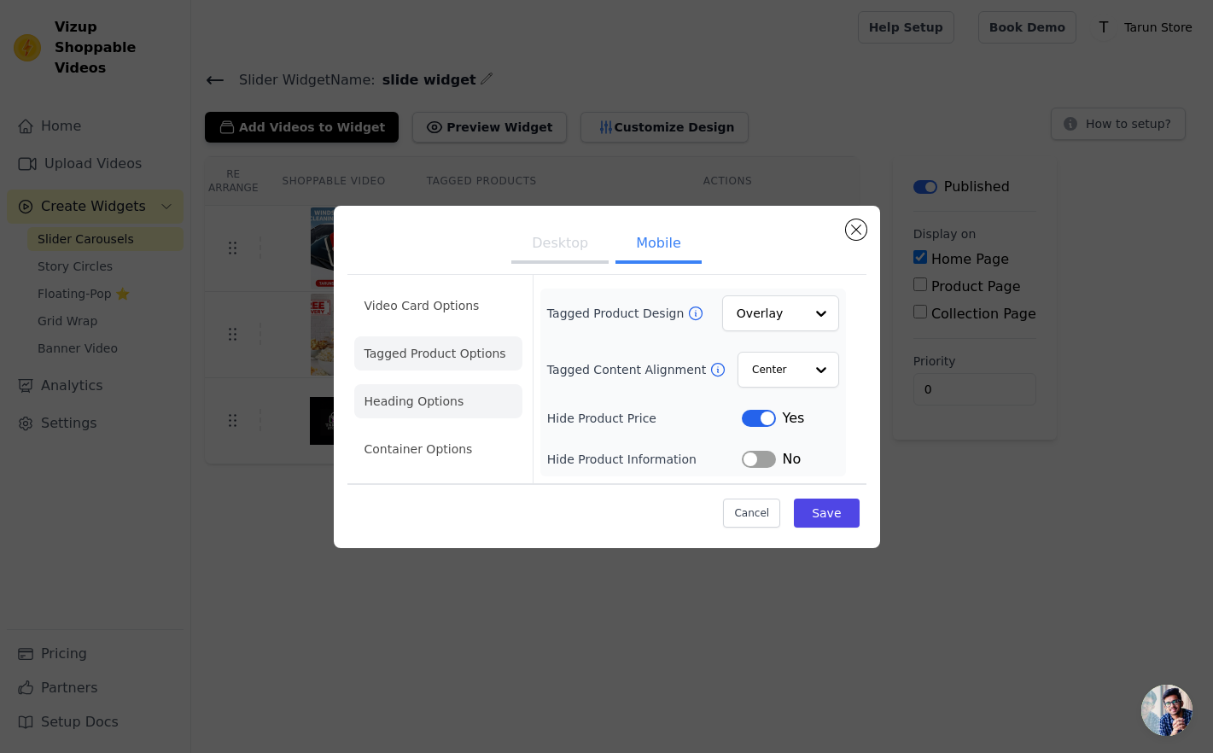
click at [391, 393] on li "Heading Options" at bounding box center [438, 401] width 168 height 34
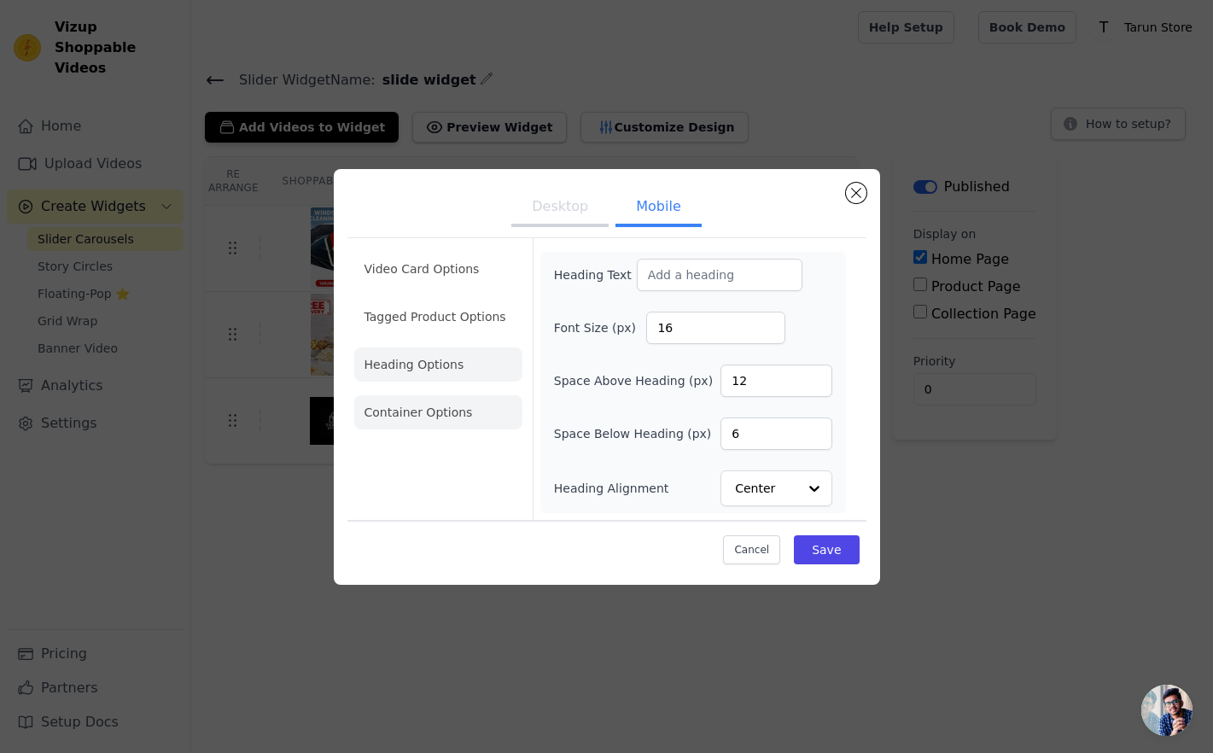
click at [412, 412] on li "Container Options" at bounding box center [438, 412] width 168 height 34
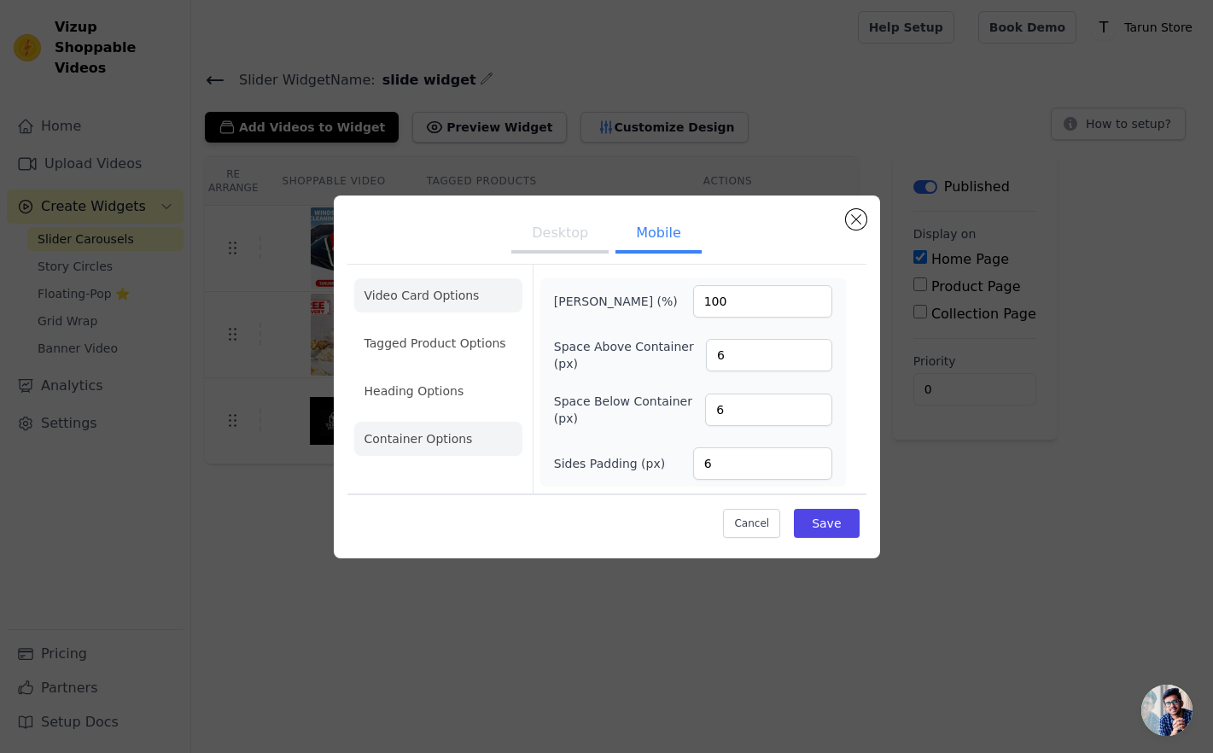
click at [453, 285] on li "Video Card Options" at bounding box center [438, 295] width 168 height 34
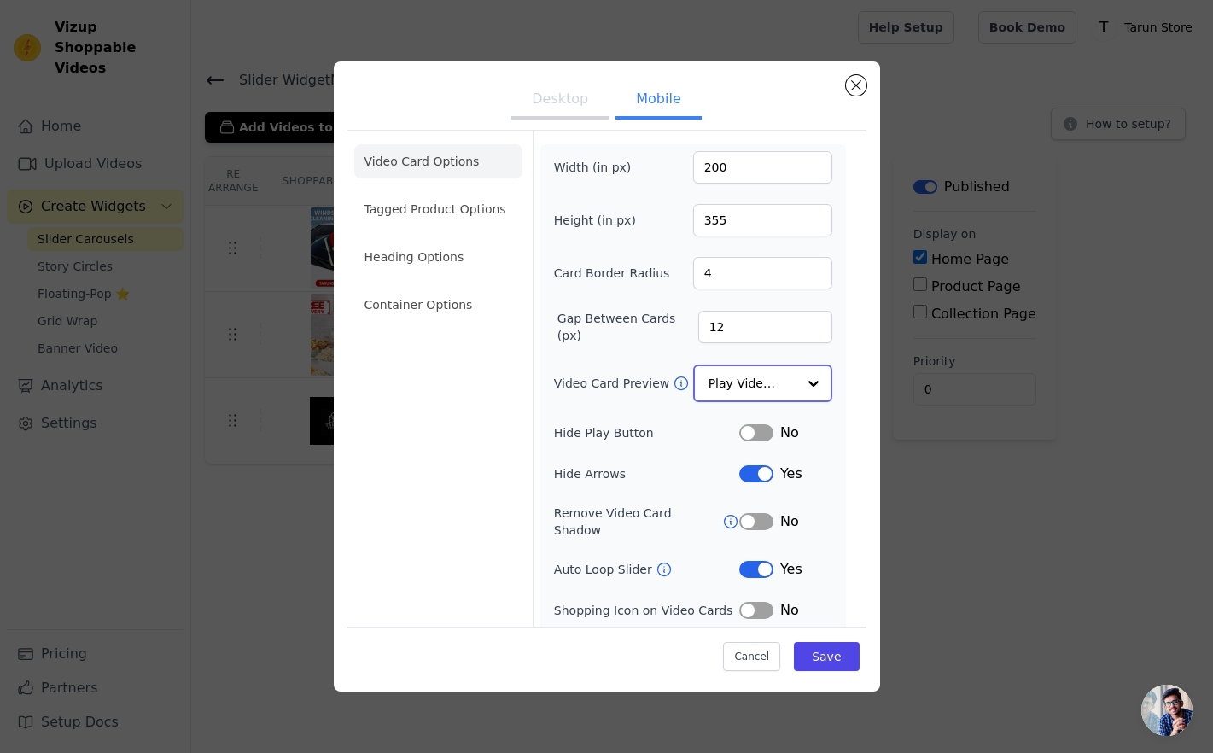
click at [779, 387] on input "Video Card Preview" at bounding box center [753, 383] width 88 height 34
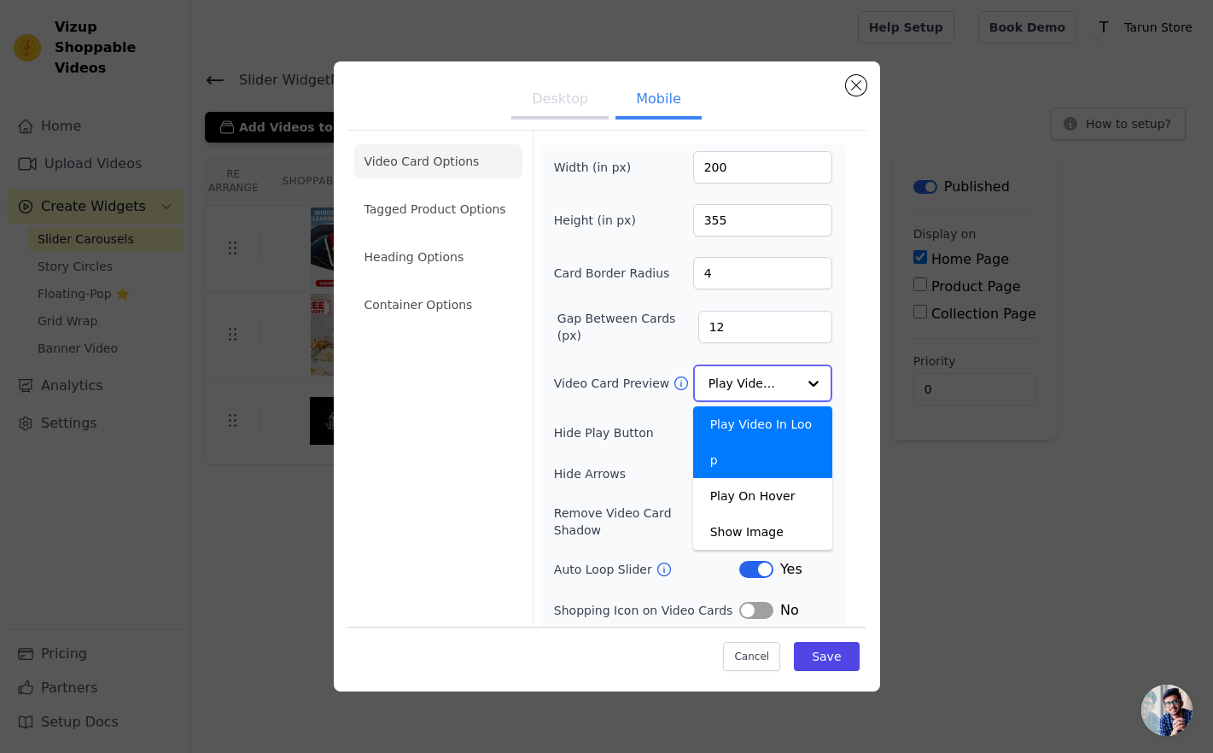
click at [784, 383] on input "Video Card Preview" at bounding box center [753, 383] width 88 height 34
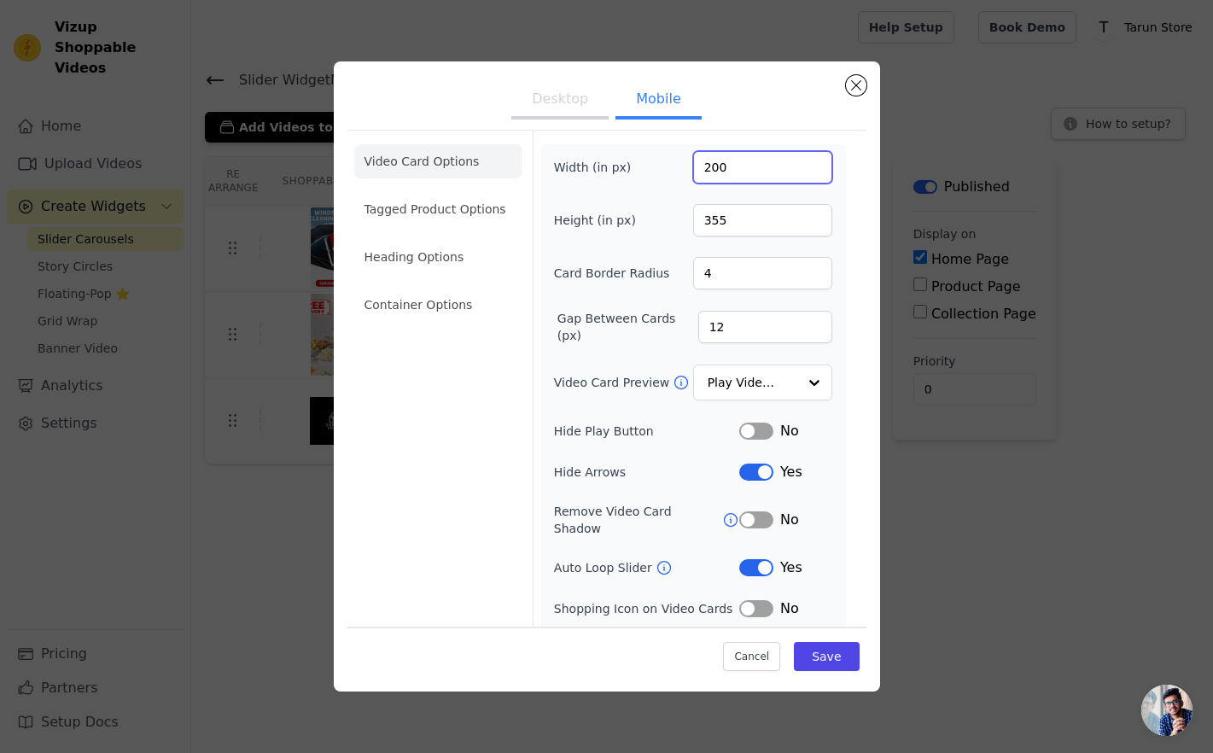
drag, startPoint x: 727, startPoint y: 169, endPoint x: 714, endPoint y: 169, distance: 13.7
click at [714, 169] on input "200" at bounding box center [762, 167] width 139 height 32
type input "120"
click at [816, 222] on input "354" at bounding box center [762, 220] width 139 height 32
click at [816, 222] on input "353" at bounding box center [762, 220] width 139 height 32
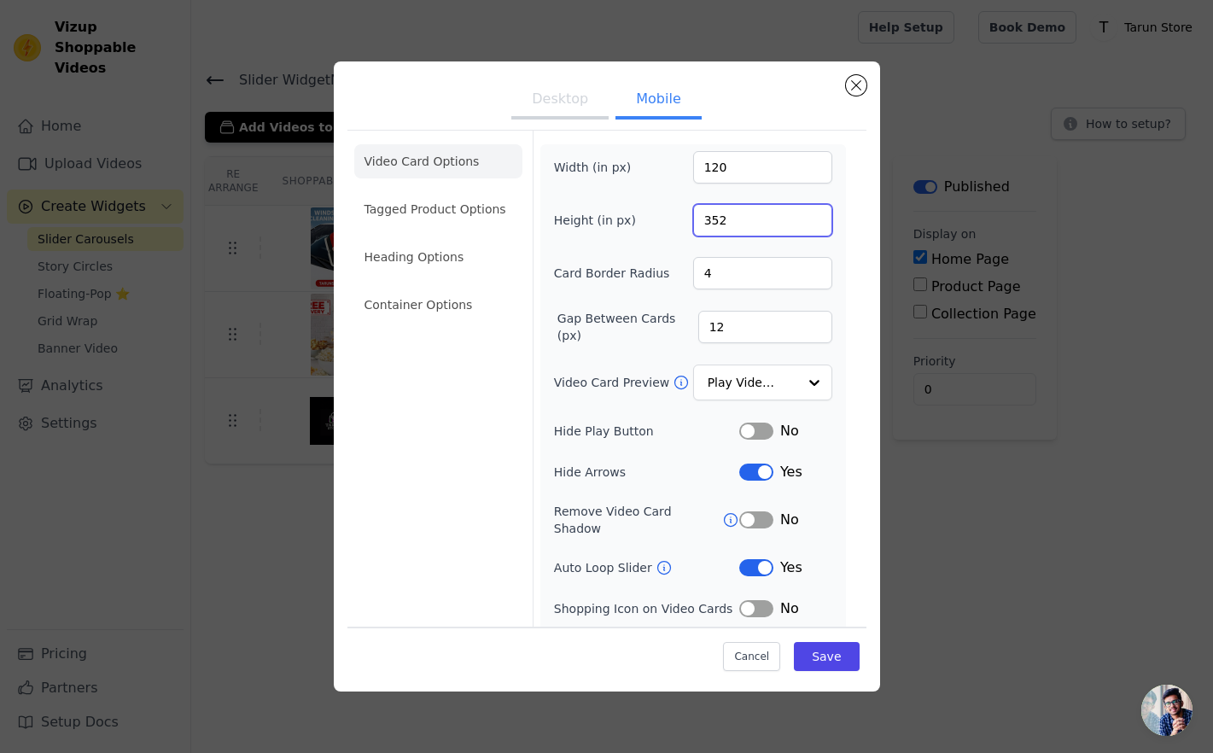
click at [816, 222] on input "352" at bounding box center [762, 220] width 139 height 32
click at [816, 222] on input "351" at bounding box center [762, 220] width 139 height 32
click at [816, 223] on input "346" at bounding box center [762, 220] width 139 height 32
click at [816, 223] on input "345" at bounding box center [762, 220] width 139 height 32
click at [816, 223] on input "344" at bounding box center [762, 220] width 139 height 32
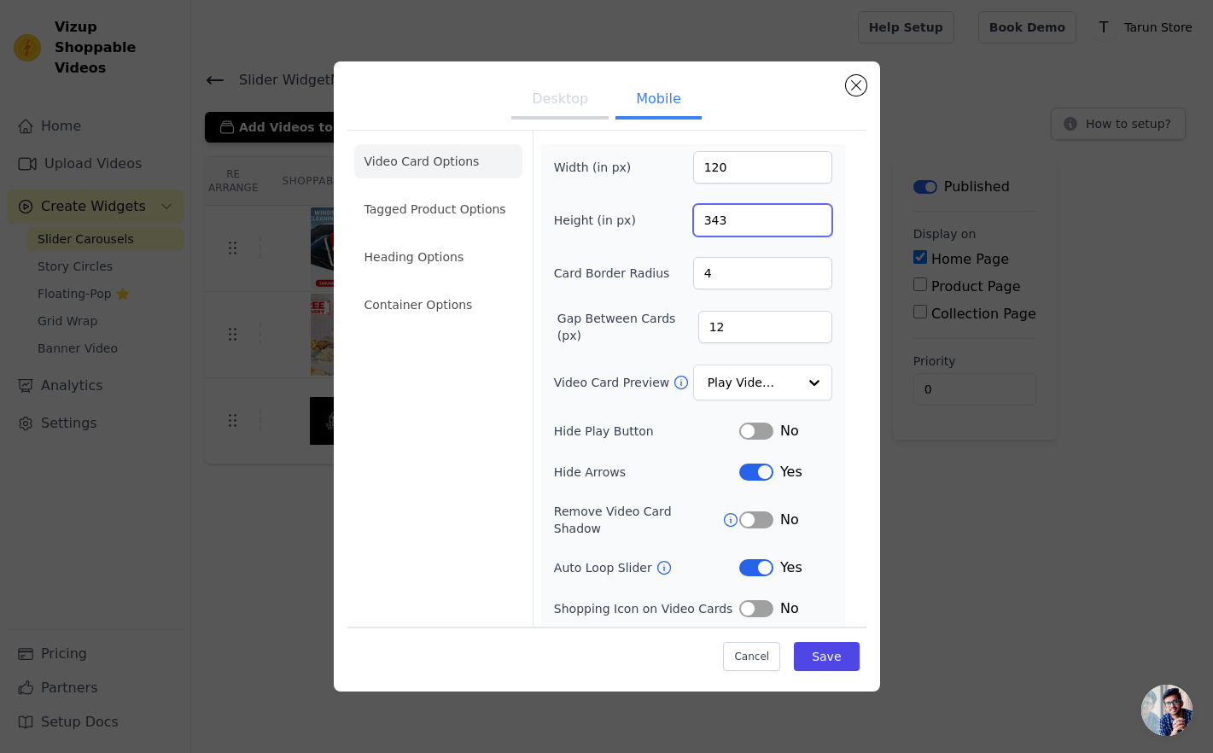
click at [816, 223] on input "343" at bounding box center [762, 220] width 139 height 32
type input "342"
click at [816, 223] on input "342" at bounding box center [762, 220] width 139 height 32
click at [812, 280] on input "3" at bounding box center [762, 273] width 139 height 32
type input "4"
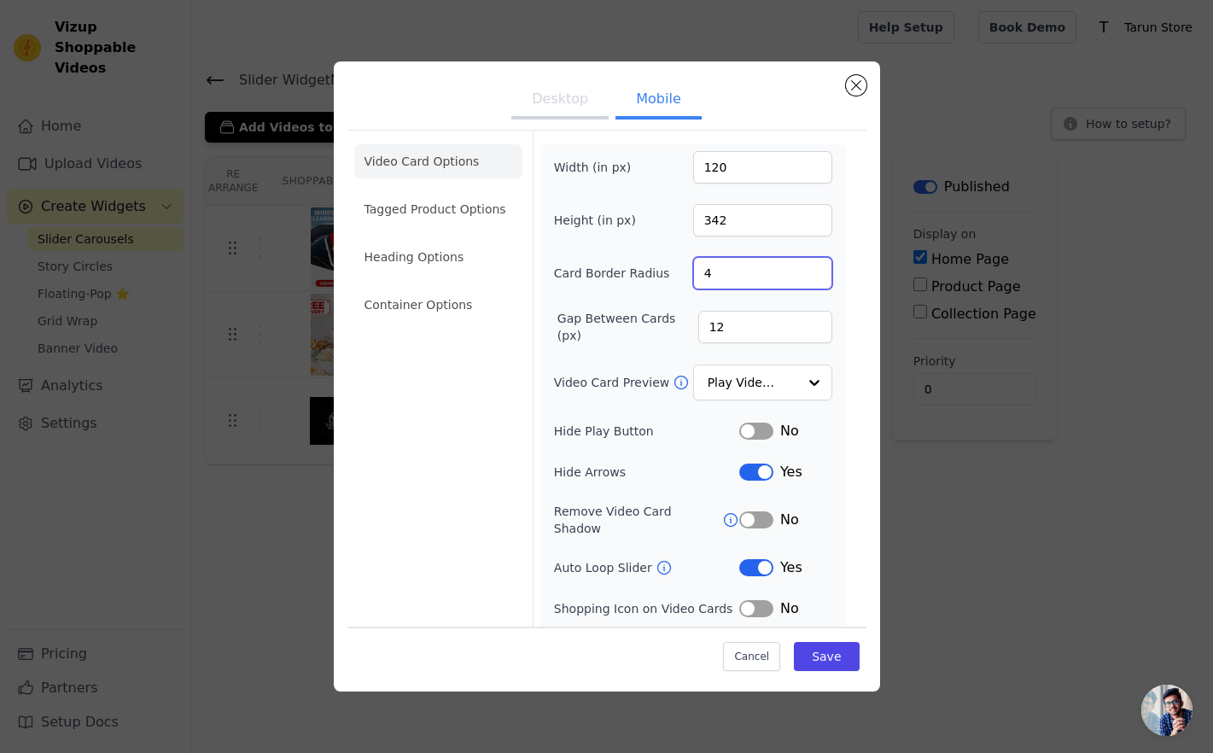
click at [811, 270] on input "4" at bounding box center [762, 273] width 139 height 32
click at [822, 663] on button "Save" at bounding box center [826, 656] width 65 height 29
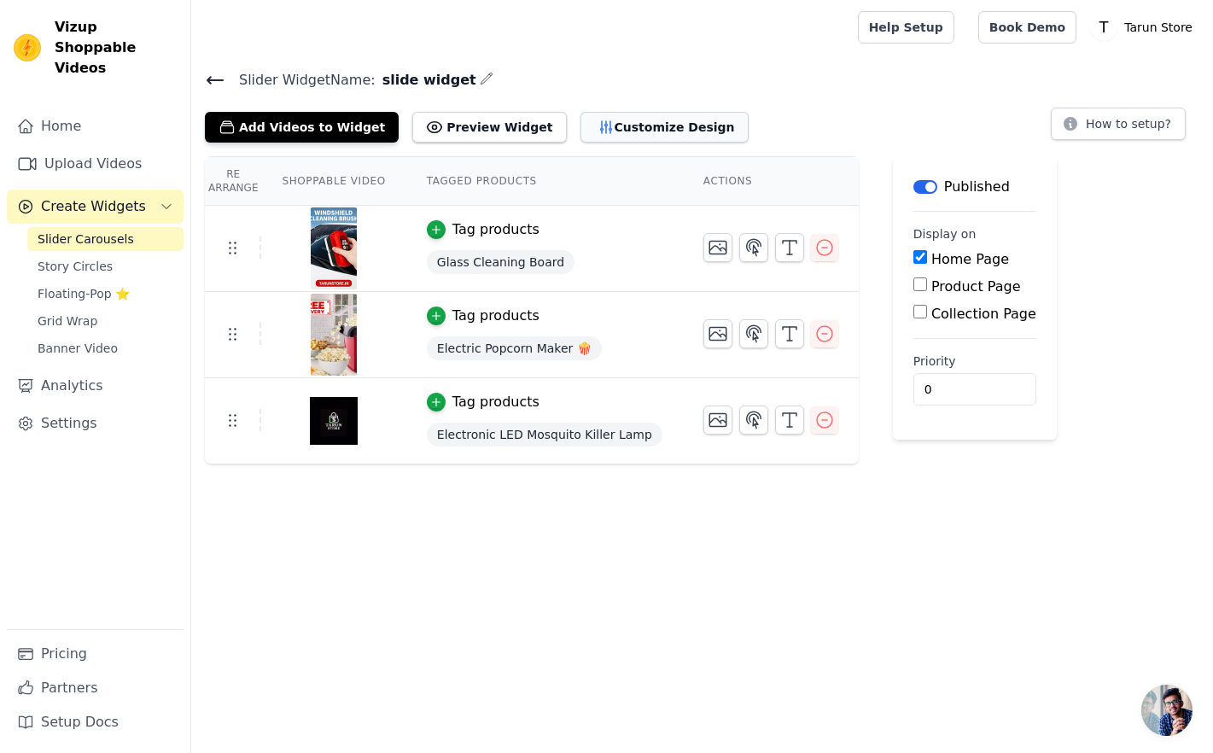
click at [609, 127] on button "Customize Design" at bounding box center [665, 127] width 168 height 31
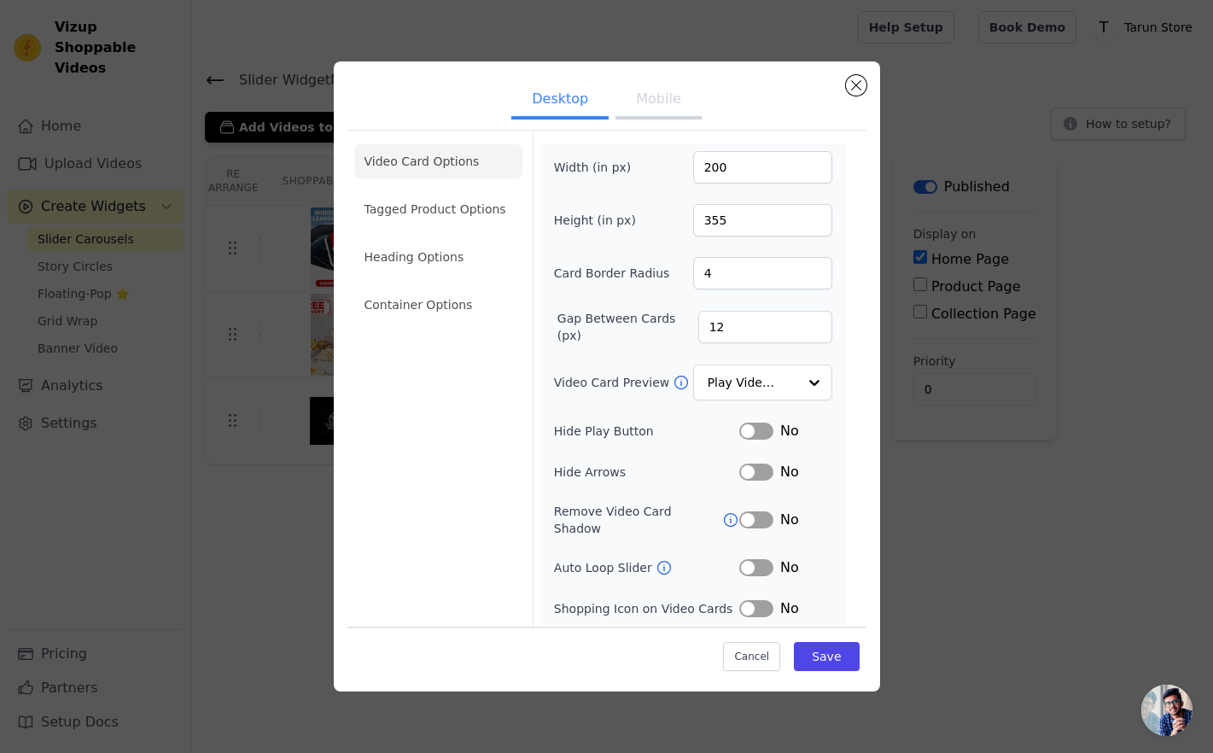
click at [761, 469] on button "Label" at bounding box center [756, 472] width 34 height 17
click at [747, 559] on button "Label" at bounding box center [756, 567] width 34 height 17
click at [813, 637] on div "Cancel Save" at bounding box center [607, 652] width 519 height 51
click at [733, 165] on input "200" at bounding box center [762, 167] width 139 height 32
click at [816, 174] on input "199" at bounding box center [762, 167] width 139 height 32
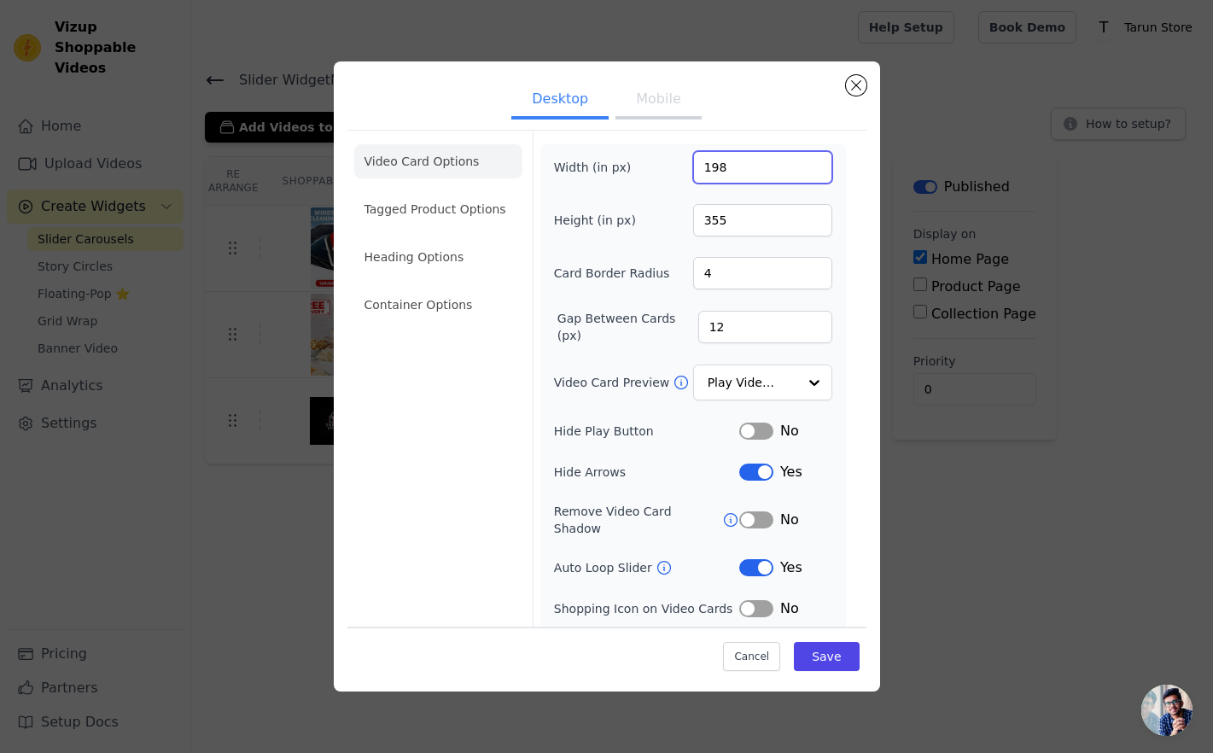
click at [816, 174] on input "198" at bounding box center [762, 167] width 139 height 32
click at [816, 174] on input "197" at bounding box center [762, 167] width 139 height 32
click at [816, 174] on input "196" at bounding box center [762, 167] width 139 height 32
click at [816, 174] on input "195" at bounding box center [762, 167] width 139 height 32
click at [816, 174] on input "194" at bounding box center [762, 167] width 139 height 32
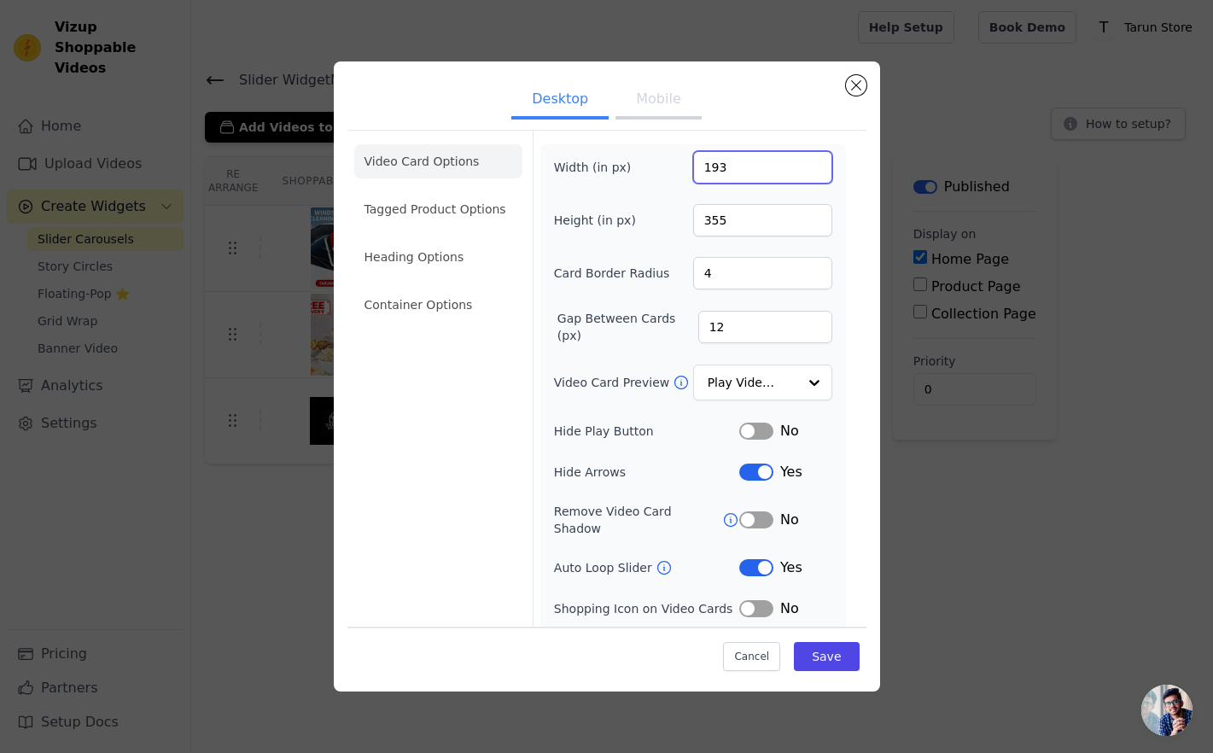
click at [816, 174] on input "193" at bounding box center [762, 167] width 139 height 32
click at [816, 174] on input "192" at bounding box center [762, 167] width 139 height 32
click at [816, 174] on input "191" at bounding box center [762, 167] width 139 height 32
type input "190"
click at [816, 173] on input "190" at bounding box center [762, 167] width 139 height 32
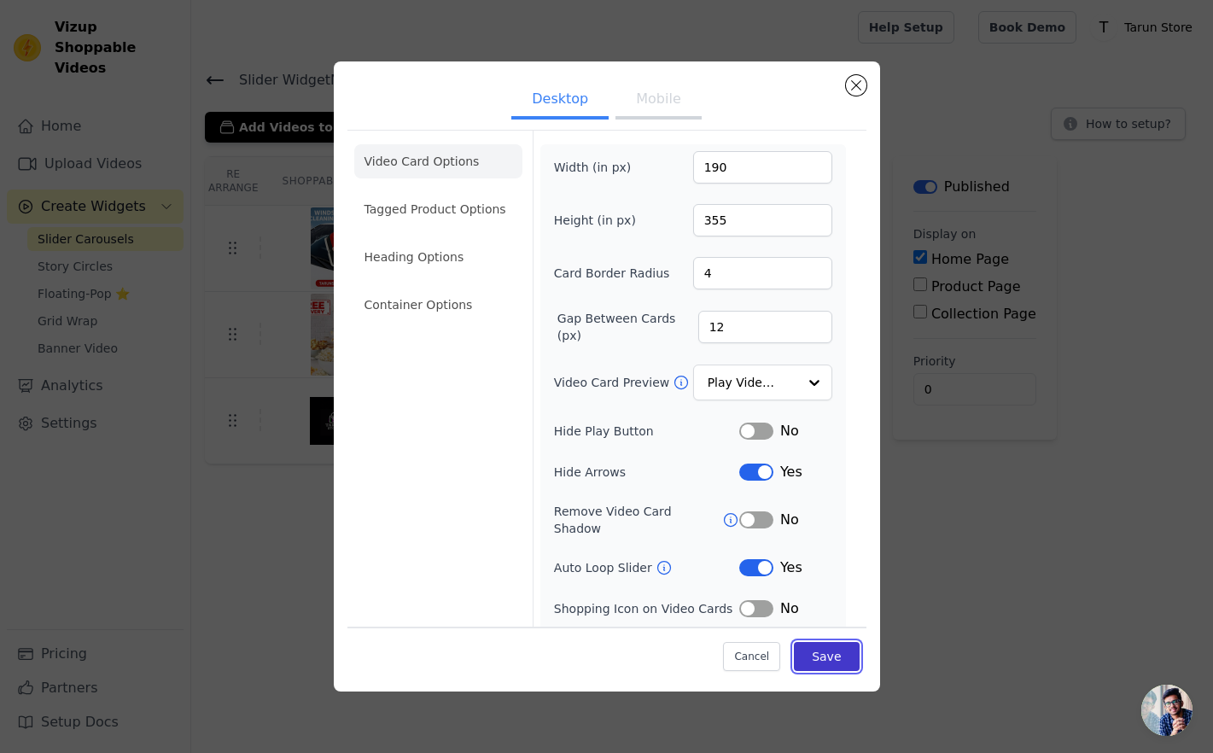
click at [818, 659] on button "Save" at bounding box center [826, 656] width 65 height 29
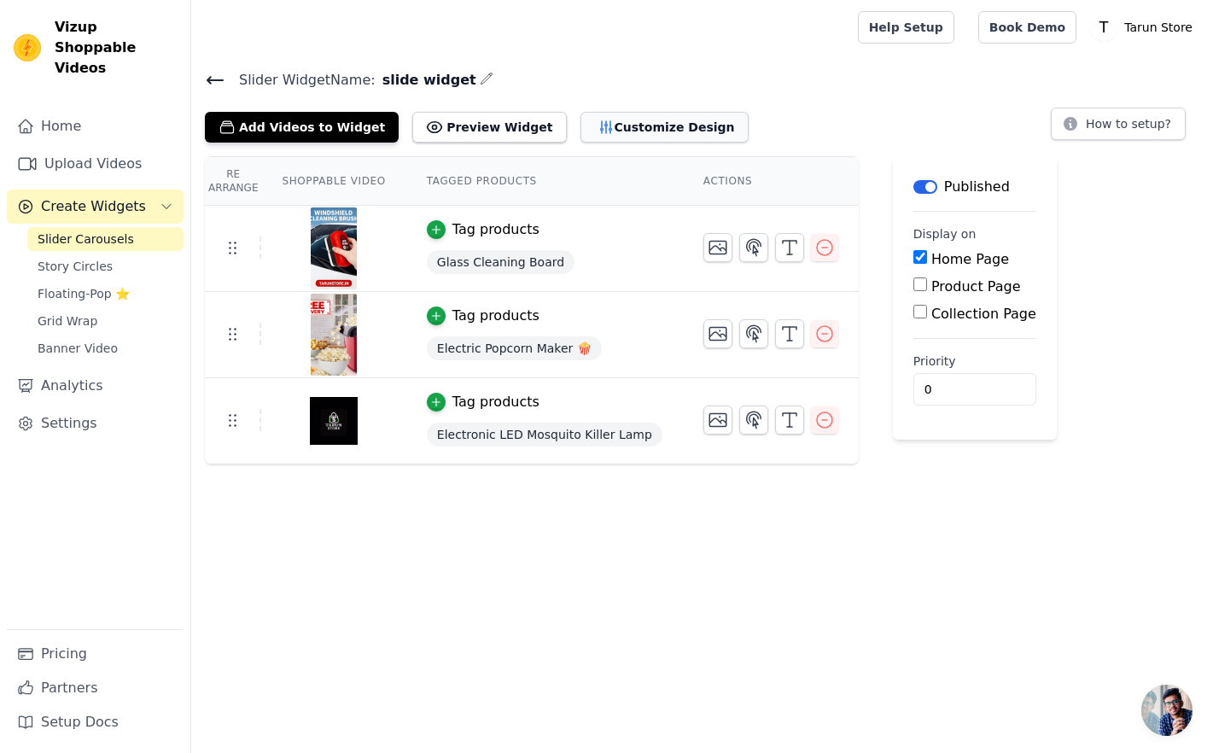
click at [629, 118] on button "Customize Design" at bounding box center [665, 127] width 168 height 31
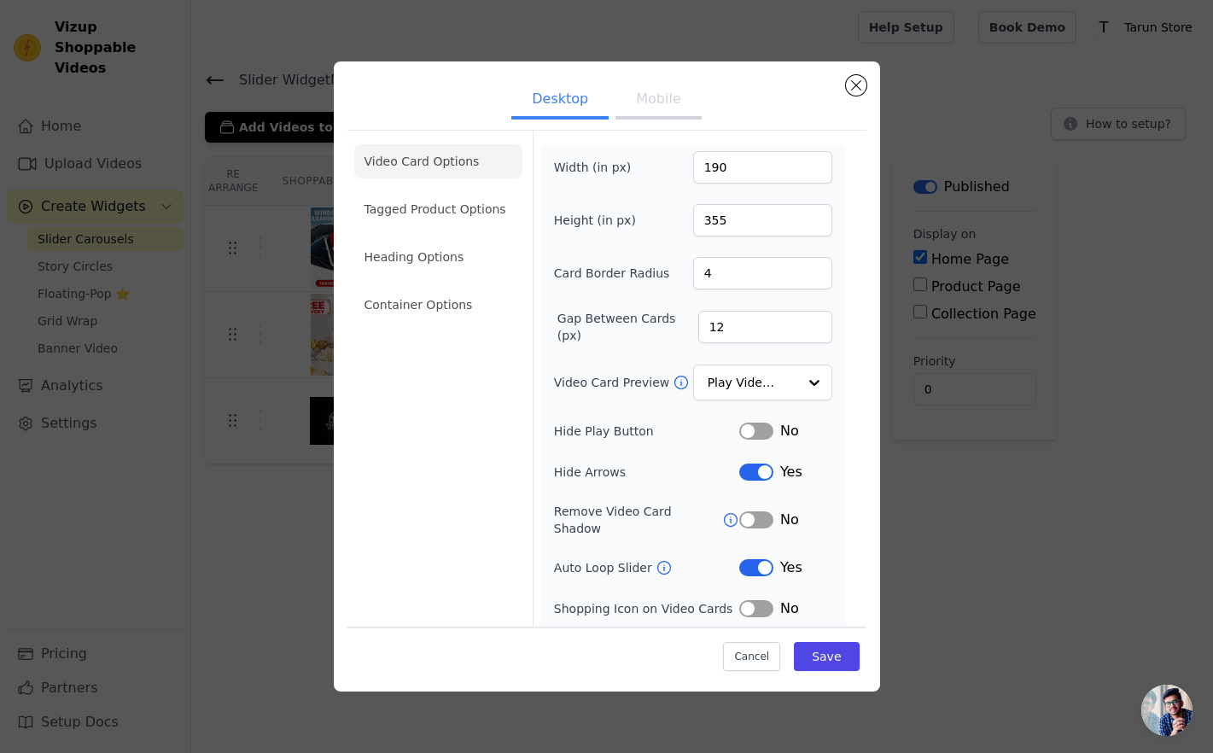
click at [641, 93] on button "Mobile" at bounding box center [658, 101] width 85 height 38
click at [814, 163] on input "121" at bounding box center [762, 167] width 139 height 32
click at [814, 163] on input "122" at bounding box center [762, 167] width 139 height 32
click at [814, 163] on input "123" at bounding box center [762, 167] width 139 height 32
click at [814, 163] on input "124" at bounding box center [762, 167] width 139 height 32
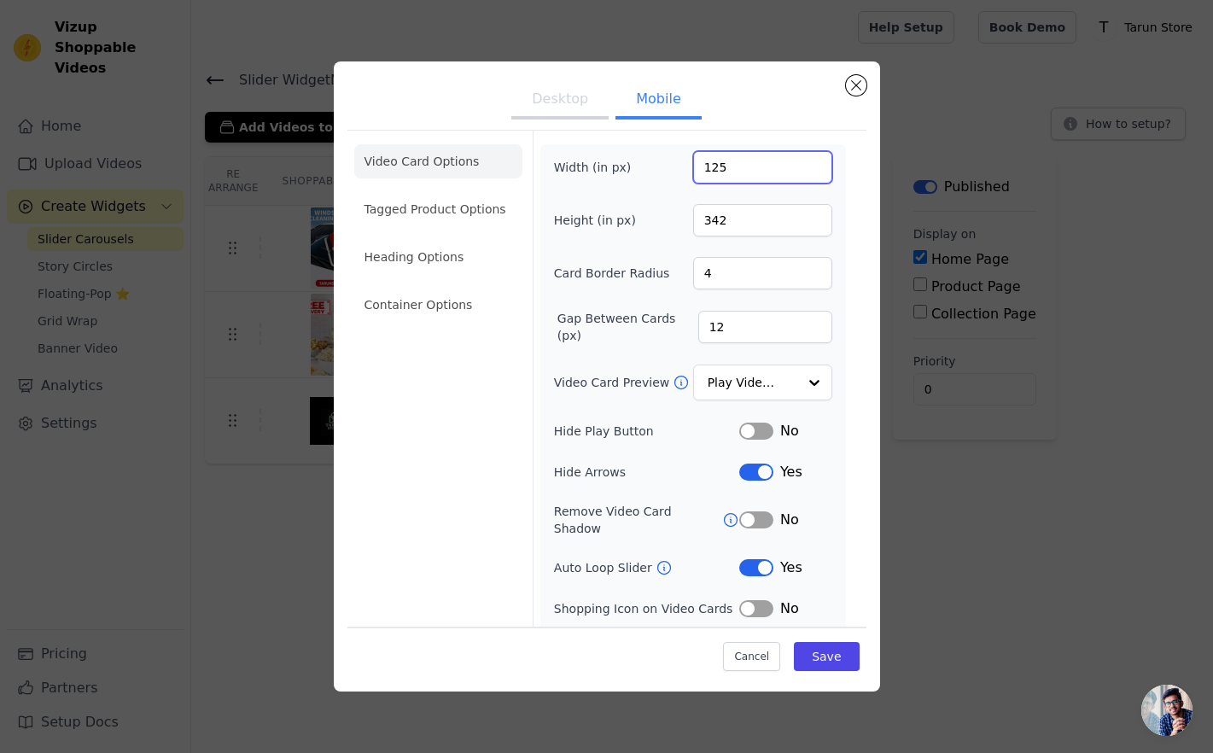
click at [814, 163] on input "125" at bounding box center [762, 167] width 139 height 32
click at [814, 163] on input "126" at bounding box center [762, 167] width 139 height 32
click at [814, 163] on input "127" at bounding box center [762, 167] width 139 height 32
click at [814, 163] on input "128" at bounding box center [762, 167] width 139 height 32
type input "160"
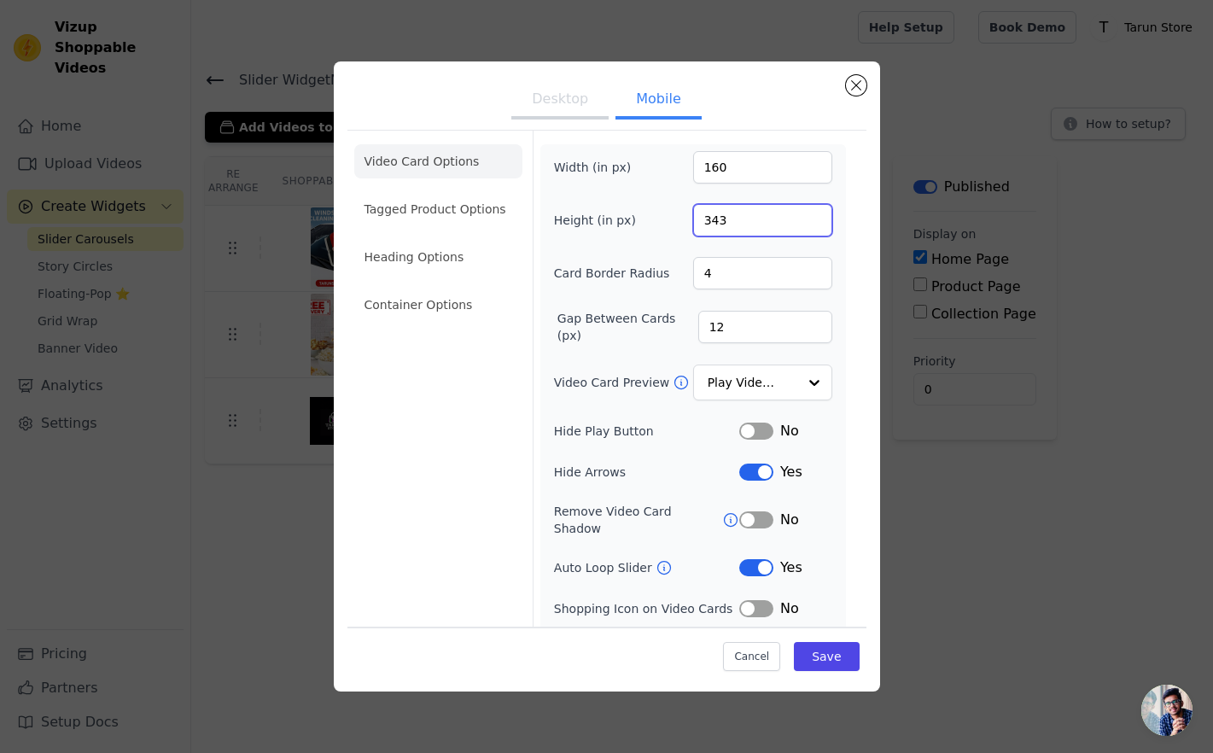
click at [815, 219] on input "343" at bounding box center [762, 220] width 139 height 32
click at [815, 219] on input "344" at bounding box center [762, 220] width 139 height 32
click at [817, 225] on input "343" at bounding box center [762, 220] width 139 height 32
click at [817, 225] on input "342" at bounding box center [762, 220] width 139 height 32
click at [817, 225] on input "341" at bounding box center [762, 220] width 139 height 32
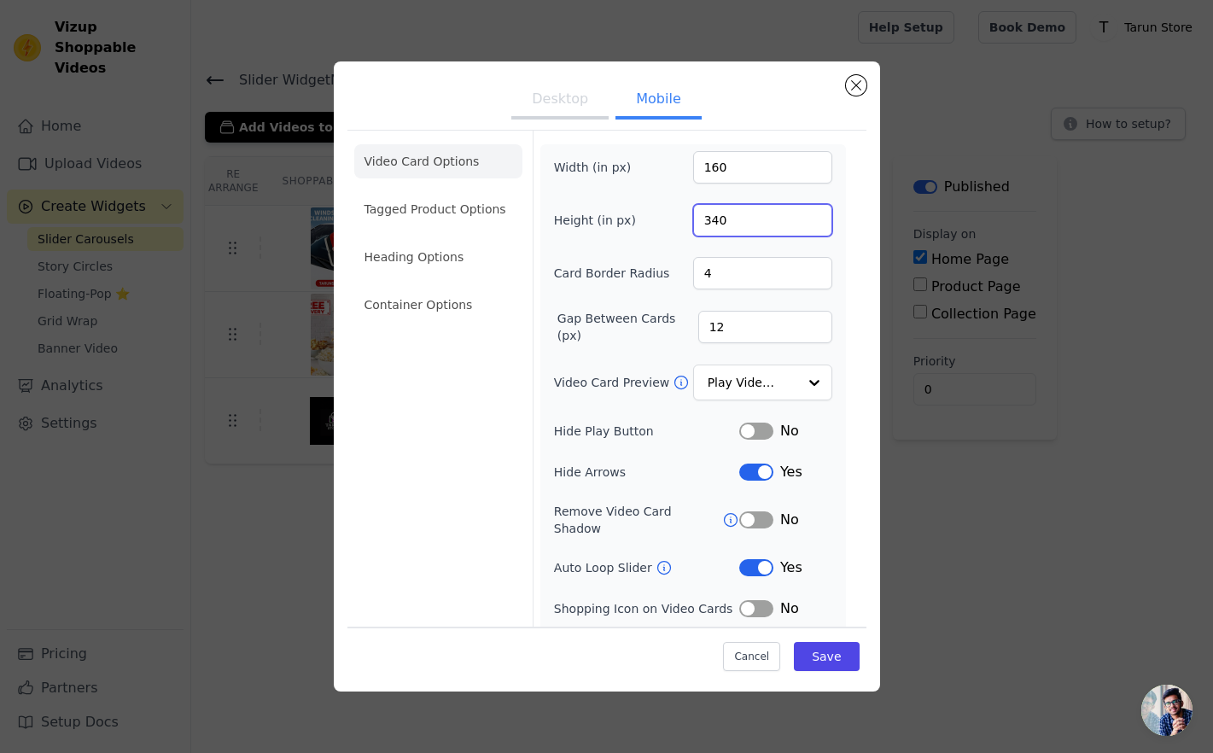
type input "340"
click at [817, 225] on input "340" at bounding box center [762, 220] width 139 height 32
click at [813, 166] on input "161" at bounding box center [762, 167] width 139 height 32
click at [813, 166] on input "162" at bounding box center [762, 167] width 139 height 32
click at [813, 166] on input "163" at bounding box center [762, 167] width 139 height 32
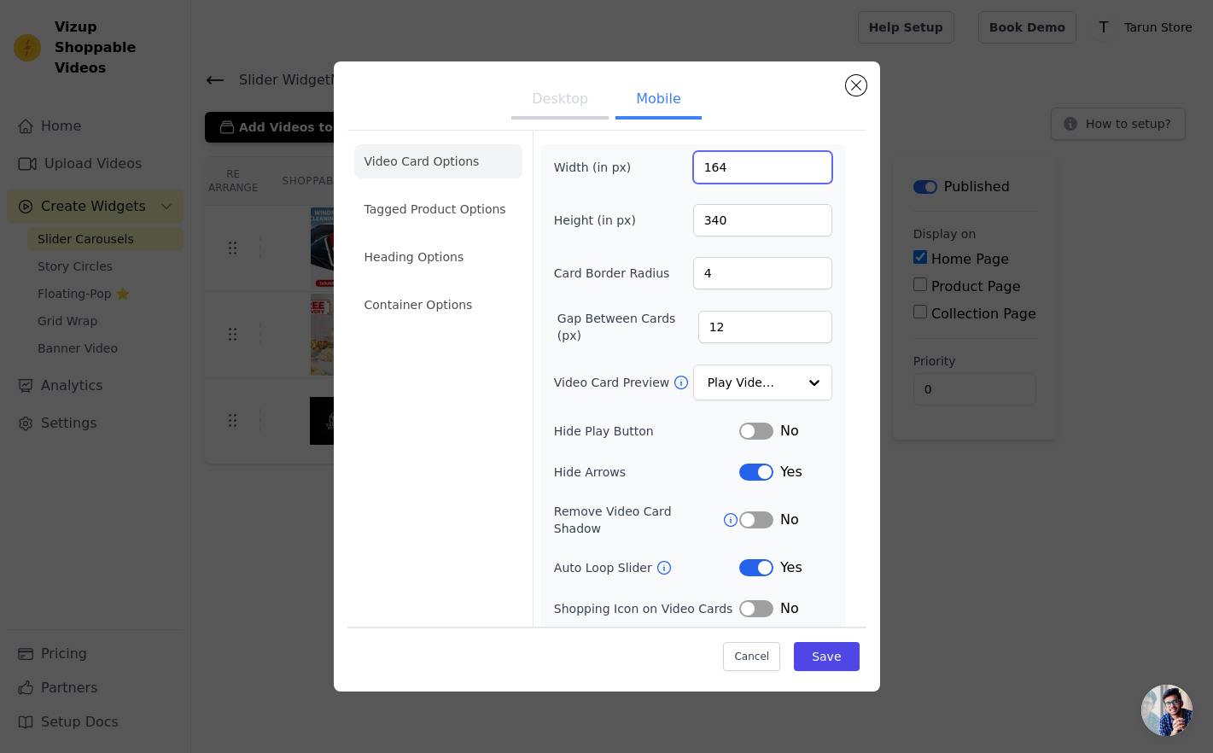
click at [813, 166] on input "164" at bounding box center [762, 167] width 139 height 32
click at [813, 166] on input "165" at bounding box center [762, 167] width 139 height 32
click at [813, 166] on input "166" at bounding box center [762, 167] width 139 height 32
click at [813, 166] on input "167" at bounding box center [762, 167] width 139 height 32
click at [813, 166] on input "168" at bounding box center [762, 167] width 139 height 32
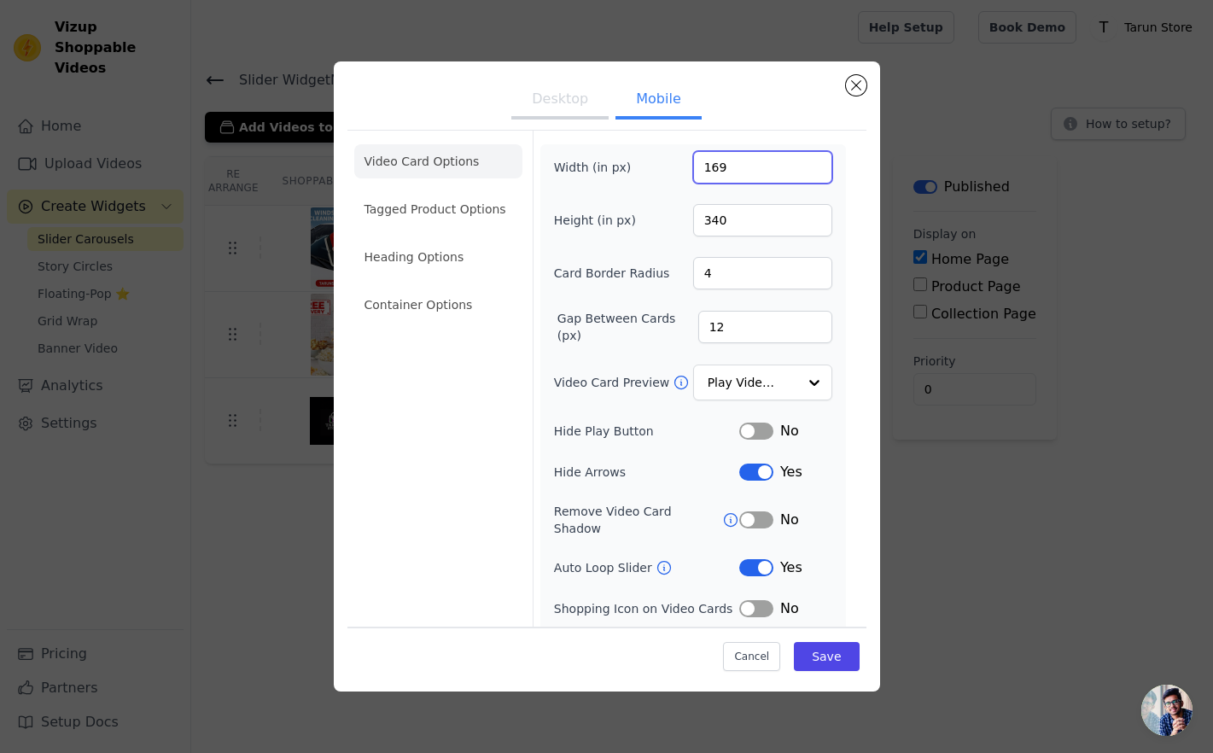
click at [813, 166] on input "169" at bounding box center [762, 167] width 139 height 32
type input "170"
click at [813, 166] on input "170" at bounding box center [762, 167] width 139 height 32
click at [811, 668] on button "Save" at bounding box center [826, 656] width 65 height 29
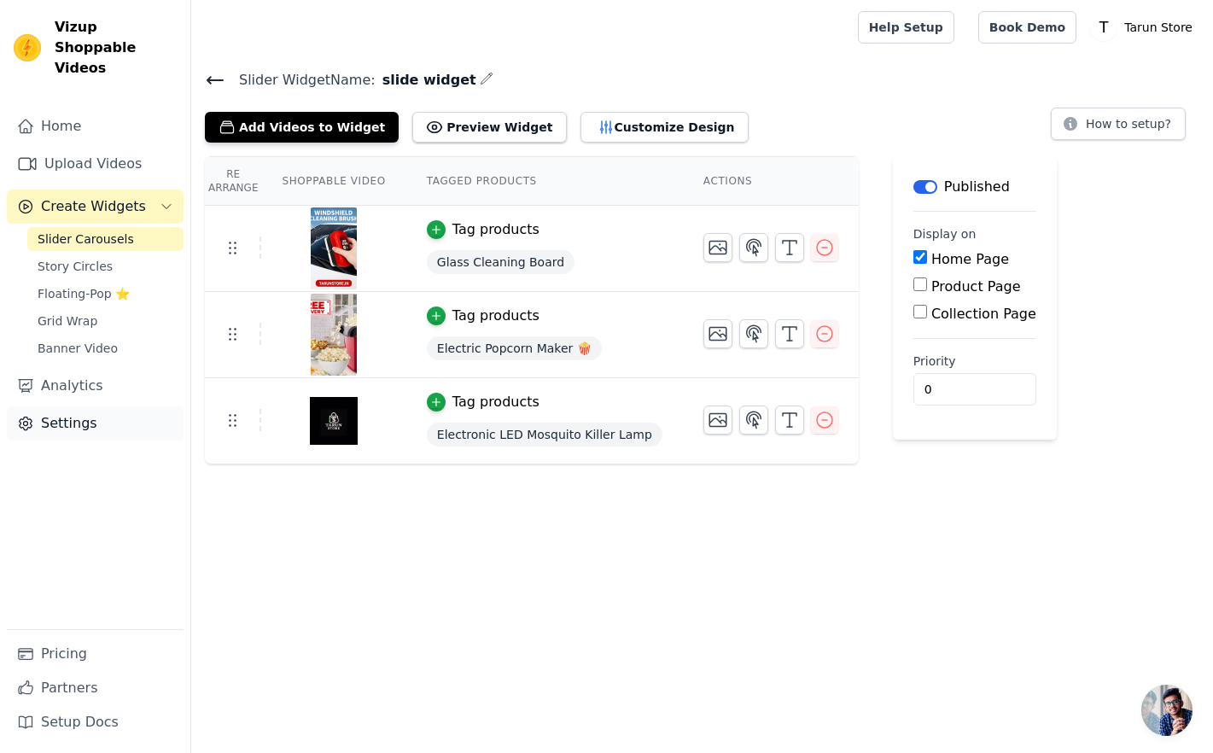
click at [86, 406] on link "Settings" at bounding box center [95, 423] width 177 height 34
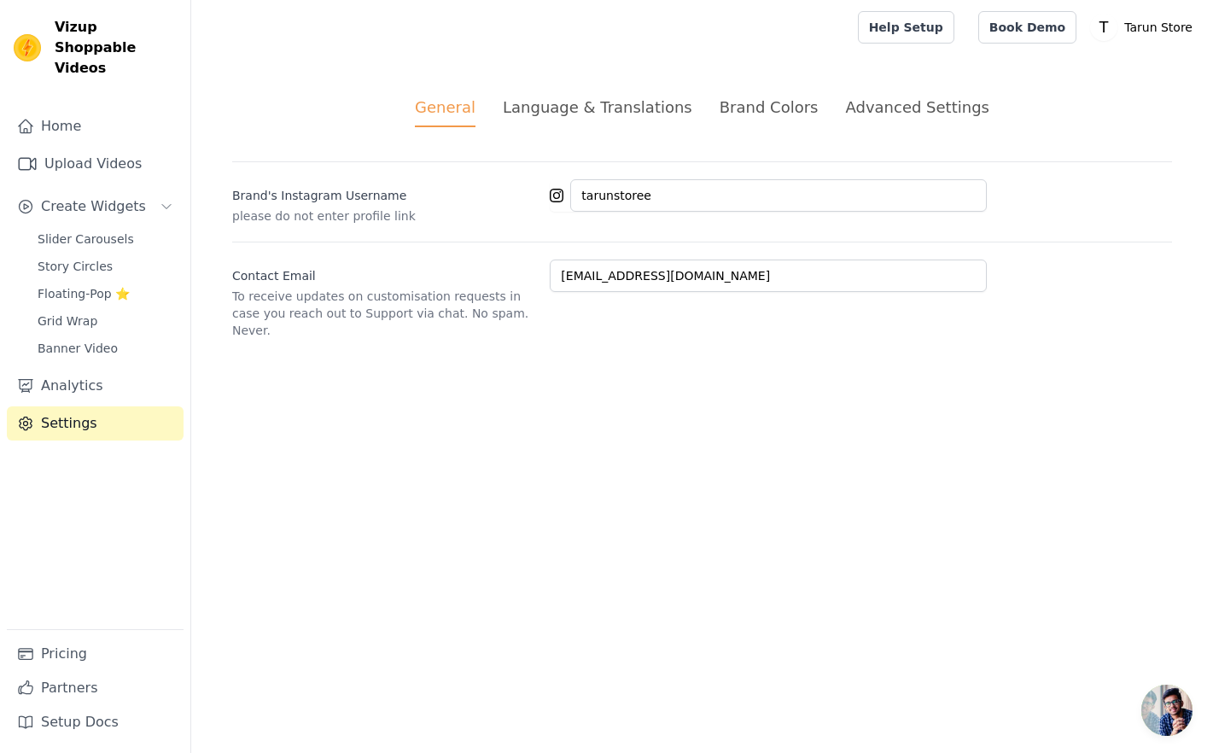
click at [720, 120] on li "Brand Colors" at bounding box center [769, 112] width 99 height 32
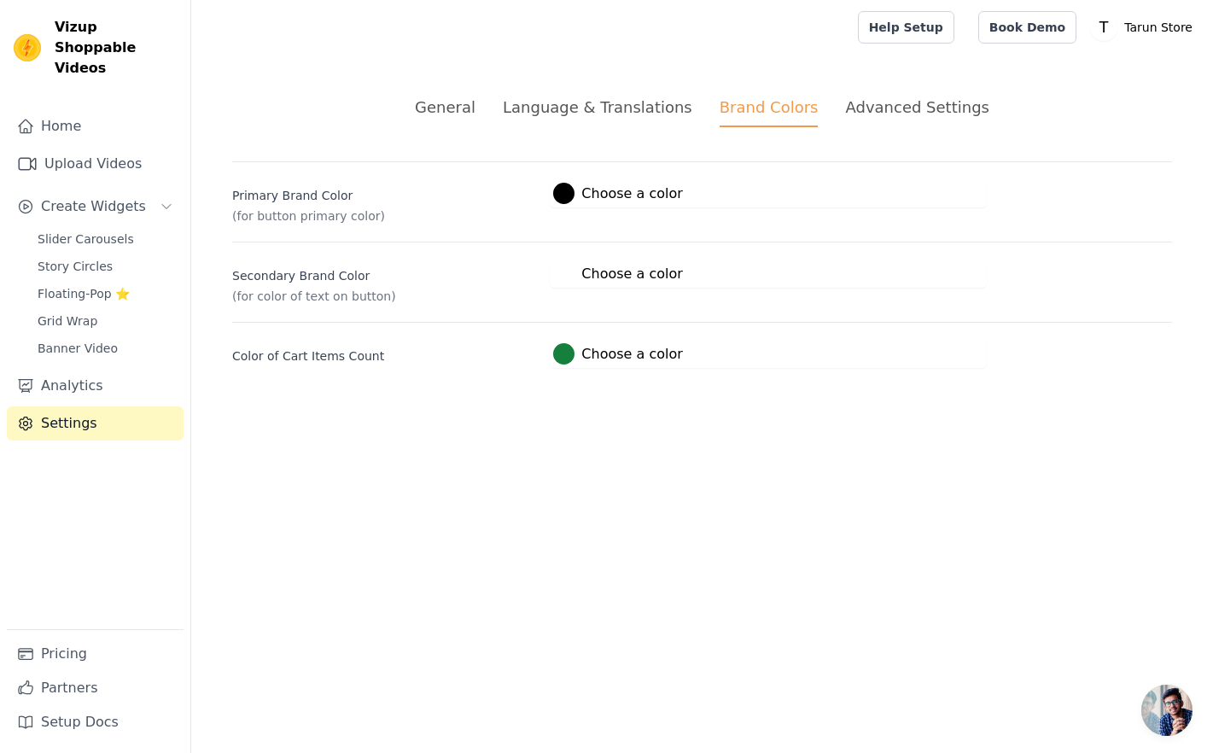
click at [598, 117] on div "Language & Translations" at bounding box center [598, 107] width 190 height 23
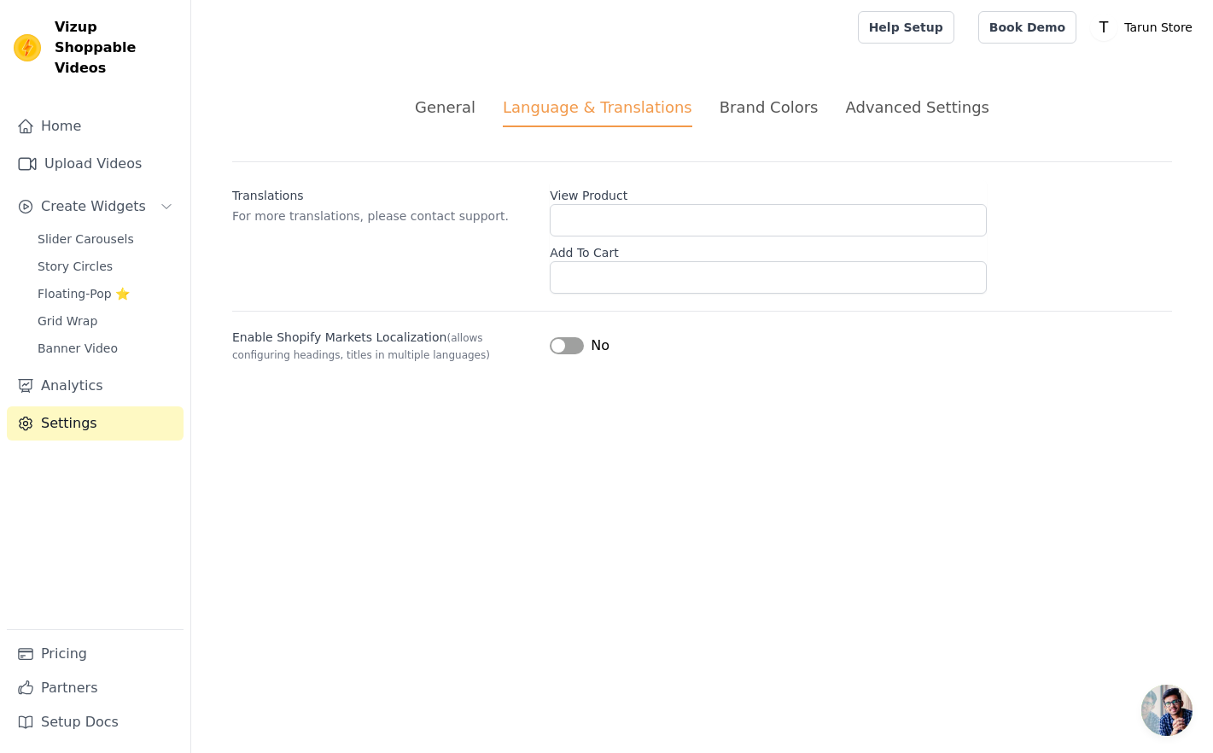
click at [494, 100] on ul "General Language & Translations Brand Colors Advanced Settings" at bounding box center [702, 112] width 940 height 32
click at [476, 98] on div "General" at bounding box center [445, 107] width 61 height 23
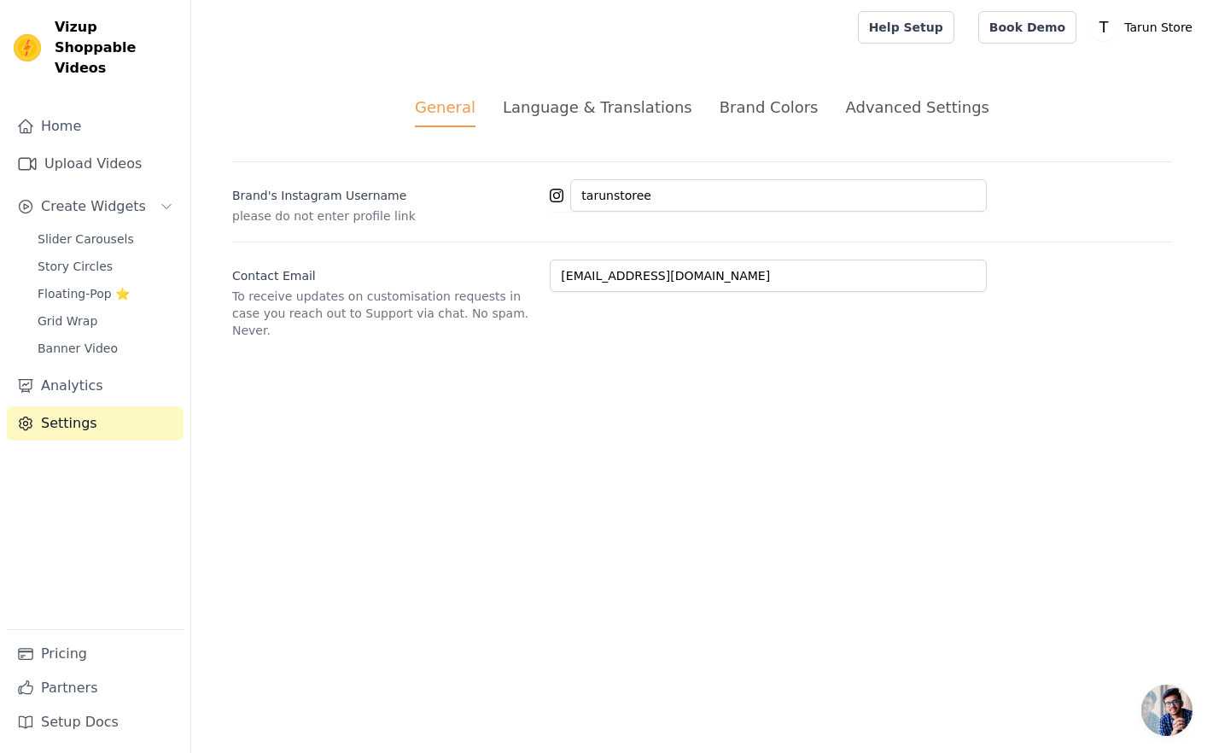
click at [895, 100] on div "Advanced Settings" at bounding box center [916, 107] width 143 height 23
